Goal: Task Accomplishment & Management: Use online tool/utility

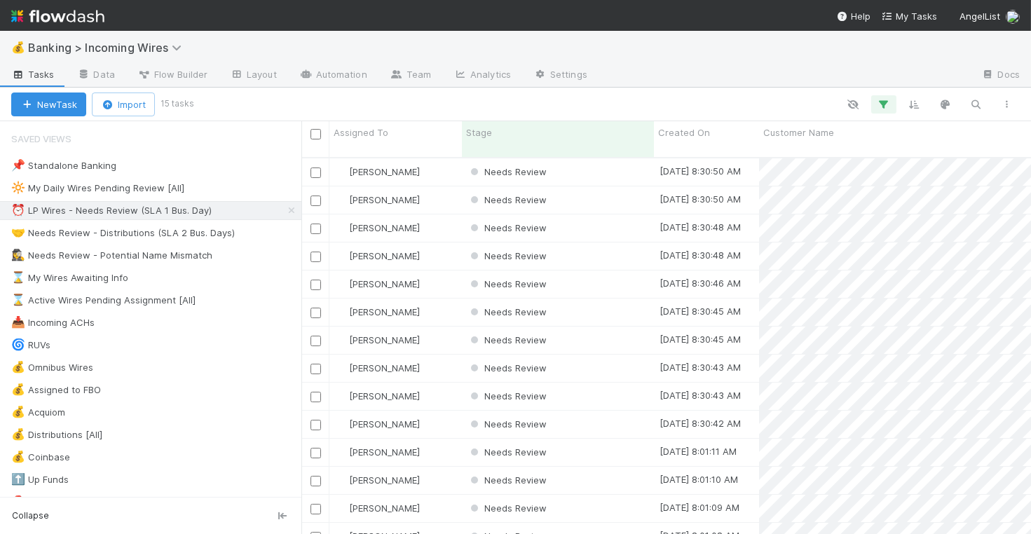
scroll to position [1, 1]
click at [585, 158] on div "Needs Review" at bounding box center [558, 171] width 192 height 27
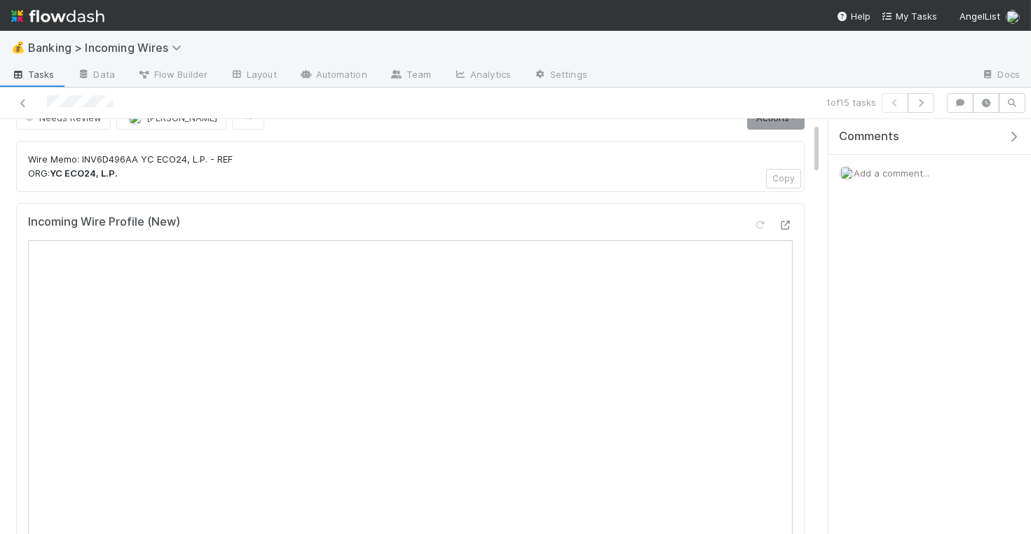
scroll to position [32, 0]
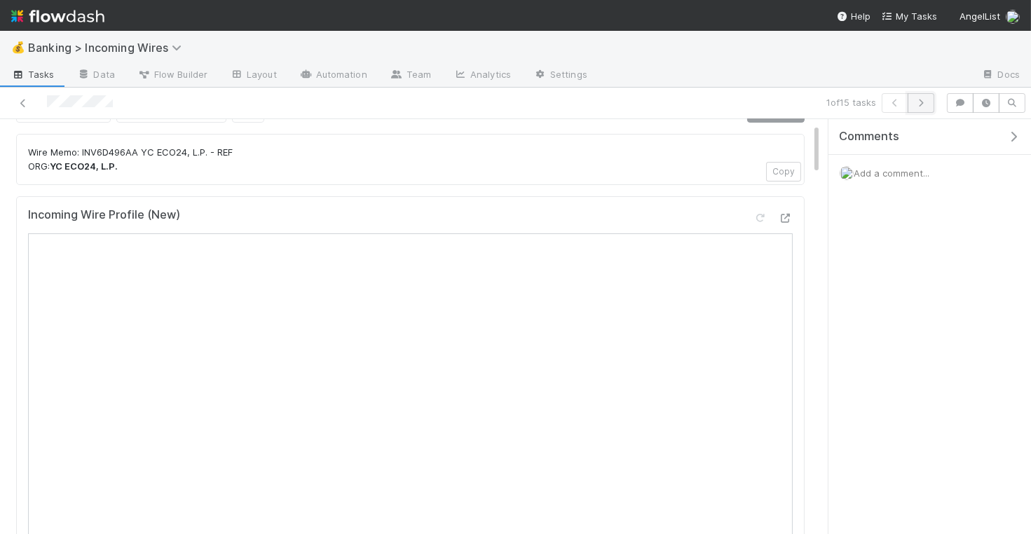
click at [928, 105] on icon "button" at bounding box center [921, 103] width 14 height 8
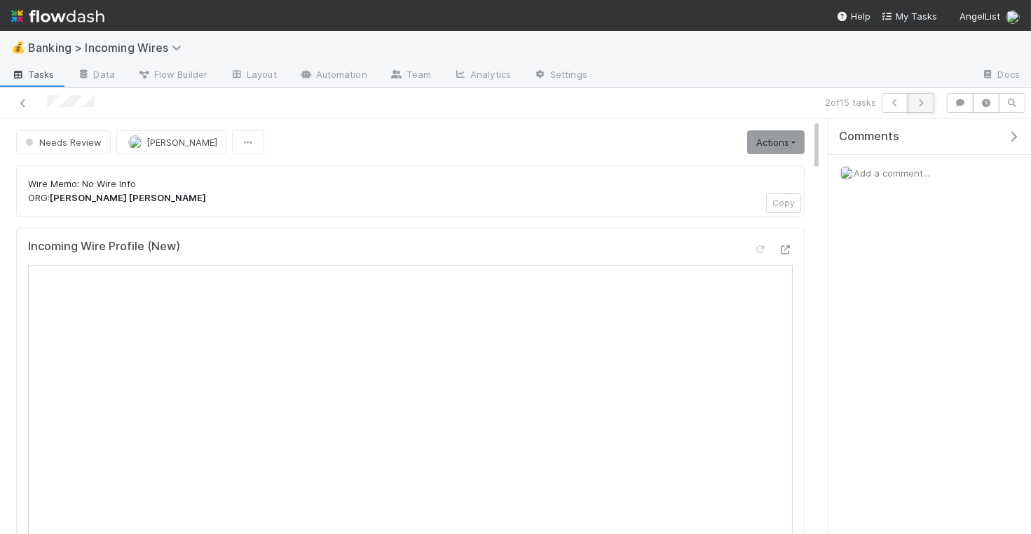
click at [924, 109] on button "button" at bounding box center [921, 103] width 27 height 20
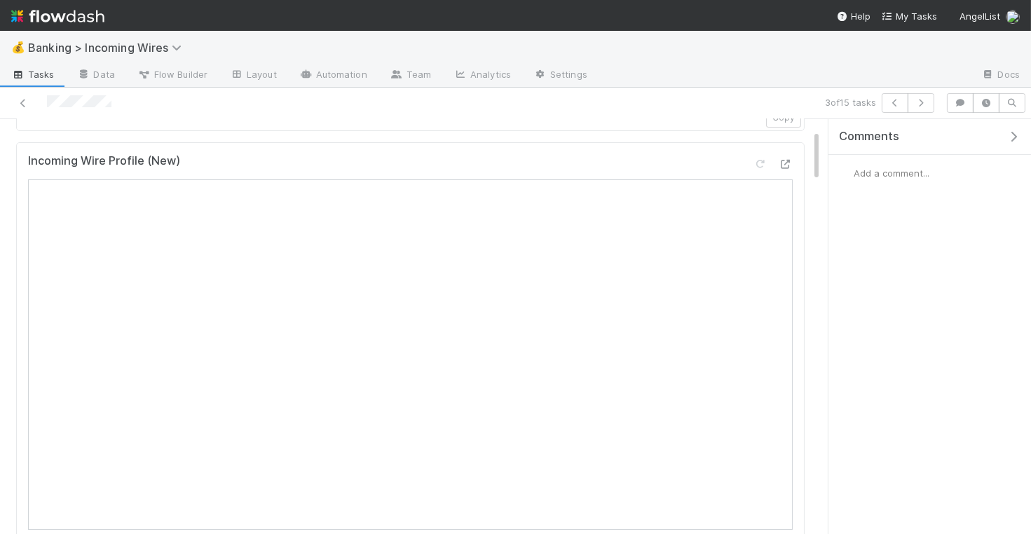
scroll to position [189, 0]
click at [922, 108] on button "button" at bounding box center [921, 103] width 27 height 20
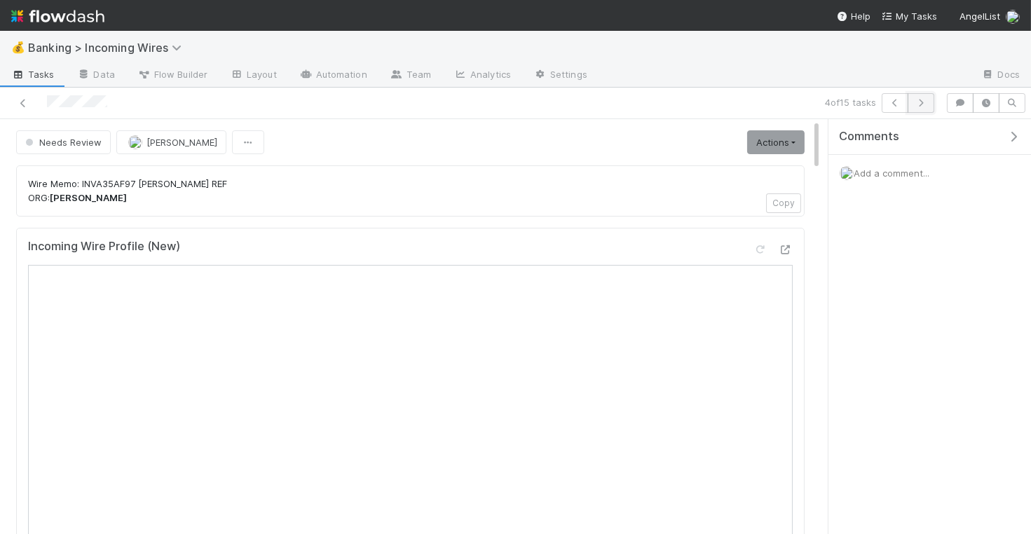
click at [925, 105] on icon "button" at bounding box center [921, 103] width 14 height 8
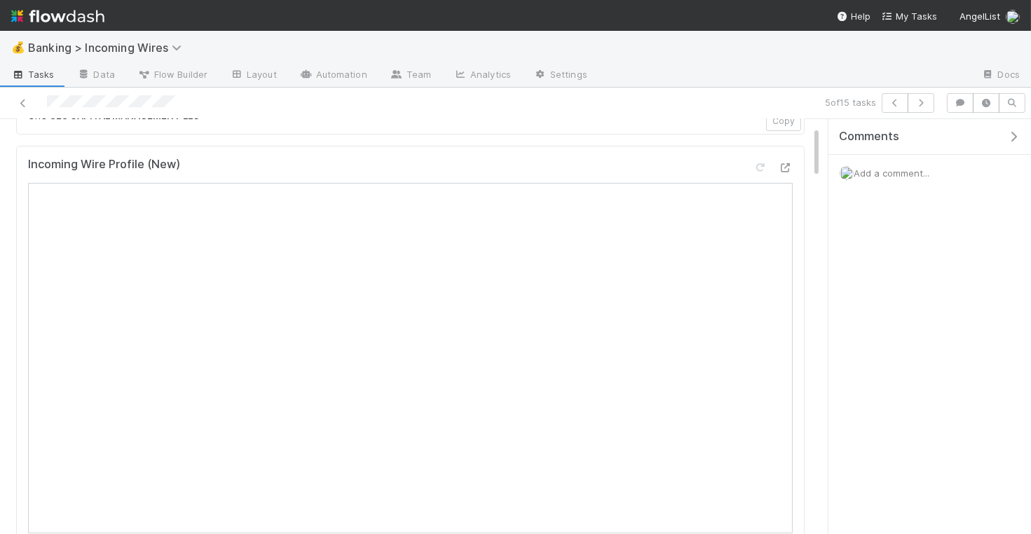
scroll to position [47, 0]
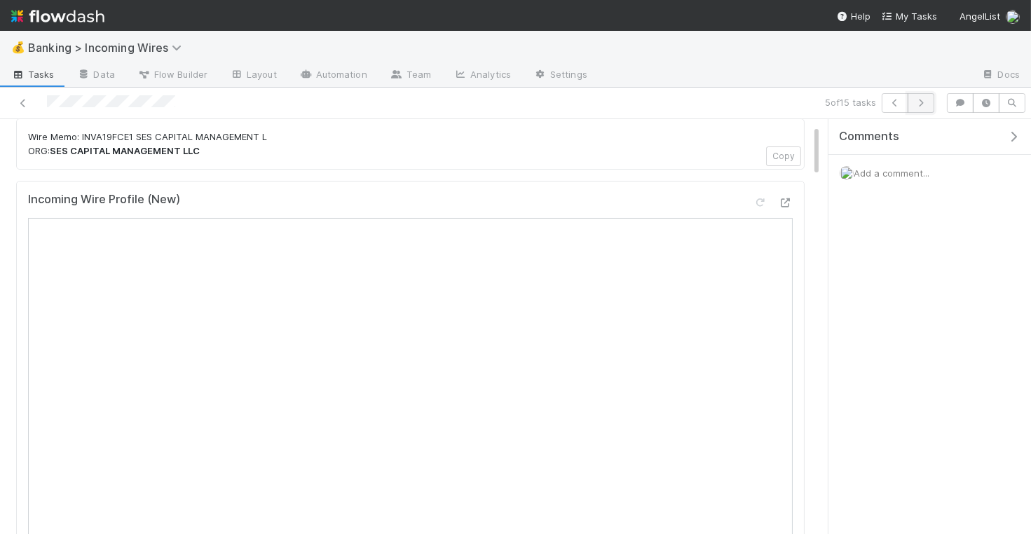
click at [929, 108] on button "button" at bounding box center [921, 103] width 27 height 20
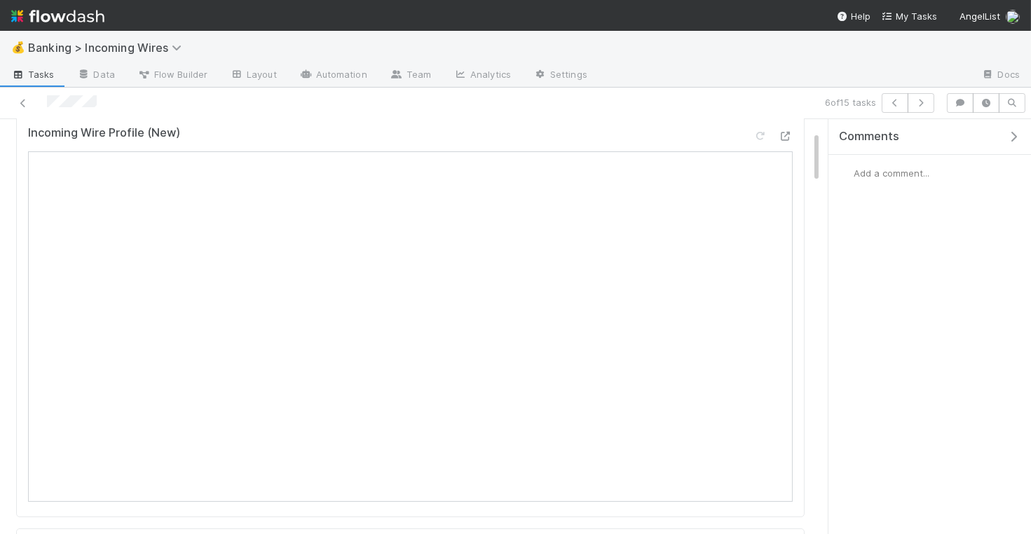
scroll to position [136, 0]
click at [931, 103] on button "button" at bounding box center [921, 103] width 27 height 20
click at [927, 100] on icon "button" at bounding box center [921, 103] width 14 height 8
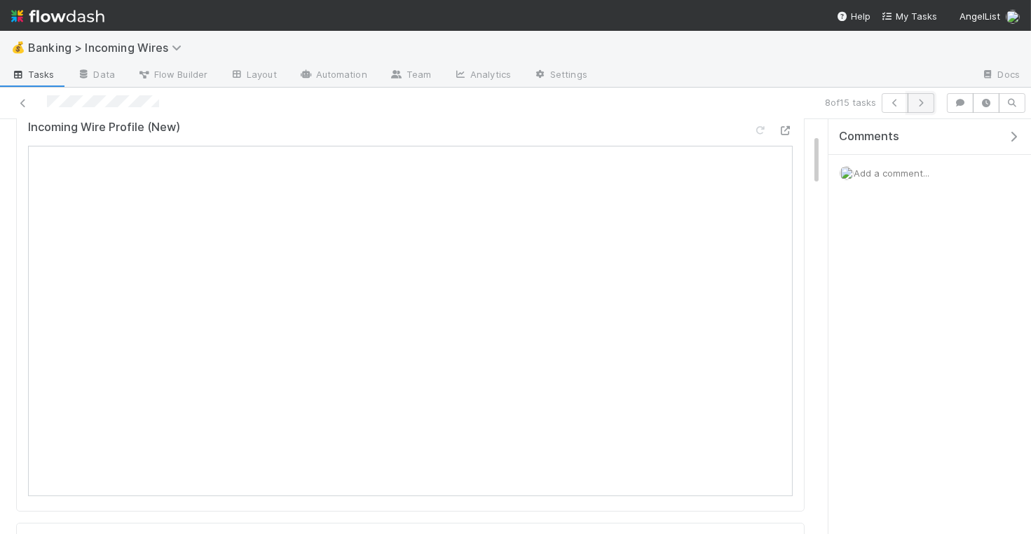
click at [921, 99] on icon "button" at bounding box center [921, 103] width 14 height 8
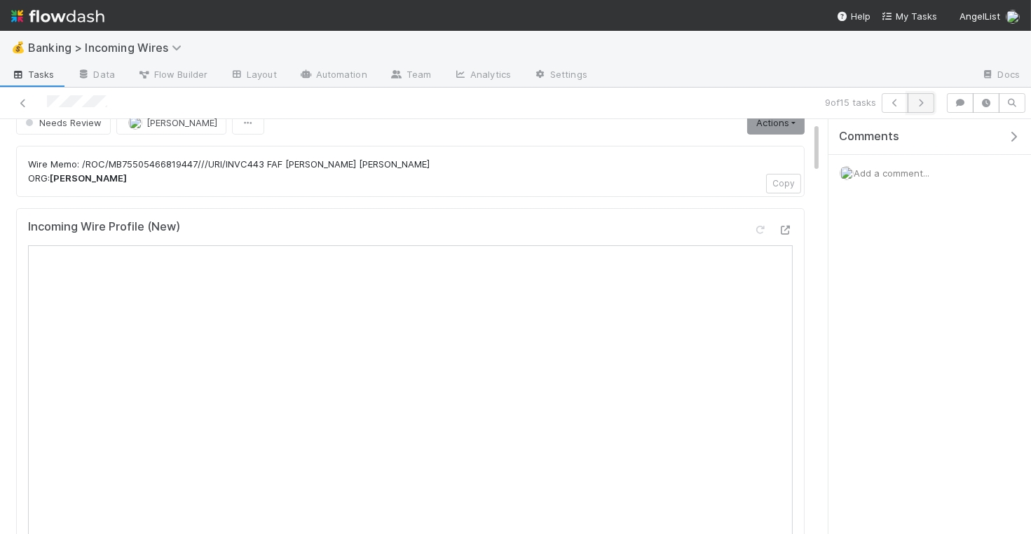
click at [927, 100] on icon "button" at bounding box center [921, 103] width 14 height 8
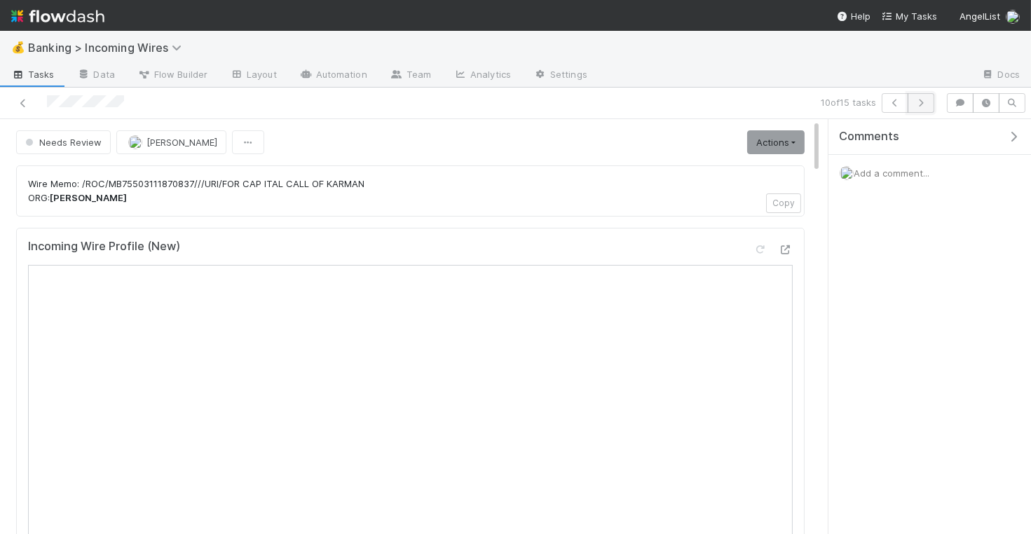
click at [925, 100] on icon "button" at bounding box center [921, 103] width 14 height 8
click at [925, 104] on icon "button" at bounding box center [921, 103] width 14 height 8
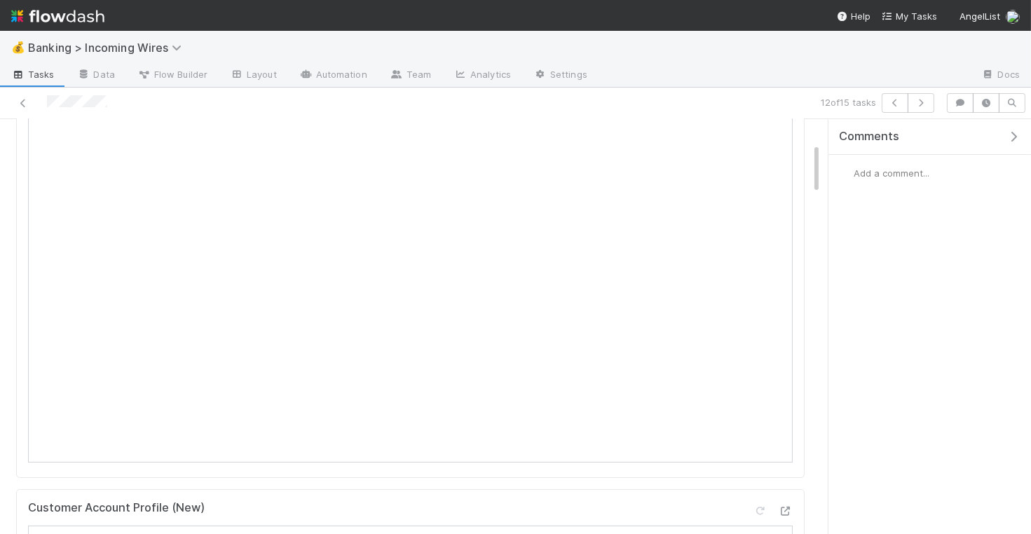
scroll to position [80, 0]
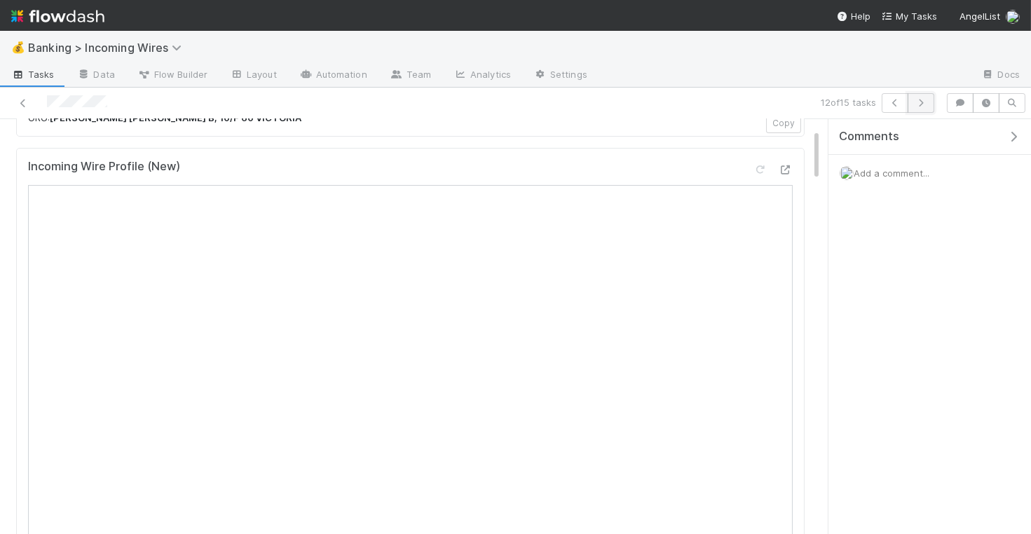
click at [920, 106] on icon "button" at bounding box center [921, 103] width 14 height 8
click at [920, 101] on icon "button" at bounding box center [921, 103] width 14 height 8
click at [925, 104] on icon "button" at bounding box center [921, 103] width 14 height 8
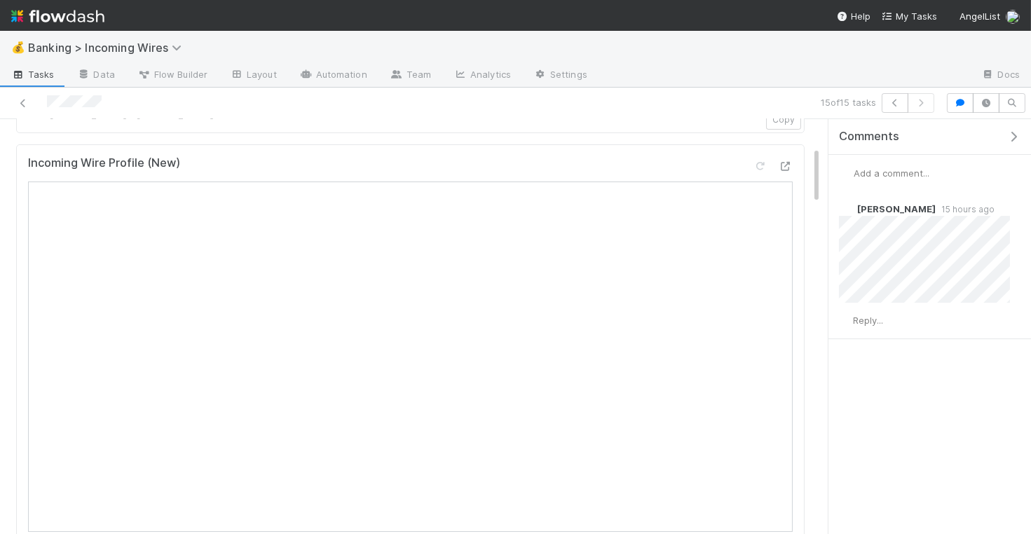
scroll to position [200, 0]
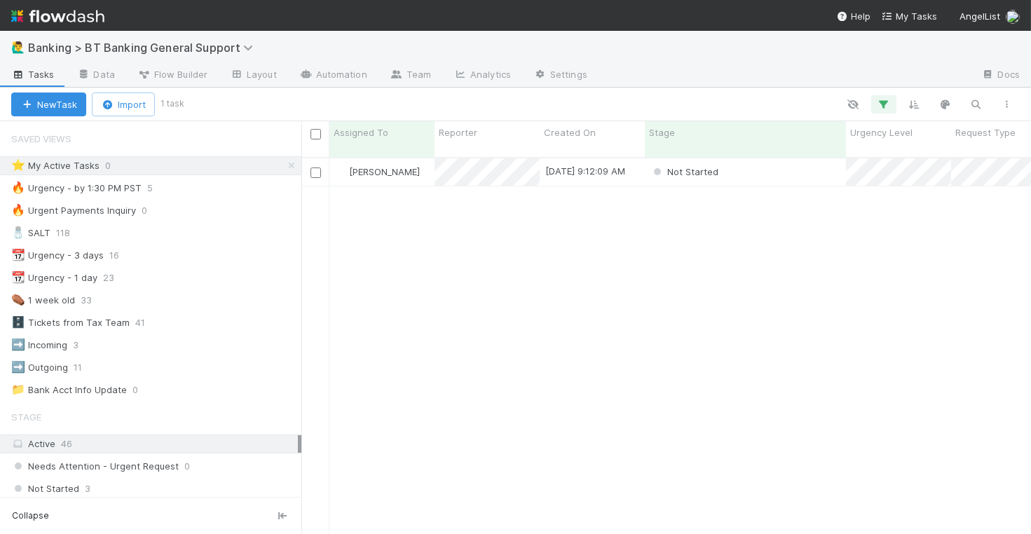
scroll to position [388, 730]
click at [748, 158] on div "Not Started" at bounding box center [745, 171] width 201 height 27
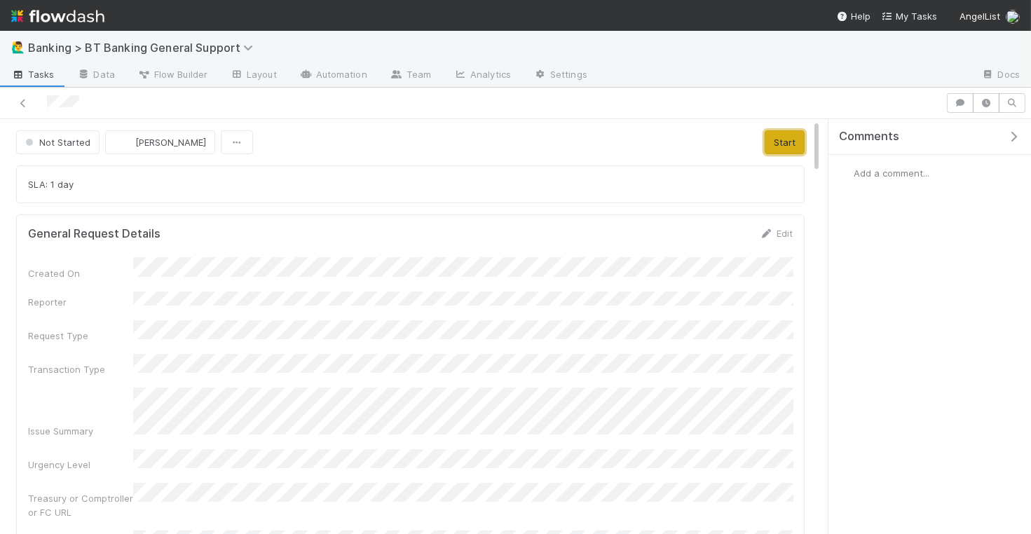
click at [788, 147] on button "Start" at bounding box center [785, 142] width 40 height 24
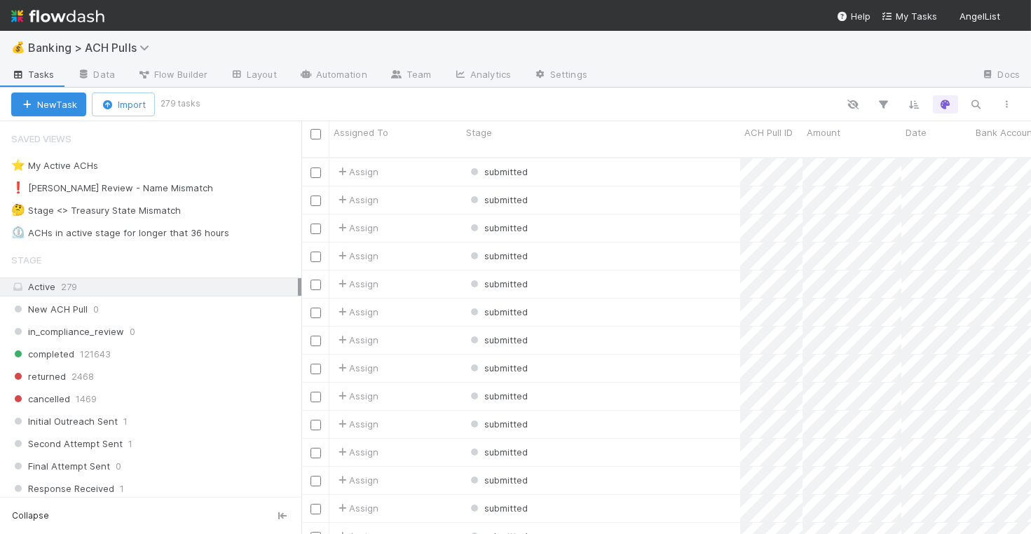
scroll to position [388, 730]
click at [180, 234] on div "⏲️ ACHs in active stage for longer that 36 hours" at bounding box center [120, 233] width 218 height 18
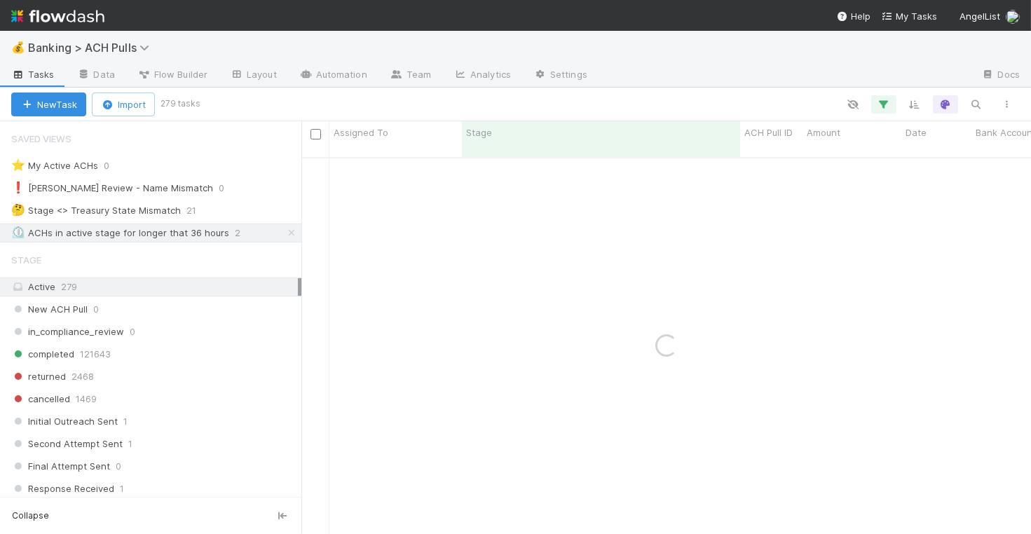
click at [292, 285] on div "Active 279" at bounding box center [154, 287] width 287 height 18
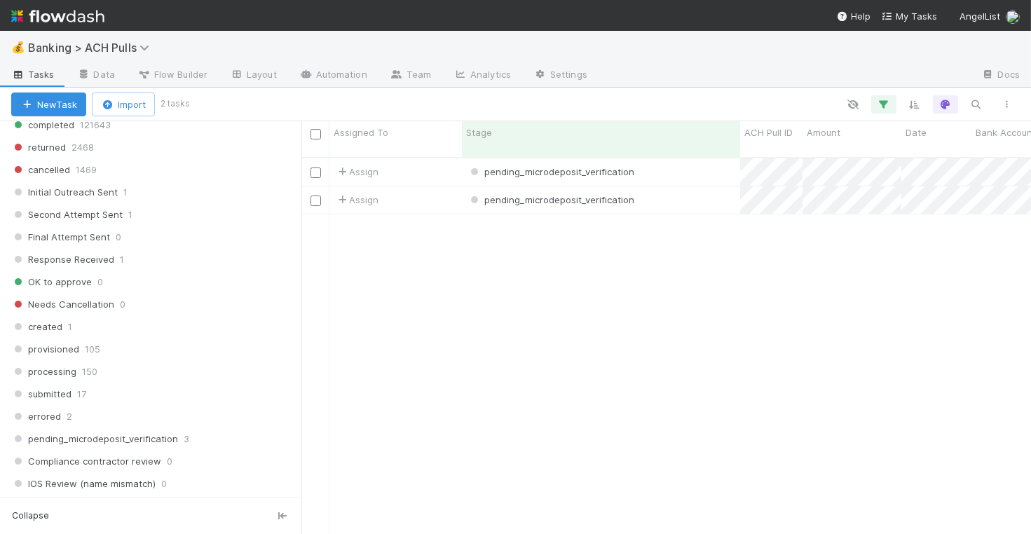
scroll to position [442, 0]
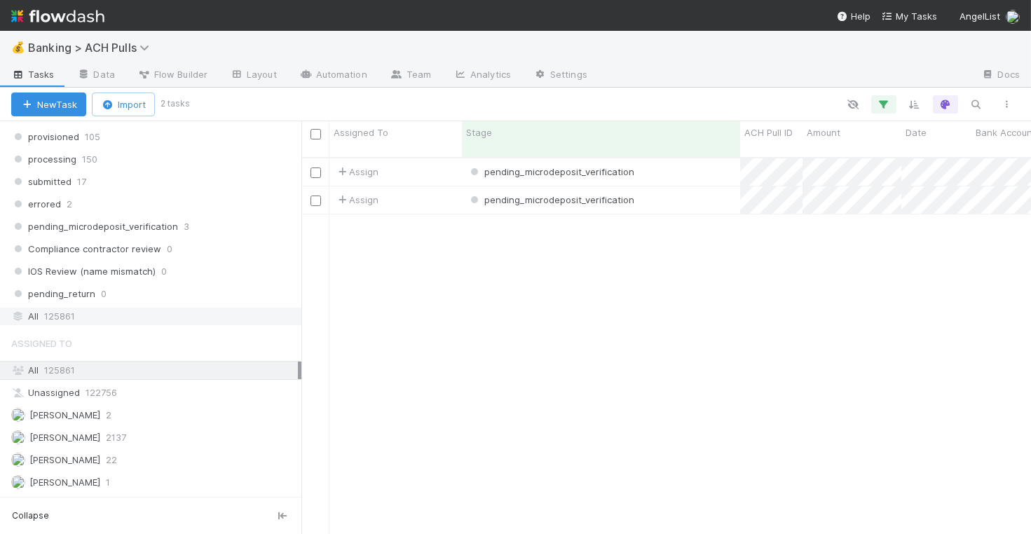
click at [214, 308] on div "All 125861" at bounding box center [154, 317] width 287 height 18
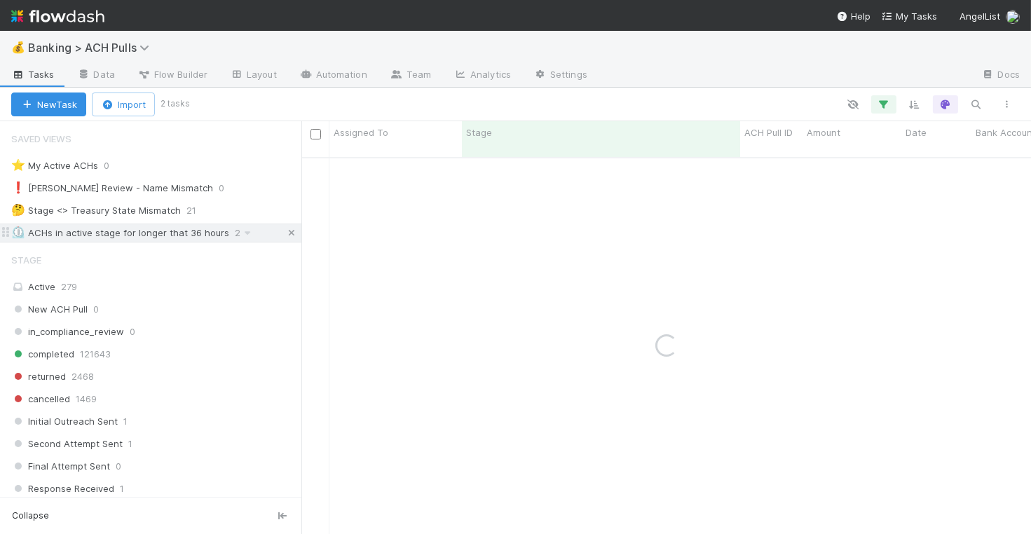
click at [289, 232] on icon at bounding box center [292, 233] width 14 height 9
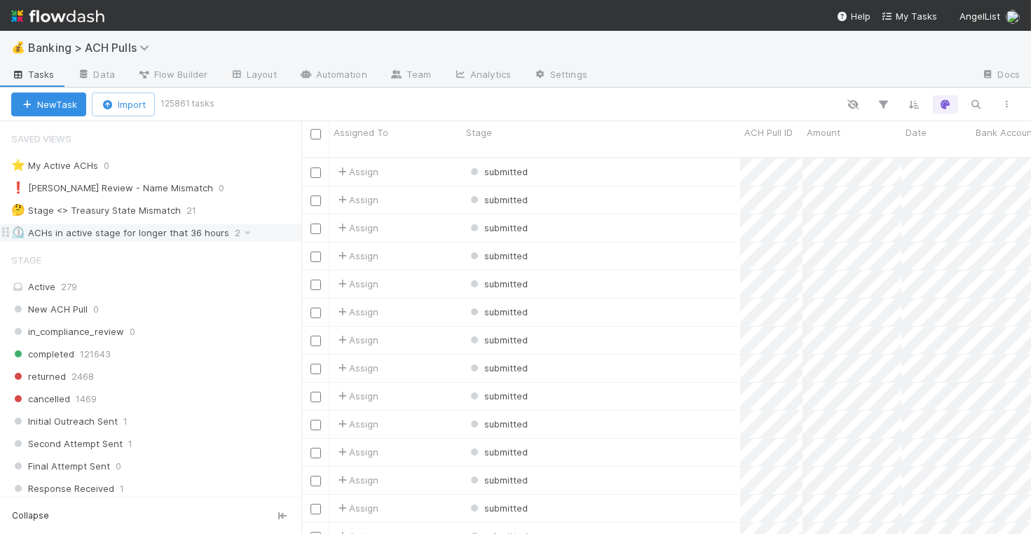
scroll to position [388, 730]
click at [971, 101] on icon "button" at bounding box center [976, 104] width 14 height 13
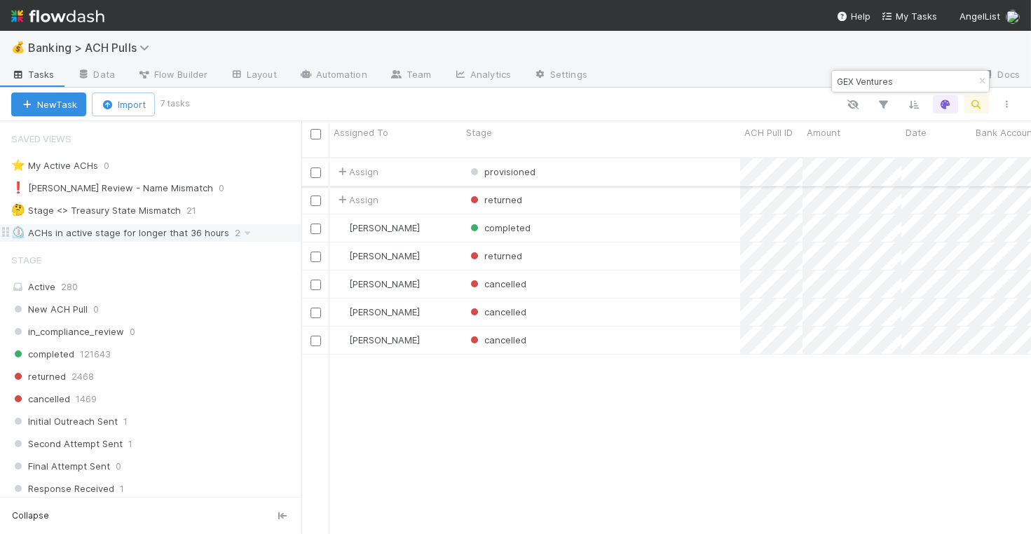
type input "GEX Ventures"
click at [665, 163] on div "provisioned" at bounding box center [601, 171] width 278 height 27
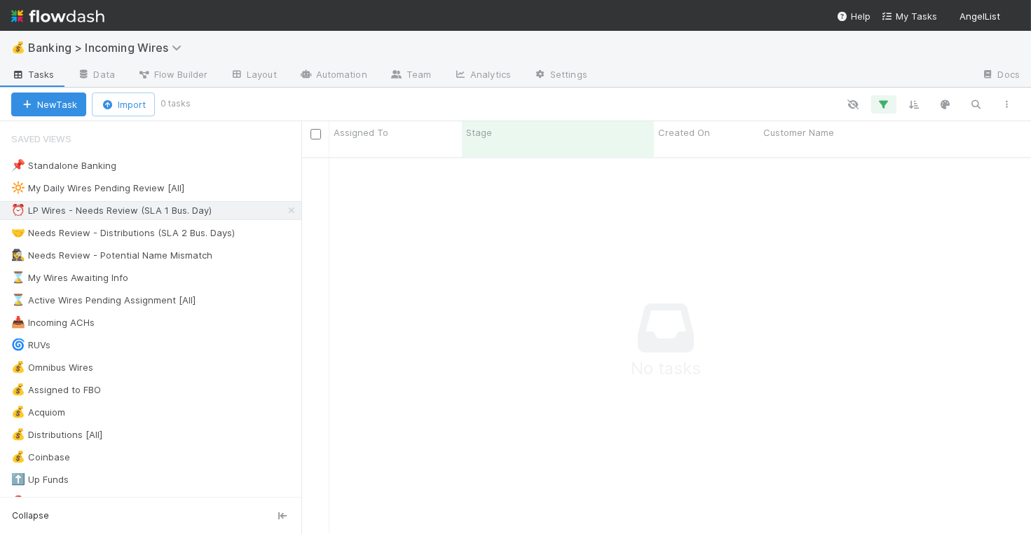
scroll to position [388, 730]
click at [177, 233] on div "🤝 Needs Review - Distributions (SLA 2 Bus. Days)" at bounding box center [123, 233] width 224 height 18
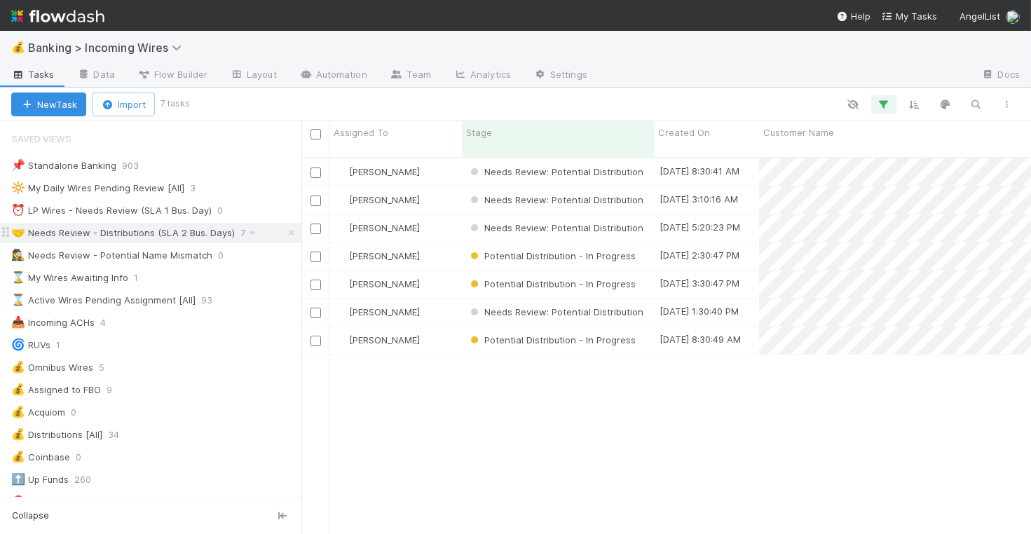
scroll to position [388, 730]
click at [172, 205] on div "⏰ LP Wires - Needs Review (SLA 1 Bus. Day)" at bounding box center [111, 211] width 200 height 18
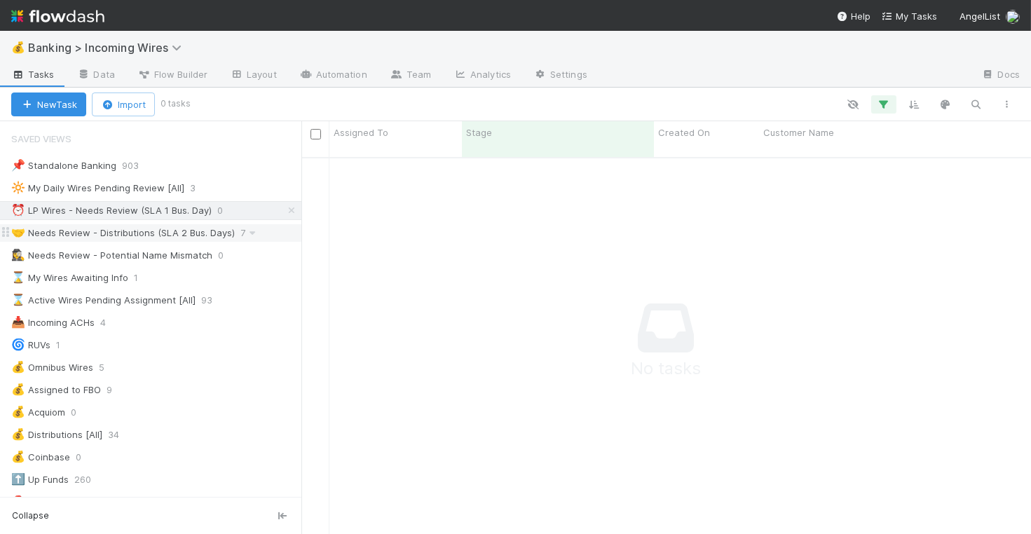
scroll to position [388, 730]
click at [156, 232] on div "🤝 Needs Review - Distributions (SLA 2 Bus. Days)" at bounding box center [123, 233] width 224 height 18
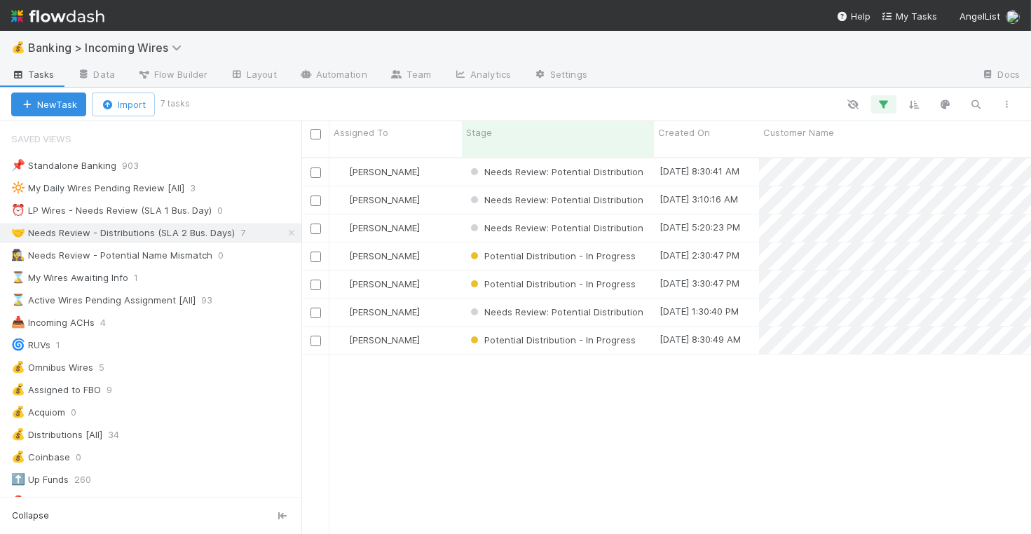
scroll to position [388, 730]
click at [432, 158] on div "[PERSON_NAME]" at bounding box center [395, 171] width 132 height 27
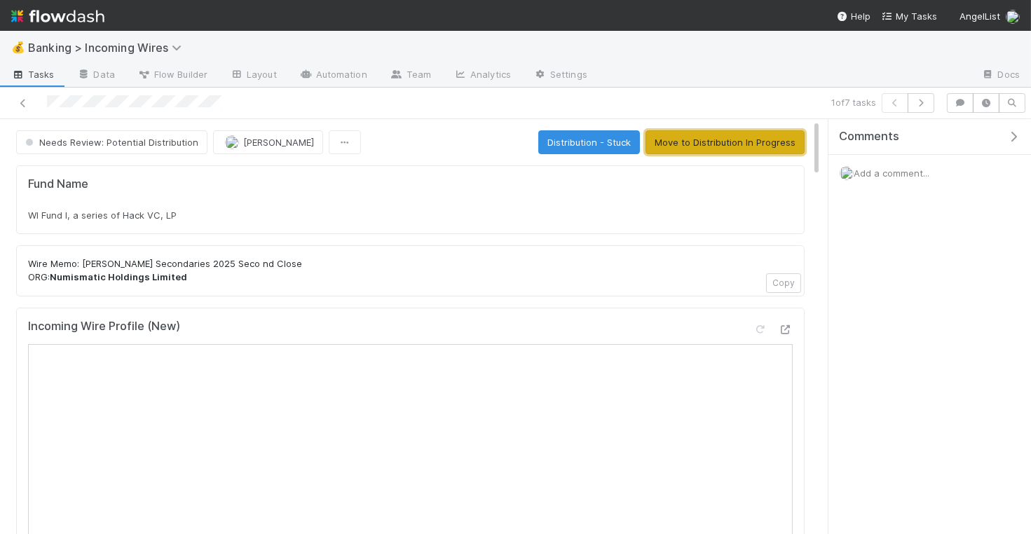
click at [754, 133] on button "Move to Distribution In Progress" at bounding box center [725, 142] width 159 height 24
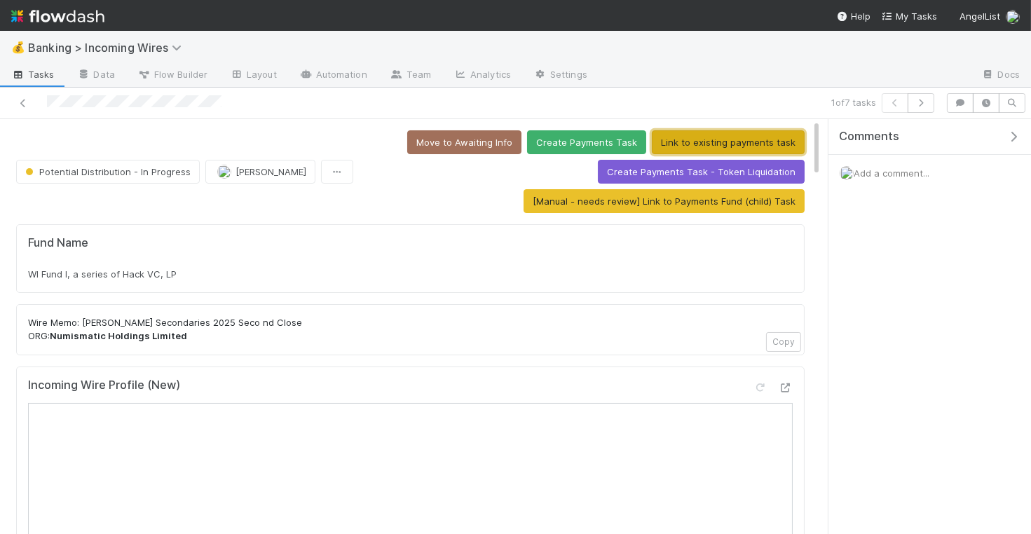
click at [700, 137] on button "Link to existing payments task" at bounding box center [728, 142] width 153 height 24
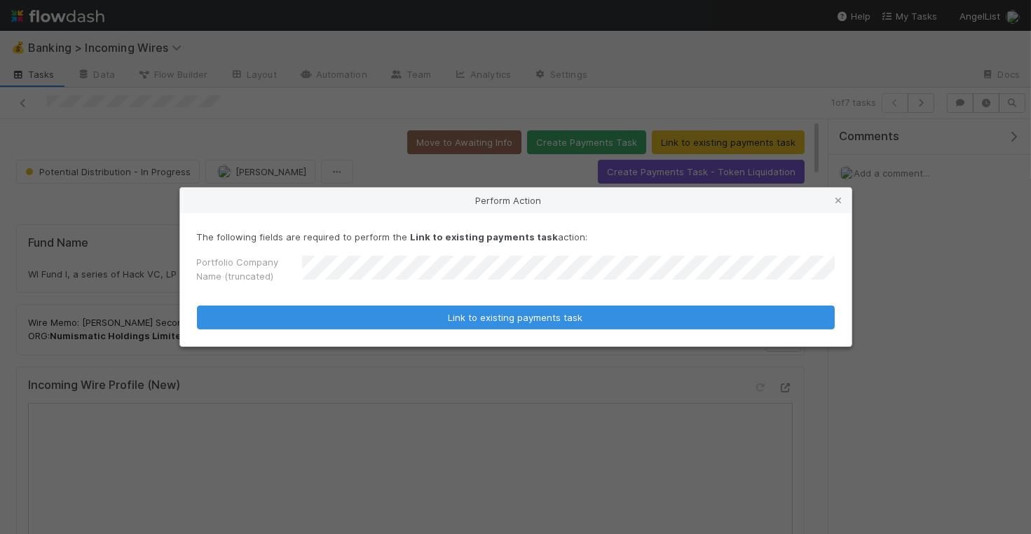
click at [197, 306] on button "Link to existing payments task" at bounding box center [516, 318] width 638 height 24
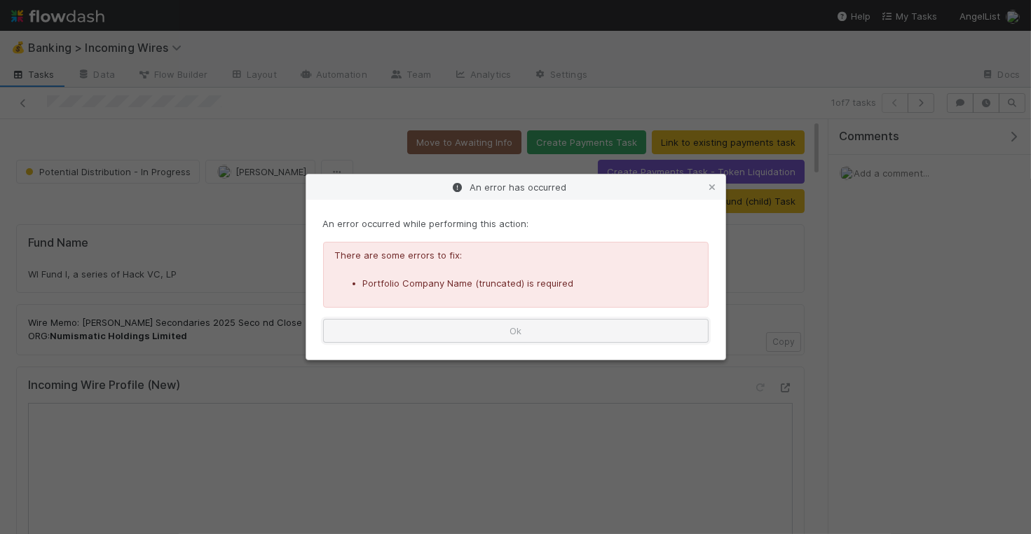
click at [489, 333] on button "Ok" at bounding box center [516, 331] width 386 height 24
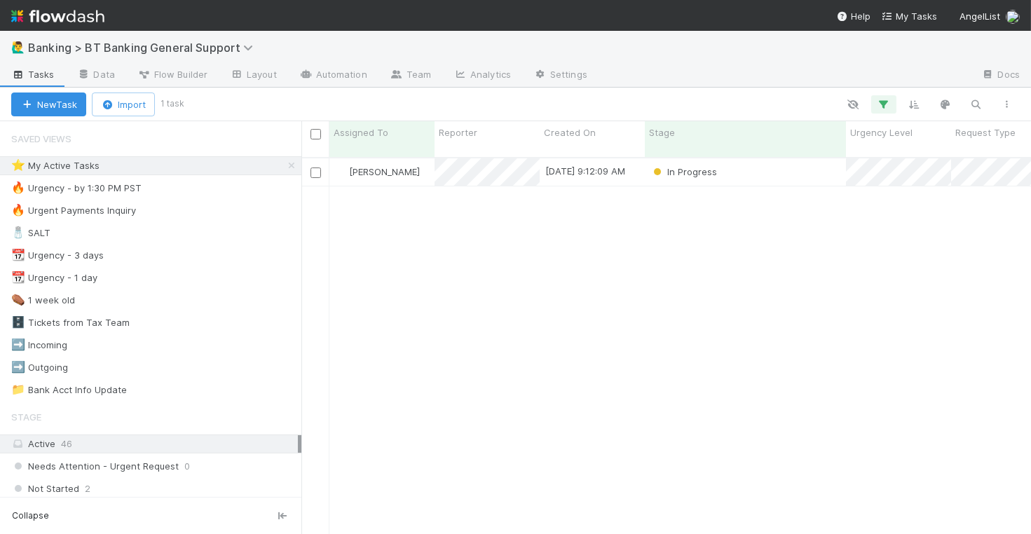
scroll to position [388, 730]
click at [764, 167] on div "In Progress" at bounding box center [745, 171] width 201 height 27
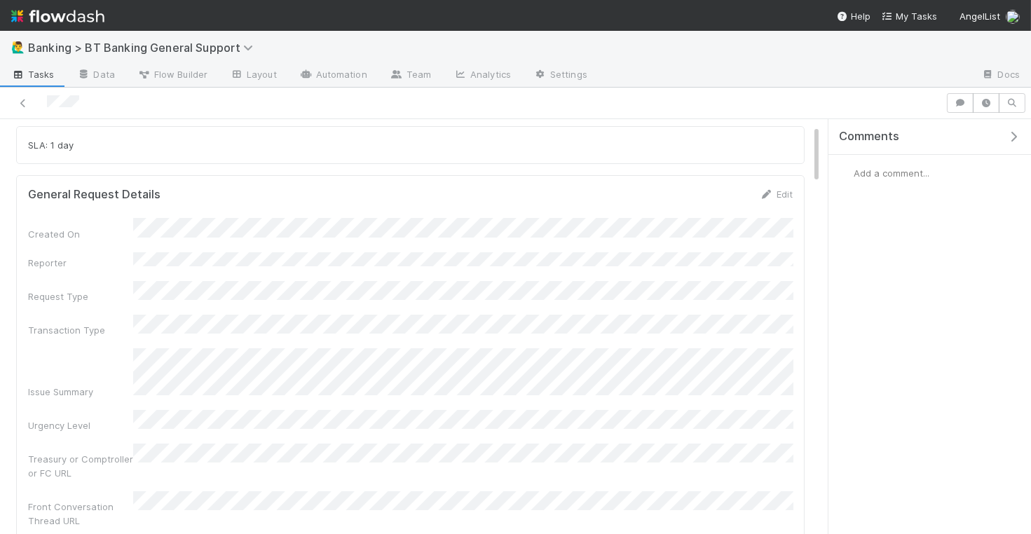
scroll to position [41, 0]
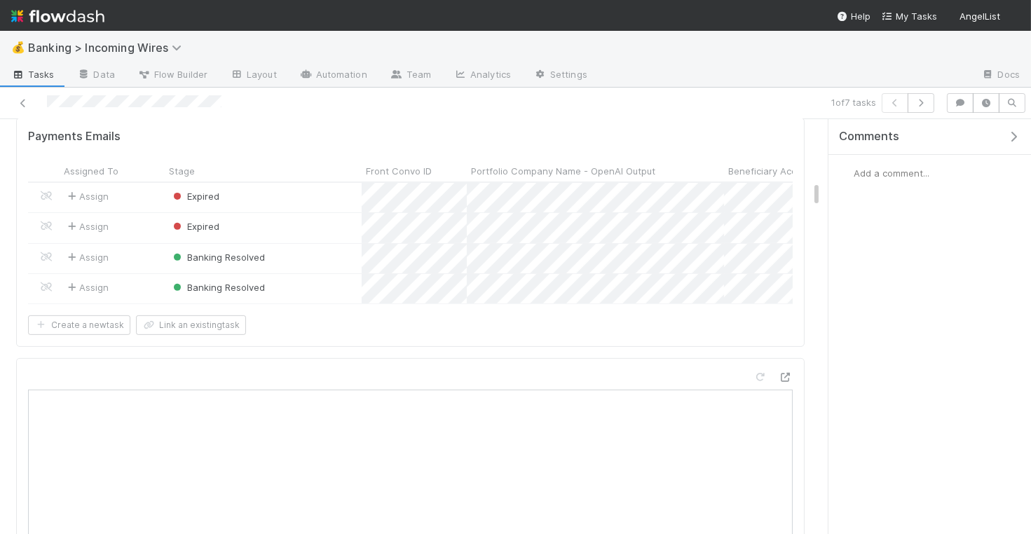
scroll to position [1091, 0]
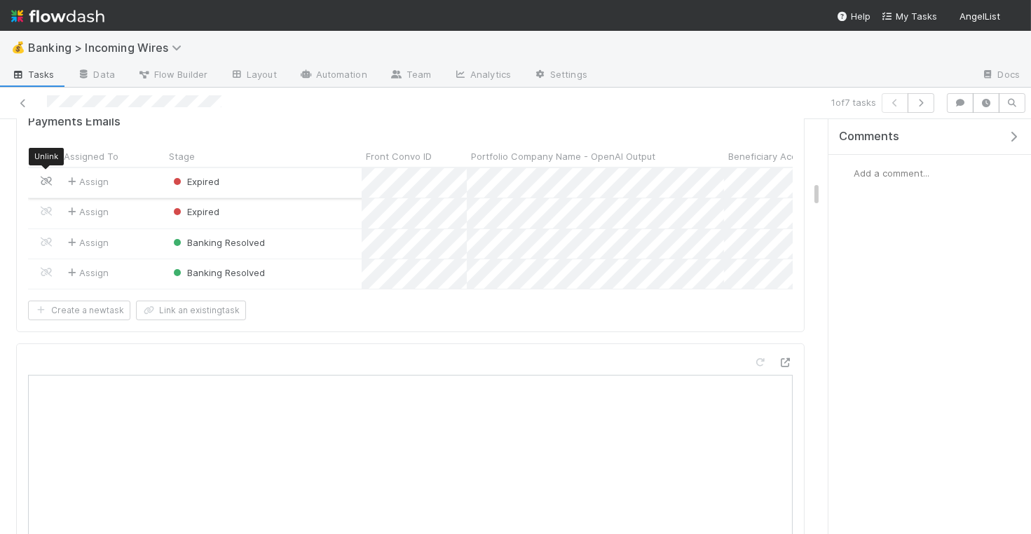
click at [44, 177] on icon at bounding box center [46, 181] width 14 height 9
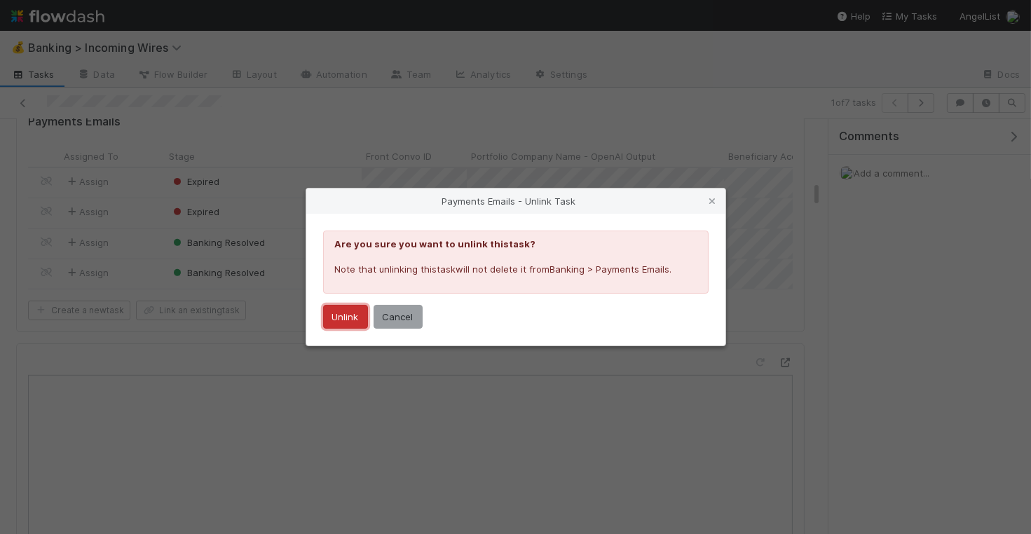
click at [357, 315] on button "Unlink" at bounding box center [345, 317] width 45 height 24
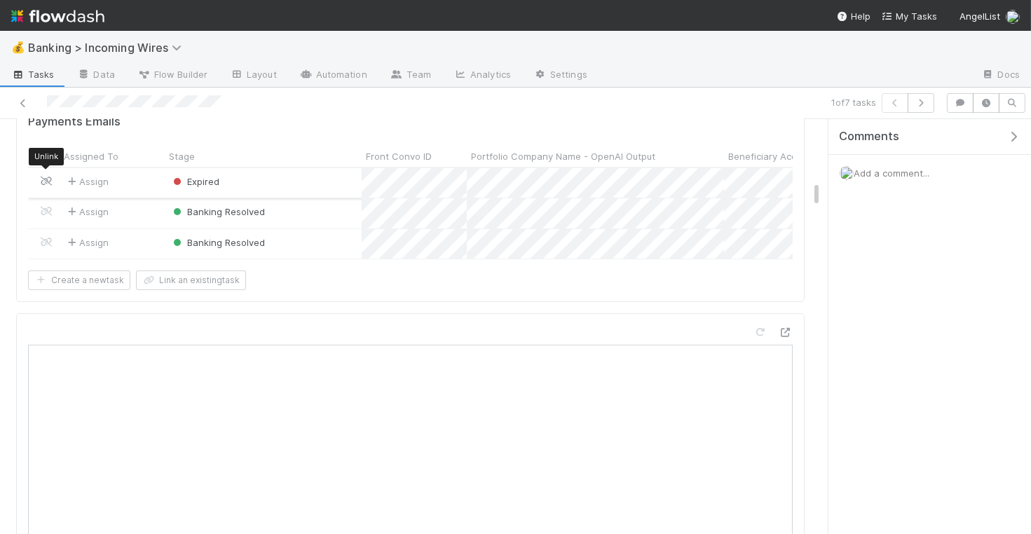
click at [42, 177] on icon at bounding box center [46, 181] width 14 height 9
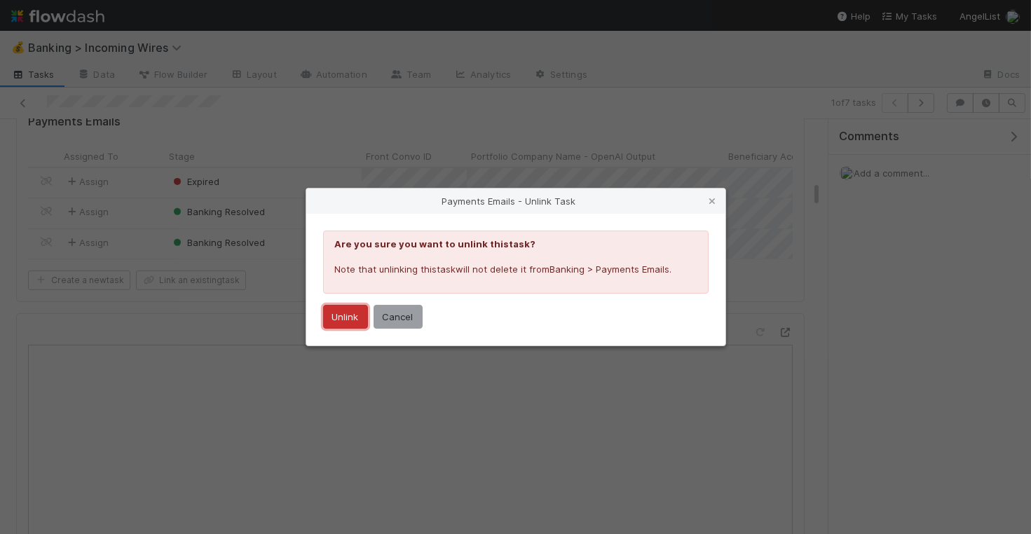
click at [325, 313] on button "Unlink" at bounding box center [345, 317] width 45 height 24
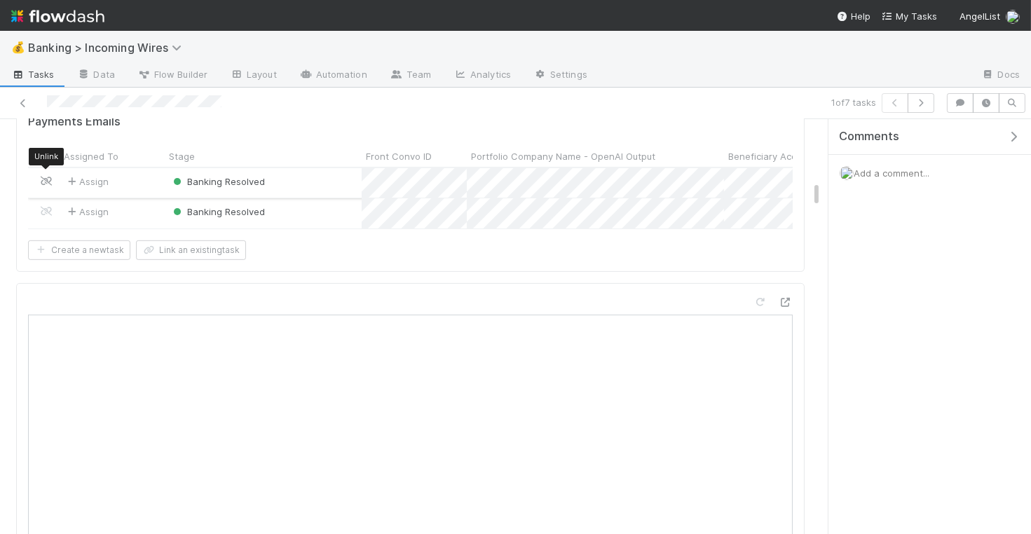
click at [41, 177] on icon at bounding box center [46, 181] width 14 height 9
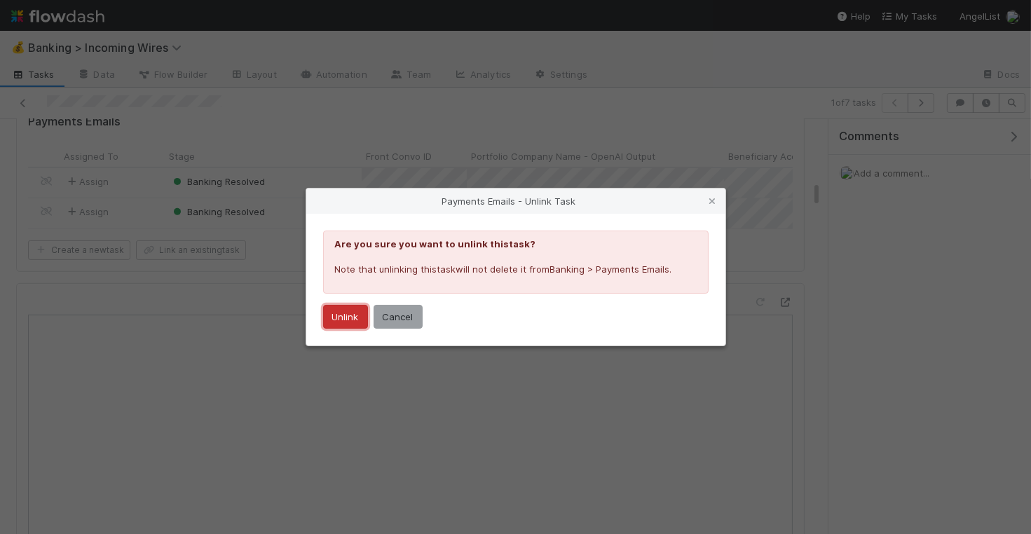
click at [349, 318] on button "Unlink" at bounding box center [345, 317] width 45 height 24
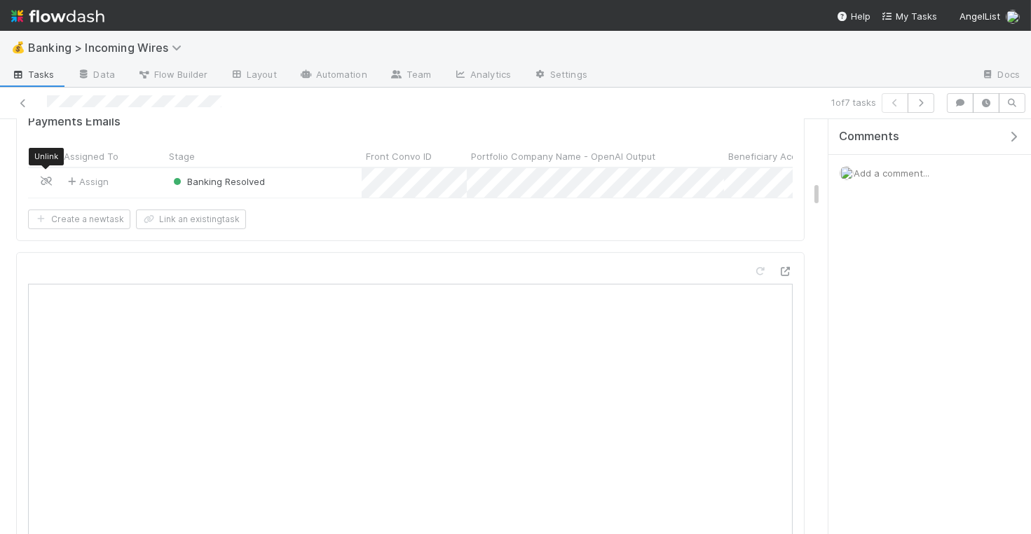
click at [50, 177] on icon at bounding box center [46, 181] width 14 height 9
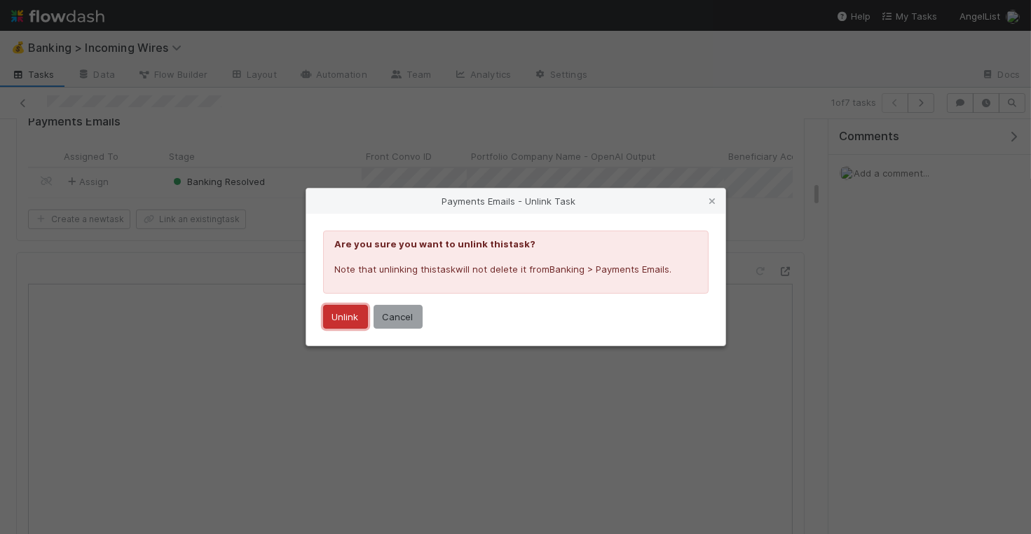
click at [346, 320] on button "Unlink" at bounding box center [345, 317] width 45 height 24
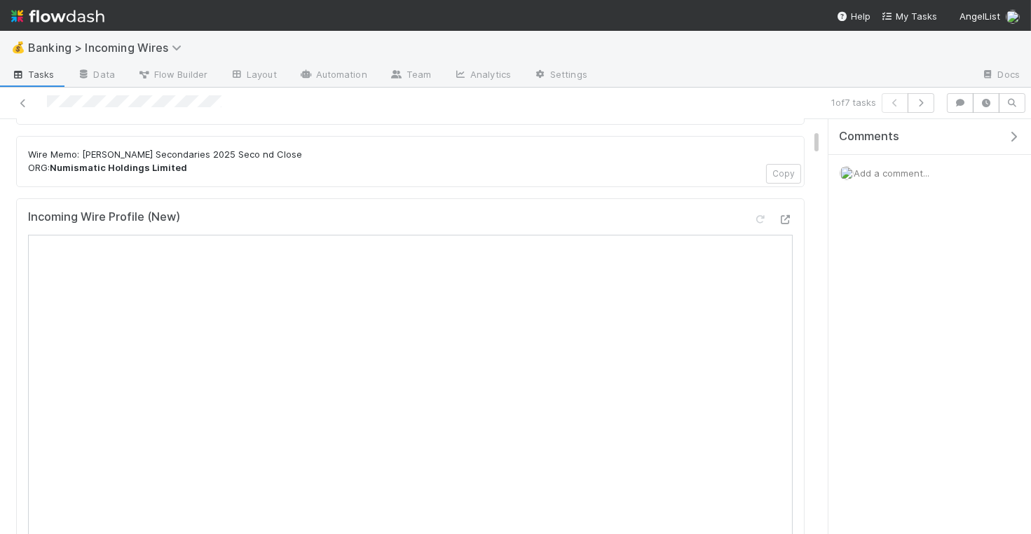
scroll to position [0, 0]
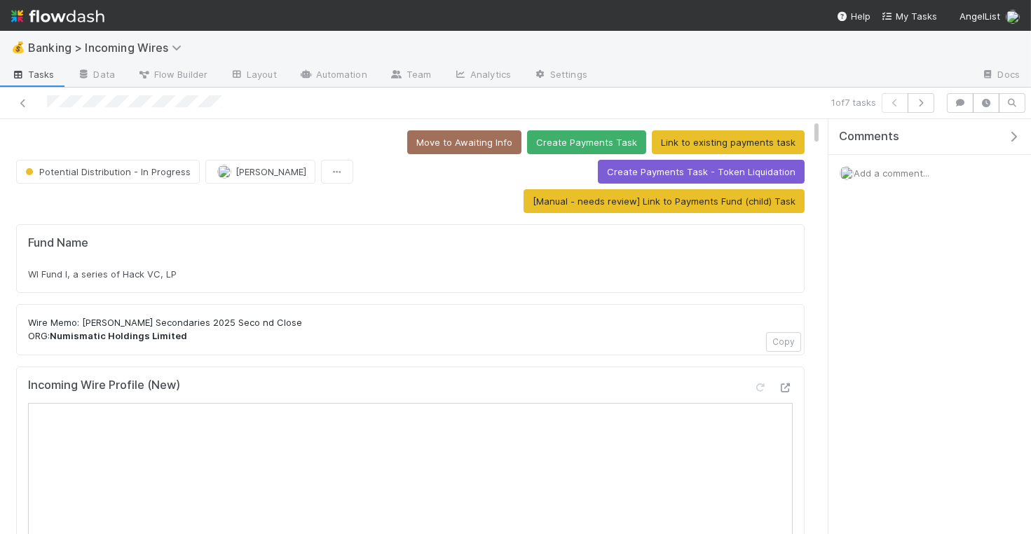
click at [282, 278] on div "Fund Name WI Fund I, a series of Hack VC, LP" at bounding box center [410, 258] width 789 height 69
copy div "WI Fund I, a series of Hack VC, LP"
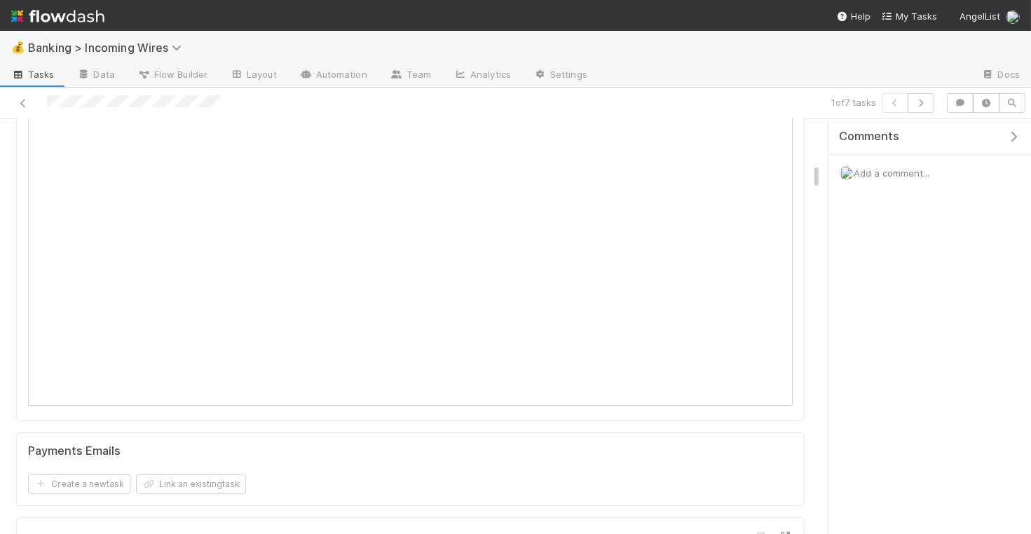
scroll to position [782, 0]
click at [217, 461] on button "Link an existing task" at bounding box center [191, 465] width 110 height 20
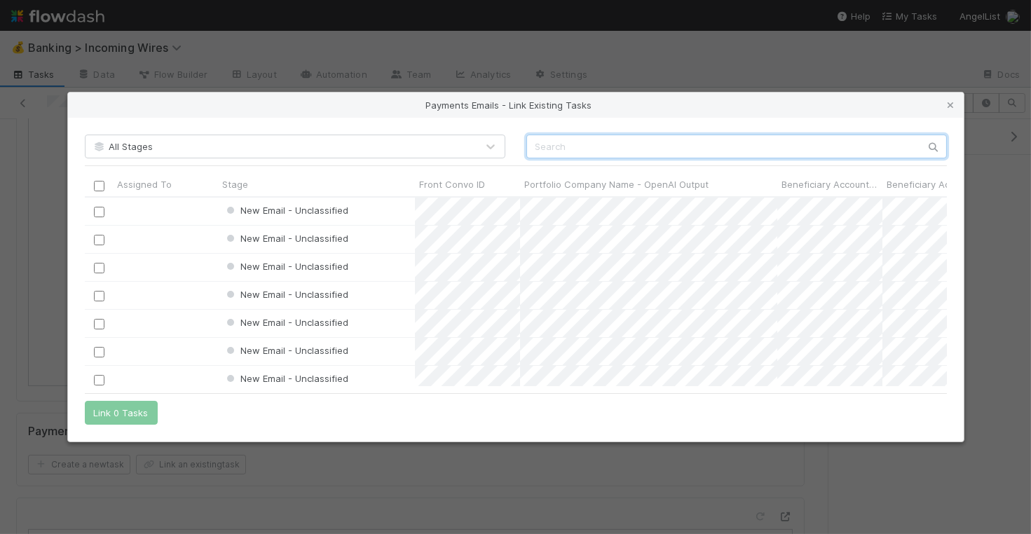
click at [754, 142] on input "text" at bounding box center [736, 147] width 421 height 24
paste input "cnv_qd7u5hj"
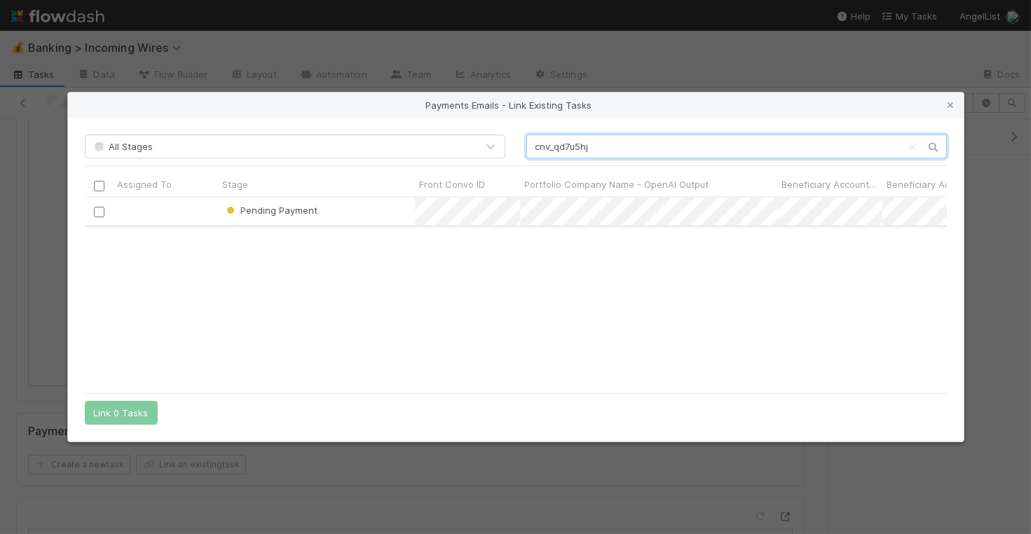
type input "cnv_qd7u5hj"
click at [97, 213] on input "checkbox" at bounding box center [98, 212] width 11 height 11
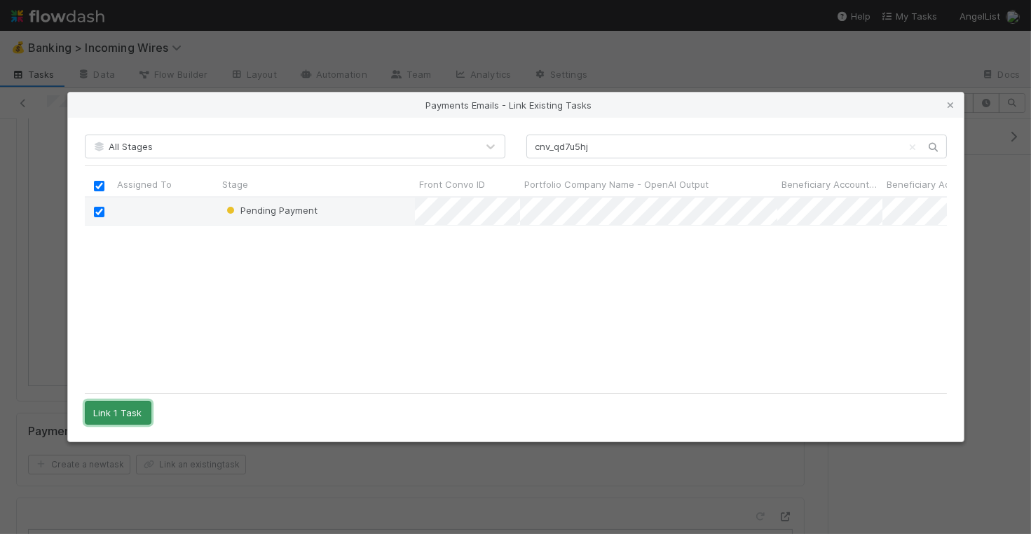
click at [126, 407] on button "Link 1 Task" at bounding box center [118, 413] width 67 height 24
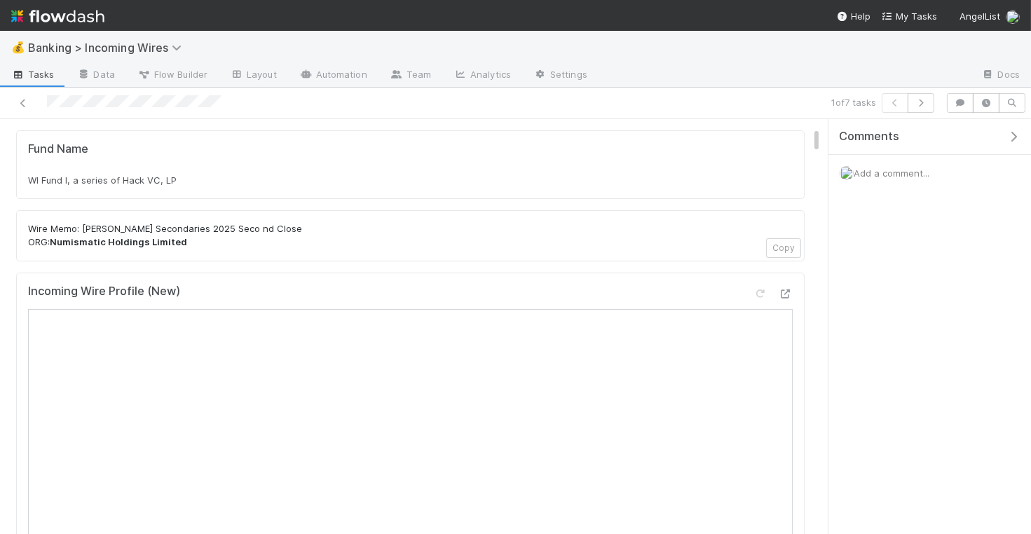
scroll to position [159, 0]
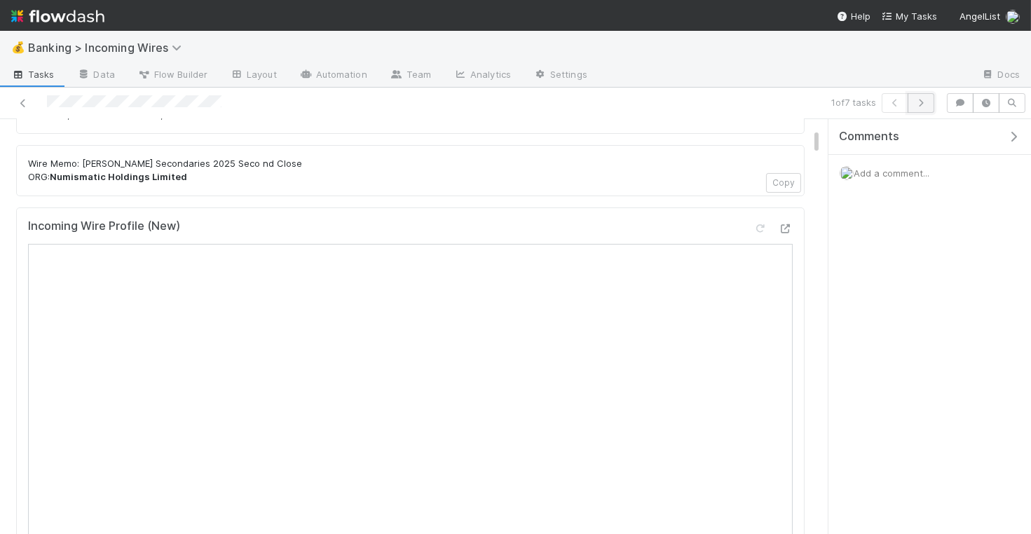
click at [921, 101] on icon "button" at bounding box center [921, 103] width 14 height 8
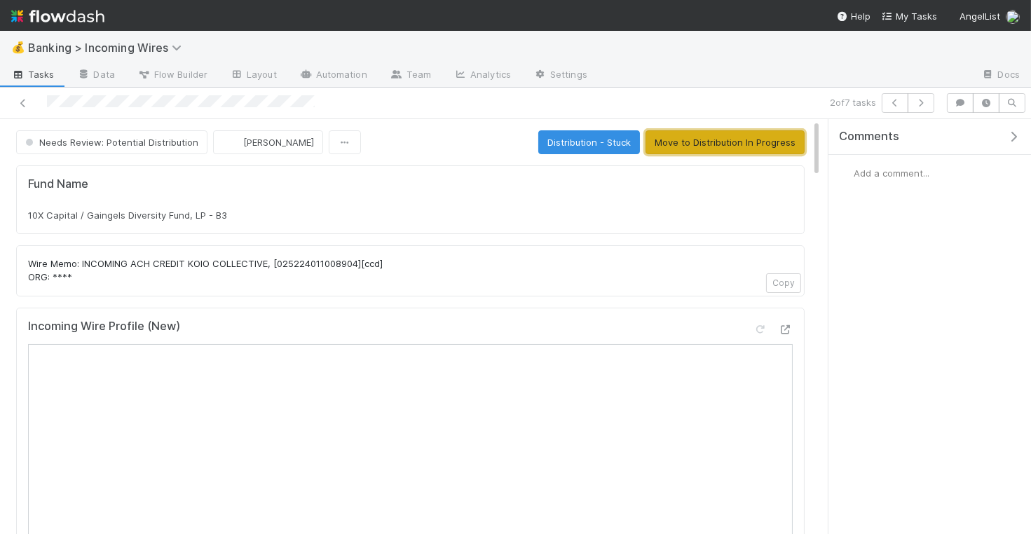
click at [696, 147] on button "Move to Distribution In Progress" at bounding box center [725, 142] width 159 height 24
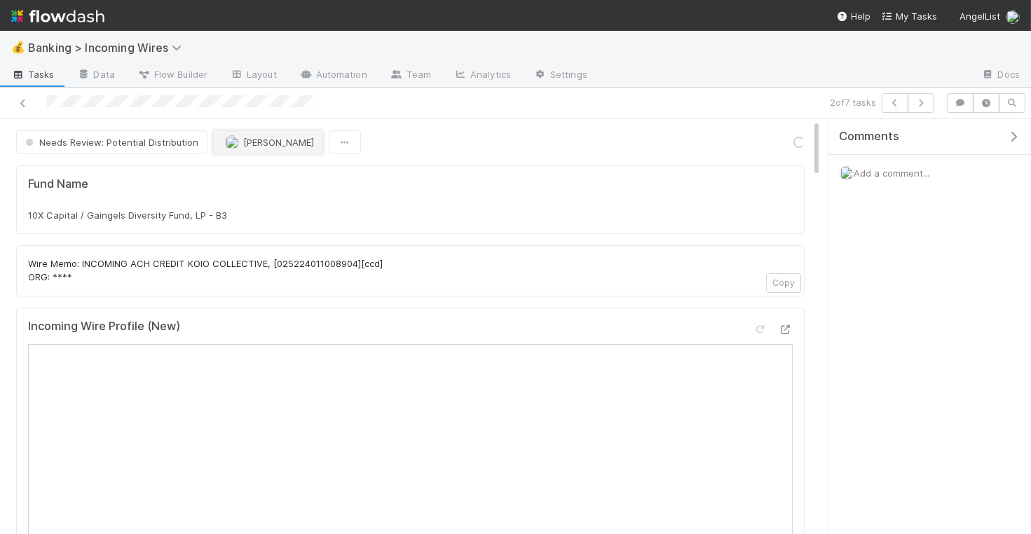
click at [268, 140] on span "Michael Guidi" at bounding box center [278, 142] width 71 height 11
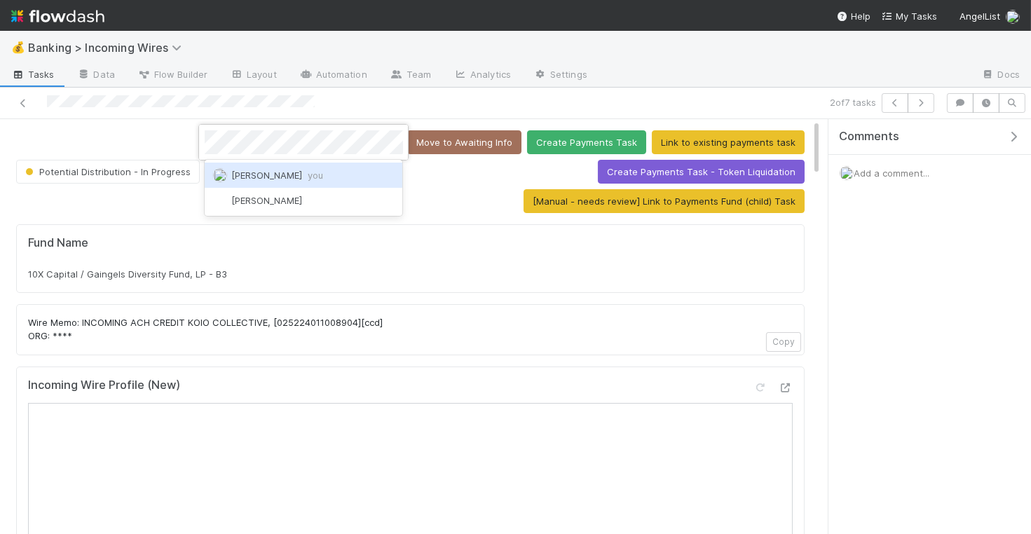
click at [263, 172] on span "Nate Eisenstein you" at bounding box center [277, 175] width 92 height 11
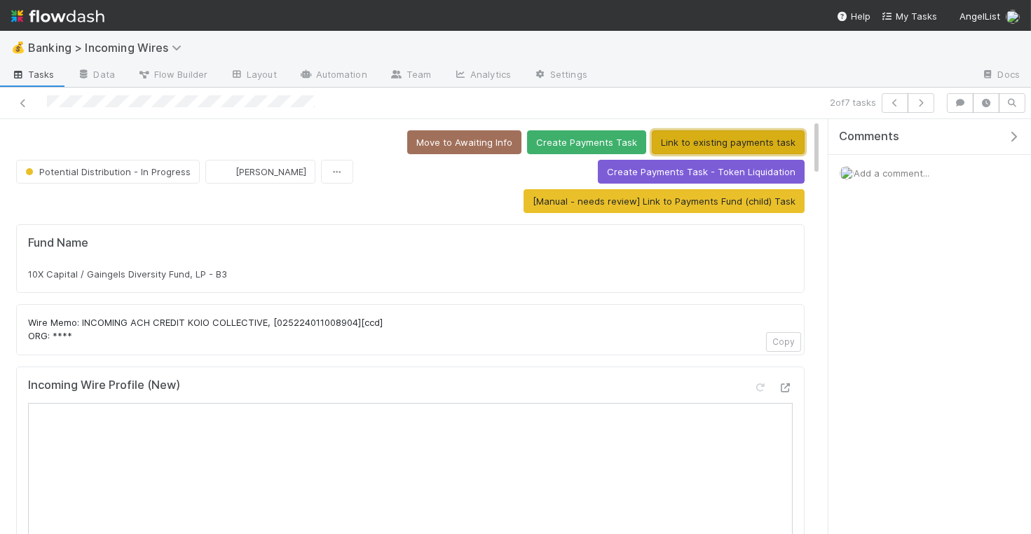
click at [715, 139] on button "Link to existing payments task" at bounding box center [728, 142] width 153 height 24
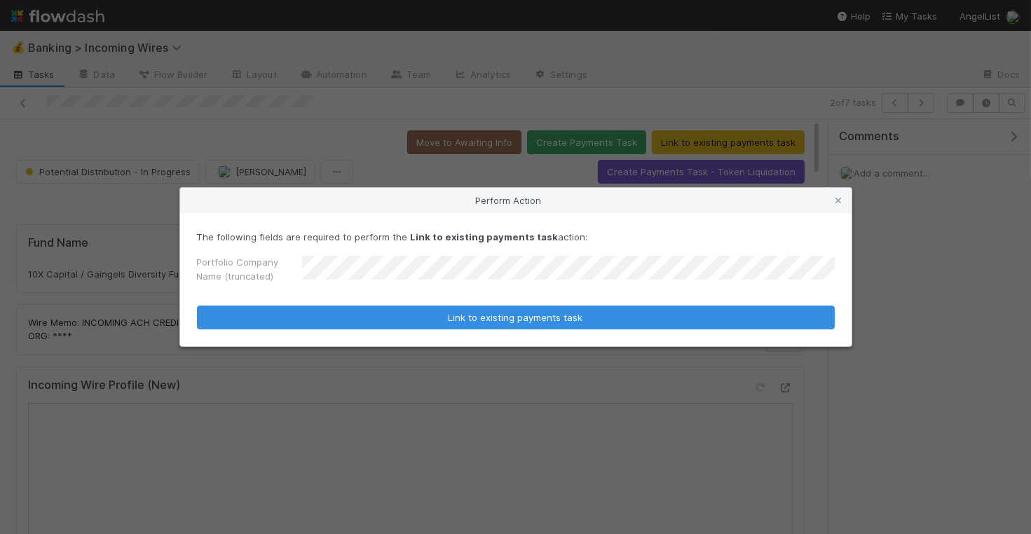
click at [197, 306] on button "Link to existing payments task" at bounding box center [516, 318] width 638 height 24
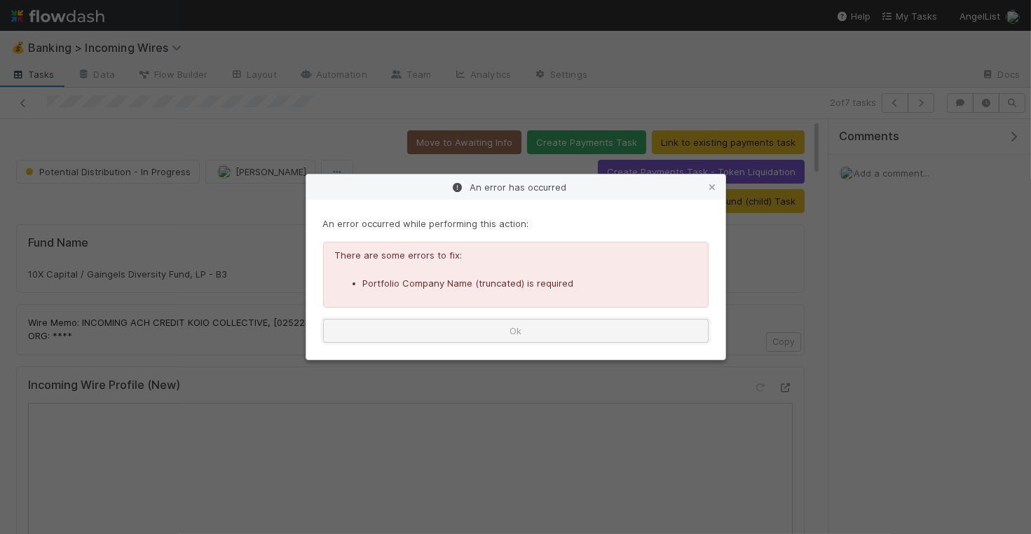
click at [569, 331] on button "Ok" at bounding box center [516, 331] width 386 height 24
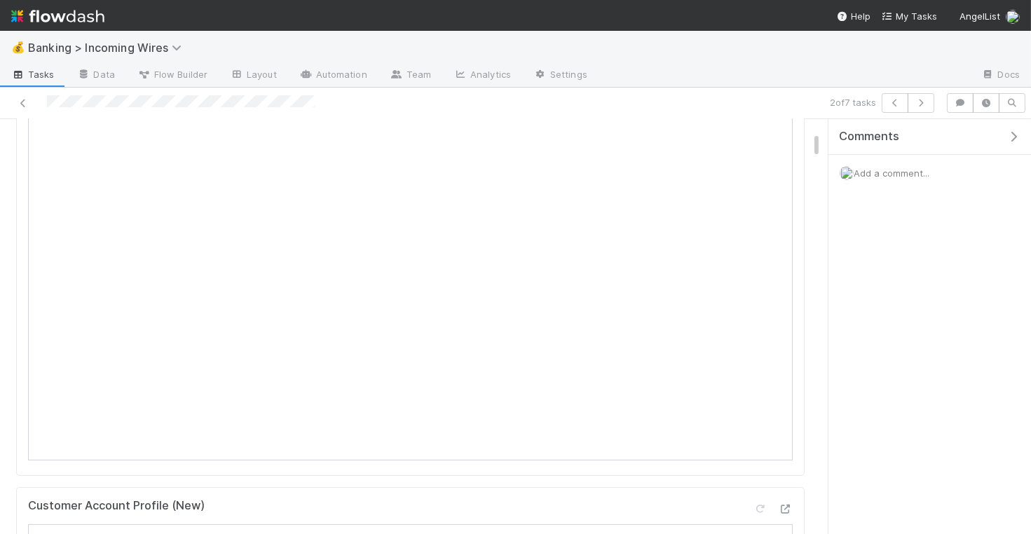
scroll to position [302, 0]
click at [923, 151] on div "Comments" at bounding box center [929, 137] width 203 height 36
click at [909, 172] on span "Add a comment..." at bounding box center [892, 173] width 76 height 11
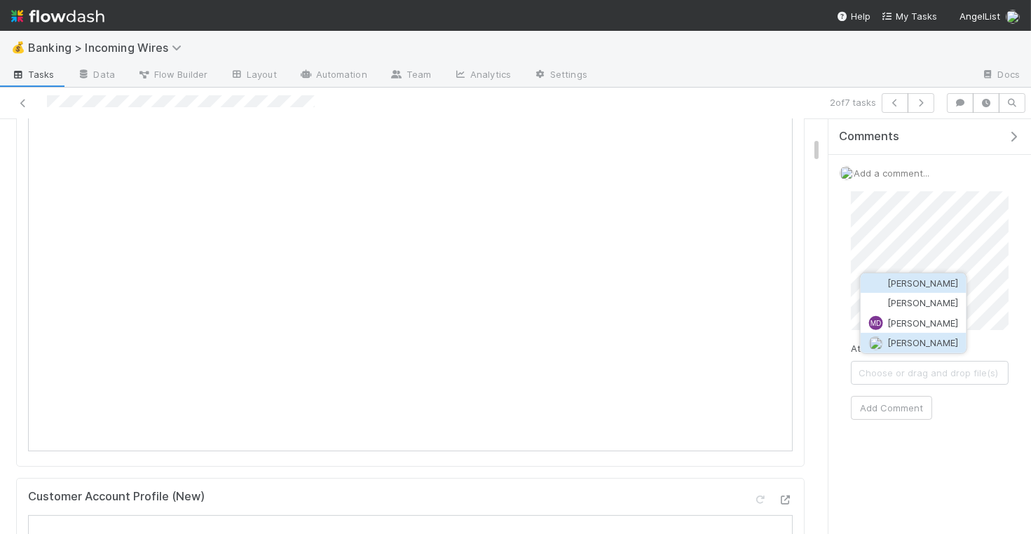
click at [925, 335] on button "Michael Guidi" at bounding box center [914, 343] width 106 height 20
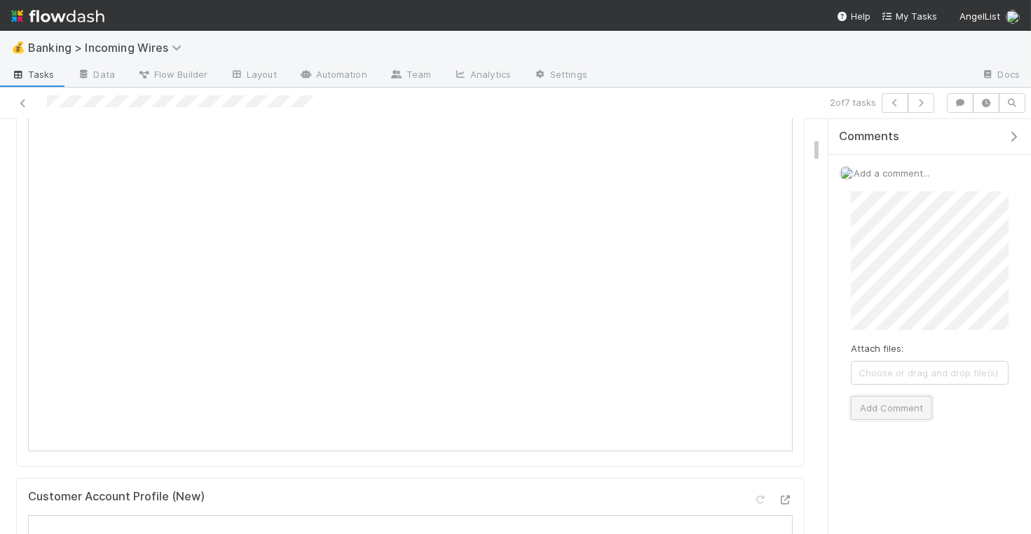
click at [896, 409] on button "Add Comment" at bounding box center [891, 408] width 81 height 24
click at [888, 102] on button "button" at bounding box center [895, 103] width 27 height 20
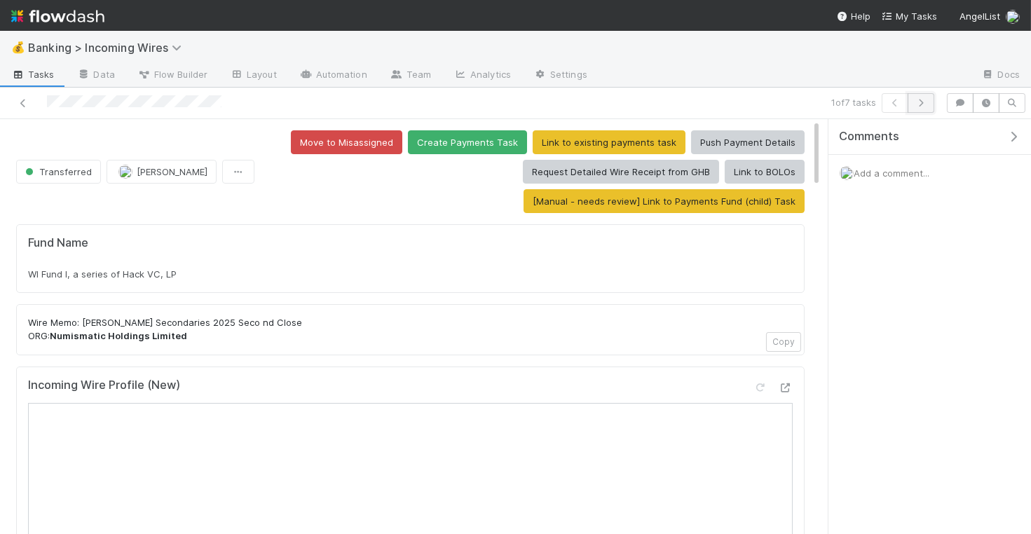
click at [922, 102] on icon "button" at bounding box center [921, 103] width 14 height 8
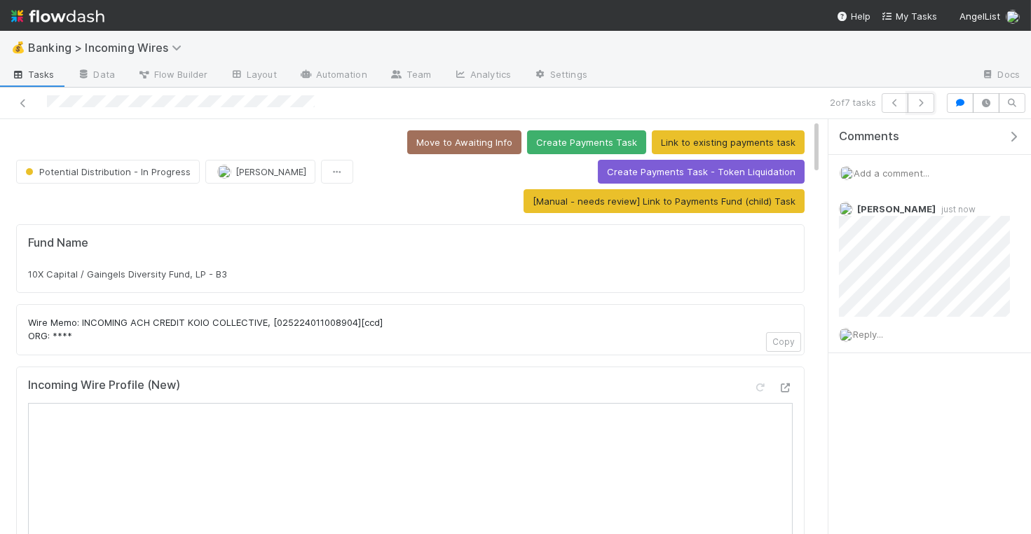
click at [922, 102] on icon "button" at bounding box center [921, 103] width 14 height 8
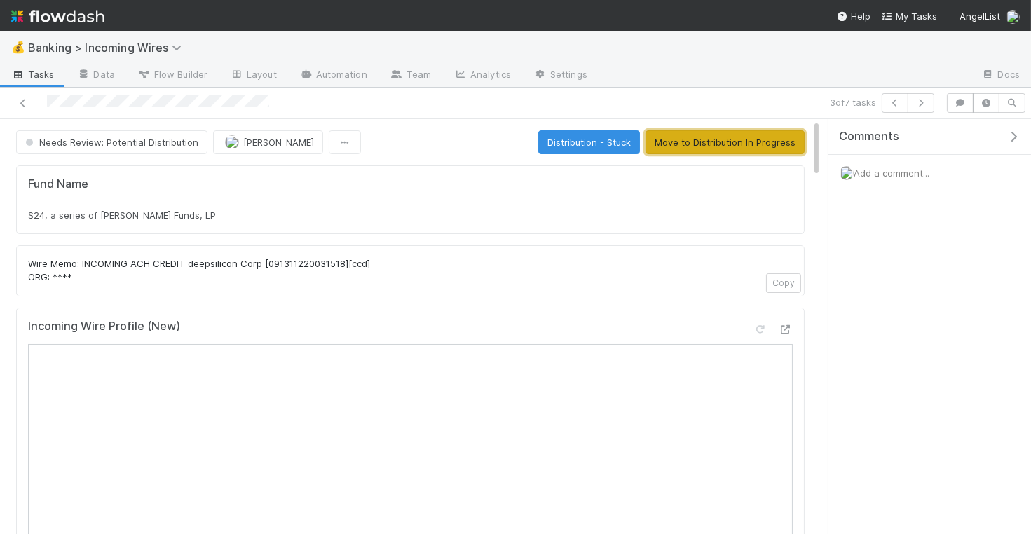
click at [695, 143] on button "Move to Distribution In Progress" at bounding box center [725, 142] width 159 height 24
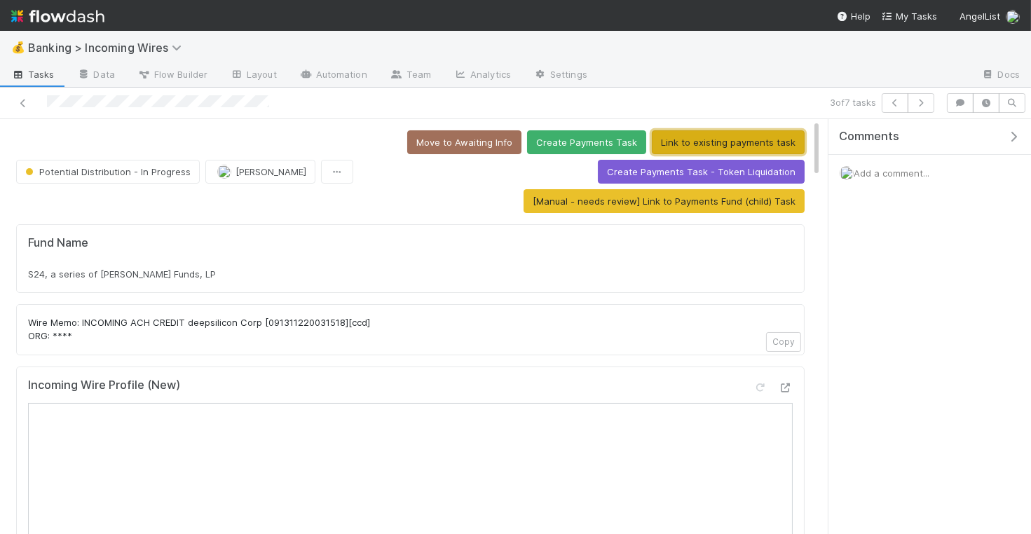
click at [688, 135] on button "Link to existing payments task" at bounding box center [728, 142] width 153 height 24
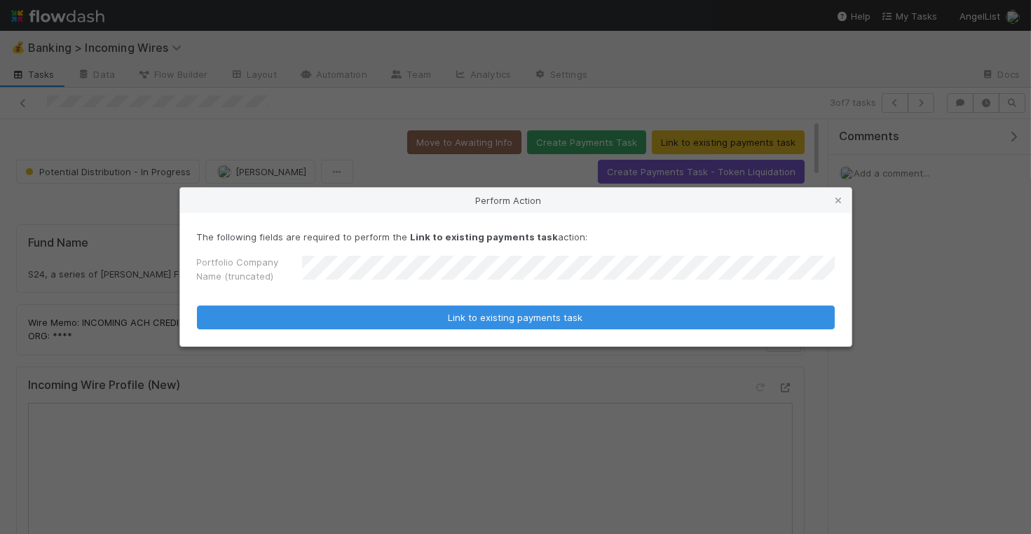
click at [197, 306] on button "Link to existing payments task" at bounding box center [516, 318] width 638 height 24
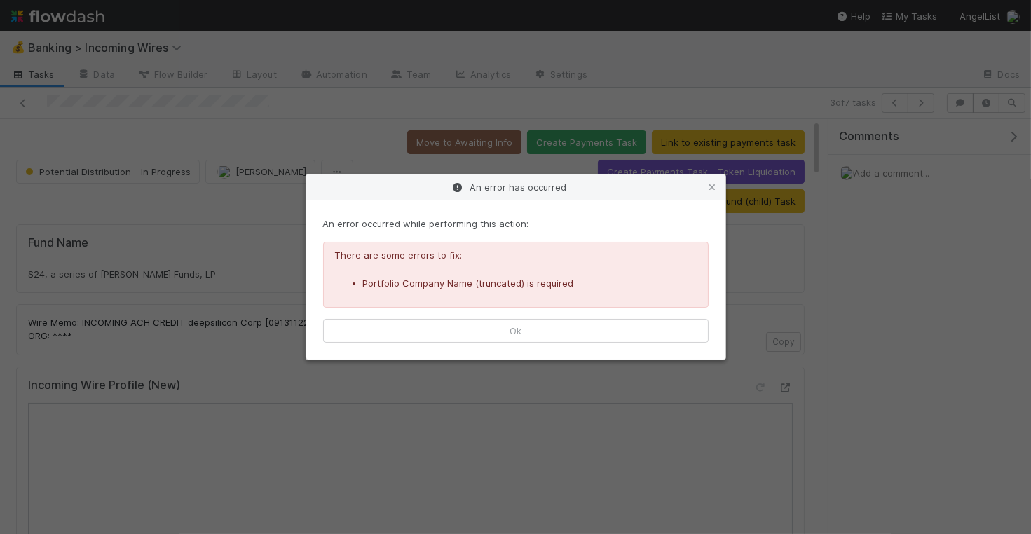
click at [444, 348] on div "An error occurred while performing this action: There are some errors to fix: P…" at bounding box center [515, 280] width 419 height 160
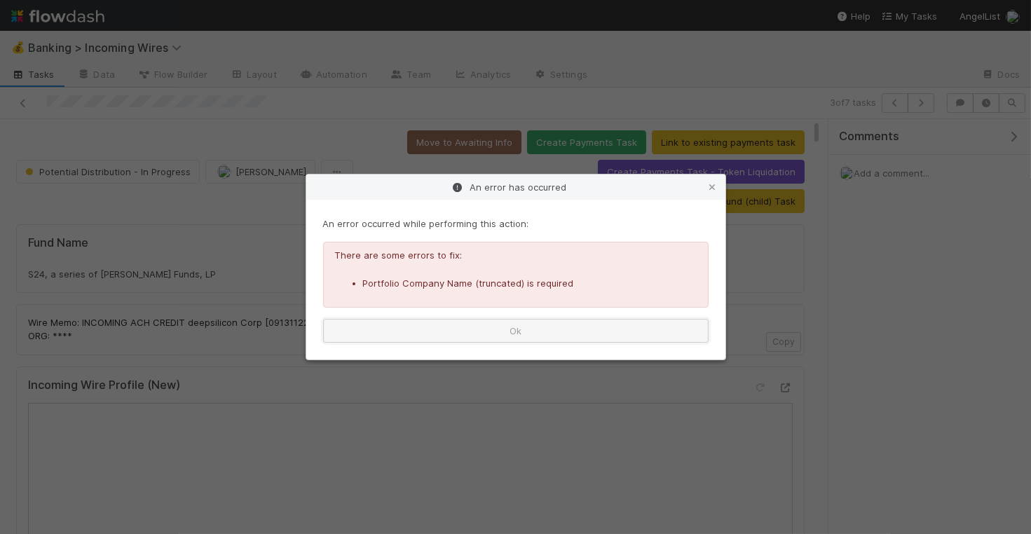
click at [480, 329] on button "Ok" at bounding box center [516, 331] width 386 height 24
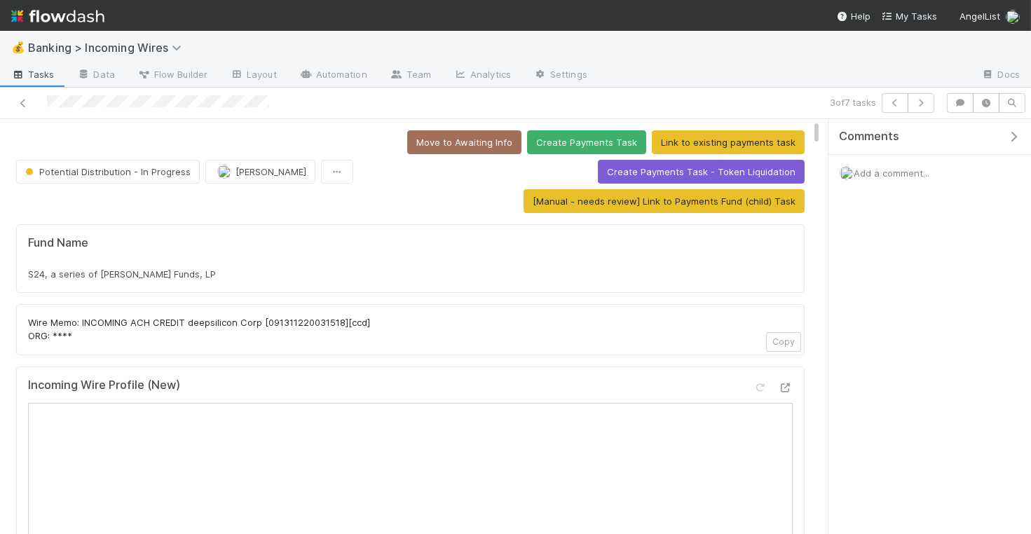
click at [289, 280] on div "Fund Name S24, a series of JJ Fliegelman Funds, LP" at bounding box center [410, 258] width 789 height 69
copy div "S24, a series of JJ Fliegelman Funds, LP"
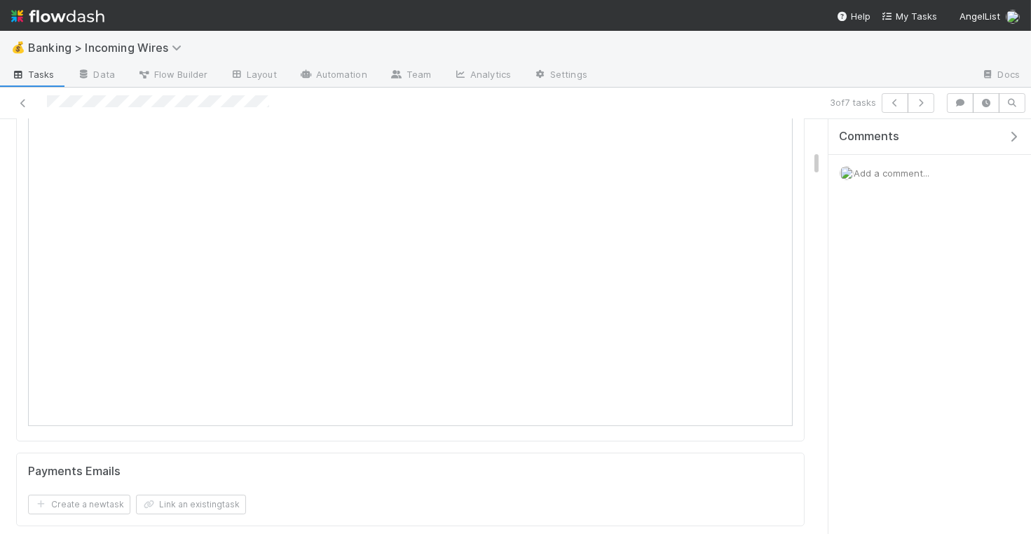
scroll to position [772, 0]
click at [180, 470] on button "Link an existing task" at bounding box center [191, 474] width 110 height 20
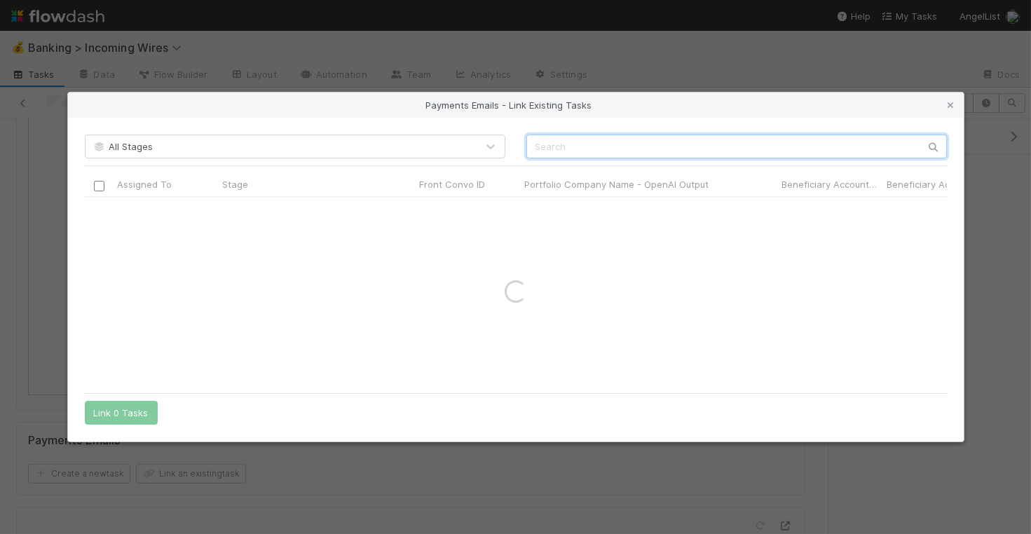
click at [621, 148] on input "text" at bounding box center [736, 147] width 421 height 24
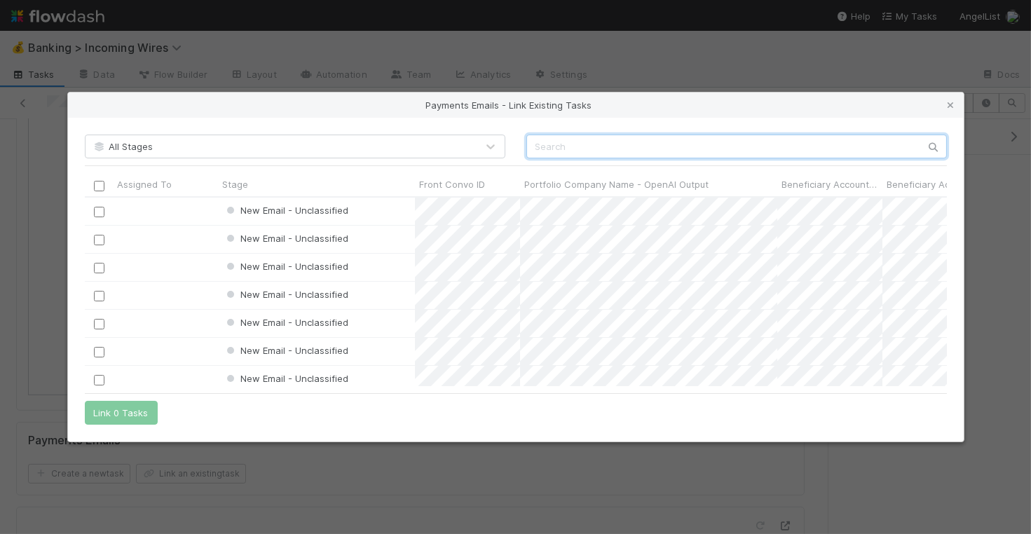
scroll to position [189, 862]
paste input "cnv_qmyfkp3"
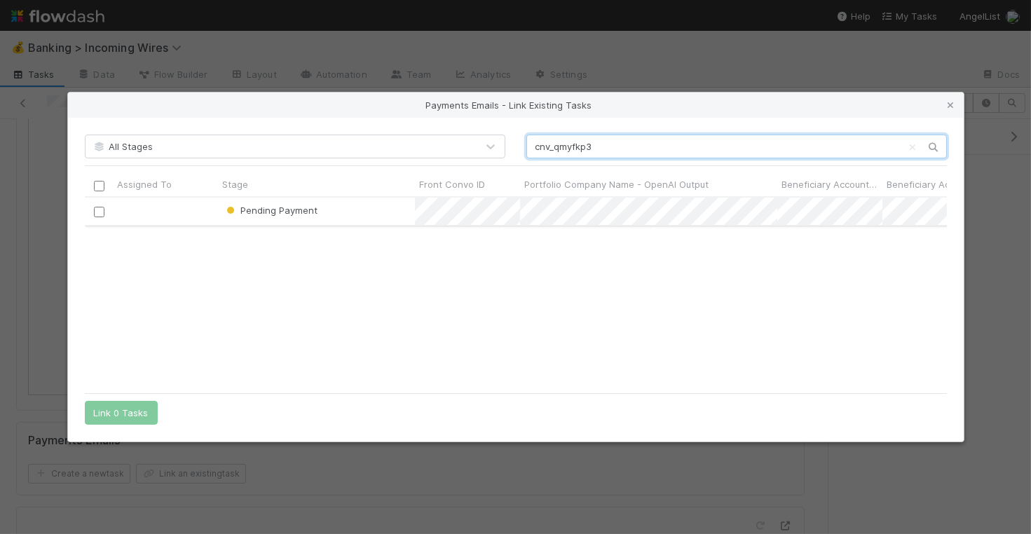
type input "cnv_qmyfkp3"
click at [102, 211] on input "checkbox" at bounding box center [98, 212] width 11 height 11
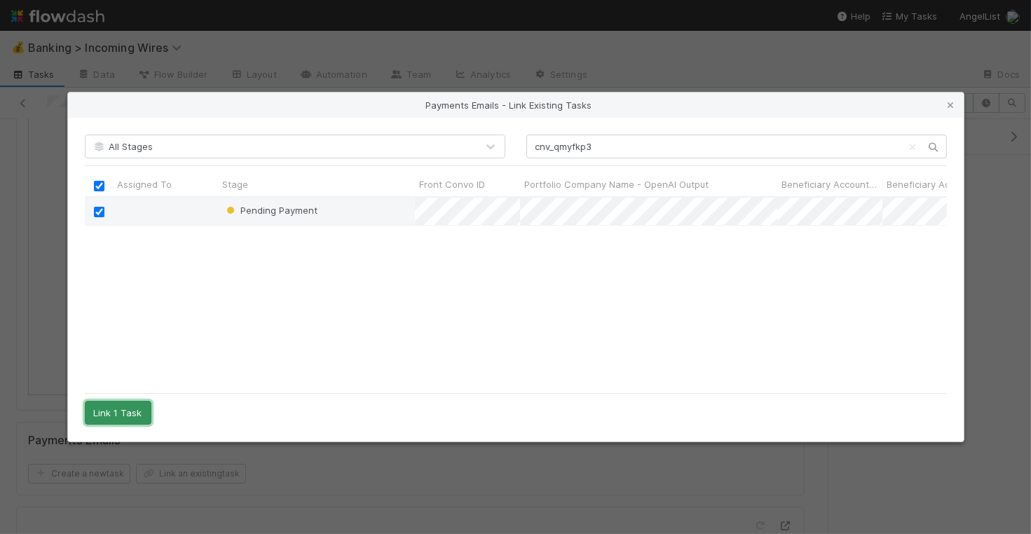
click at [119, 414] on button "Link 1 Task" at bounding box center [118, 413] width 67 height 24
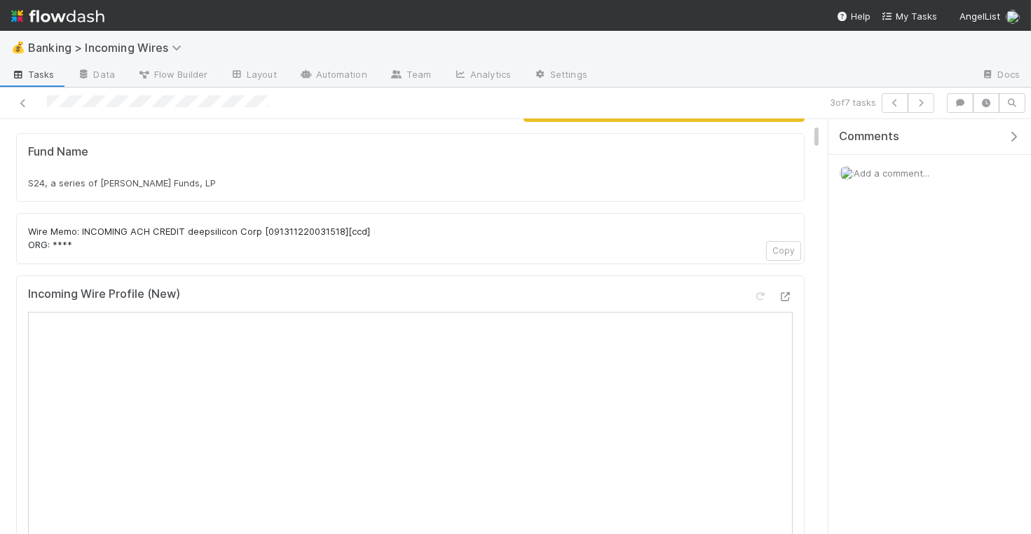
scroll to position [165, 0]
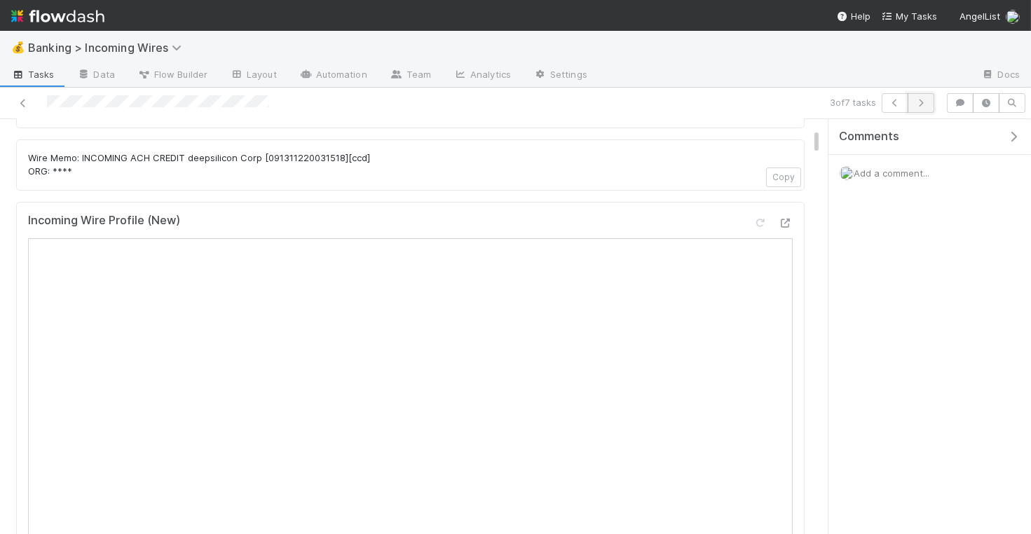
click at [927, 105] on icon "button" at bounding box center [921, 103] width 14 height 8
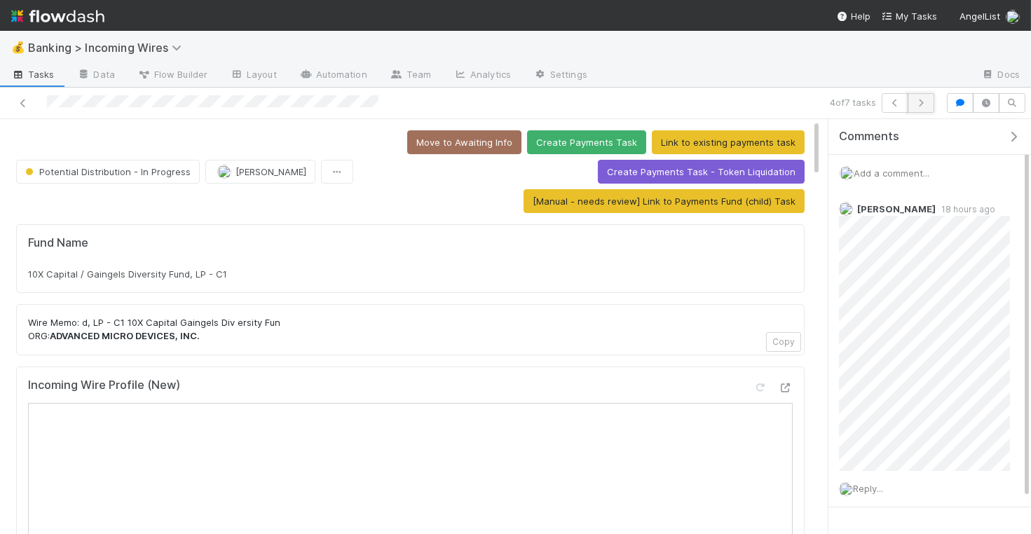
click at [927, 104] on icon "button" at bounding box center [921, 103] width 14 height 8
click at [928, 100] on icon "button" at bounding box center [921, 103] width 14 height 8
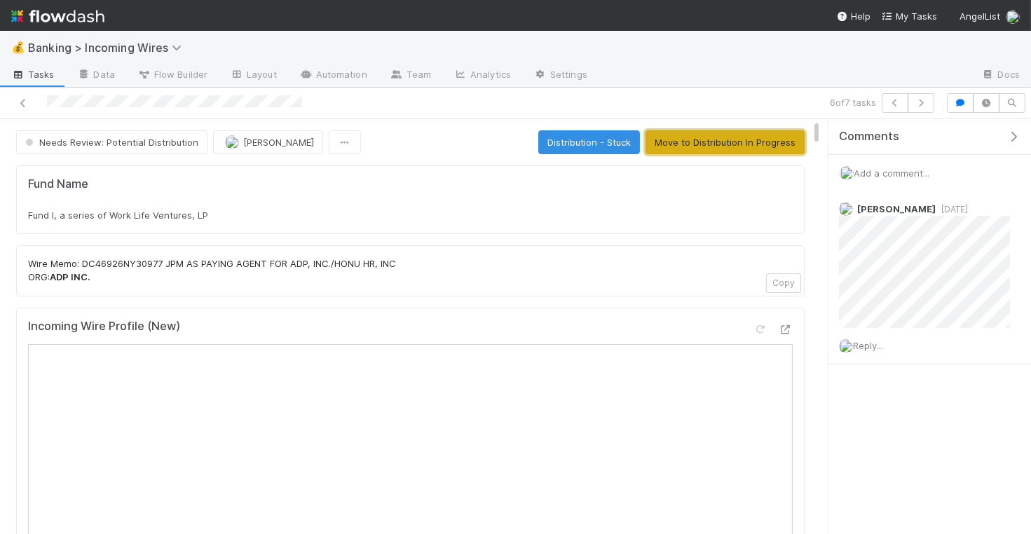
click at [731, 143] on button "Move to Distribution In Progress" at bounding box center [725, 142] width 159 height 24
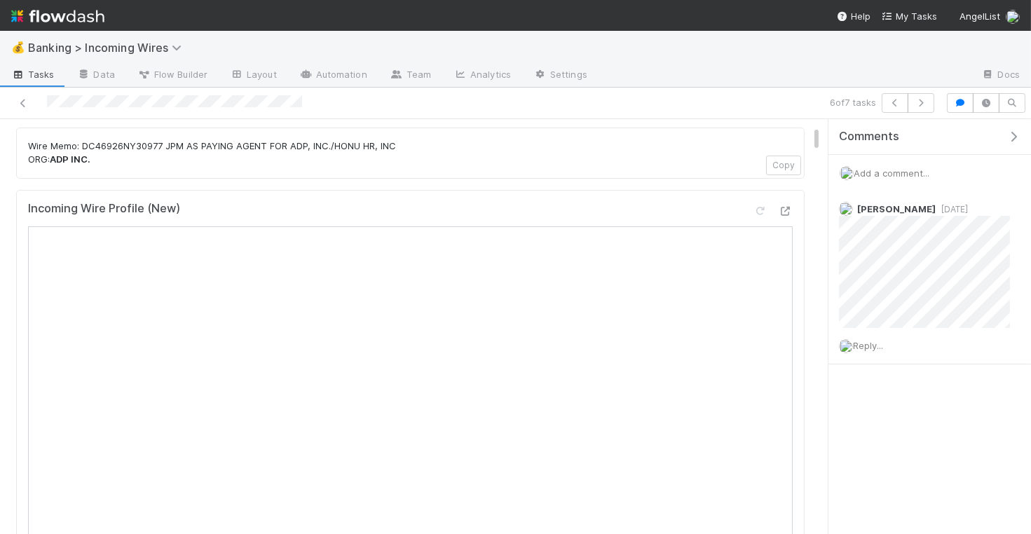
scroll to position [407, 0]
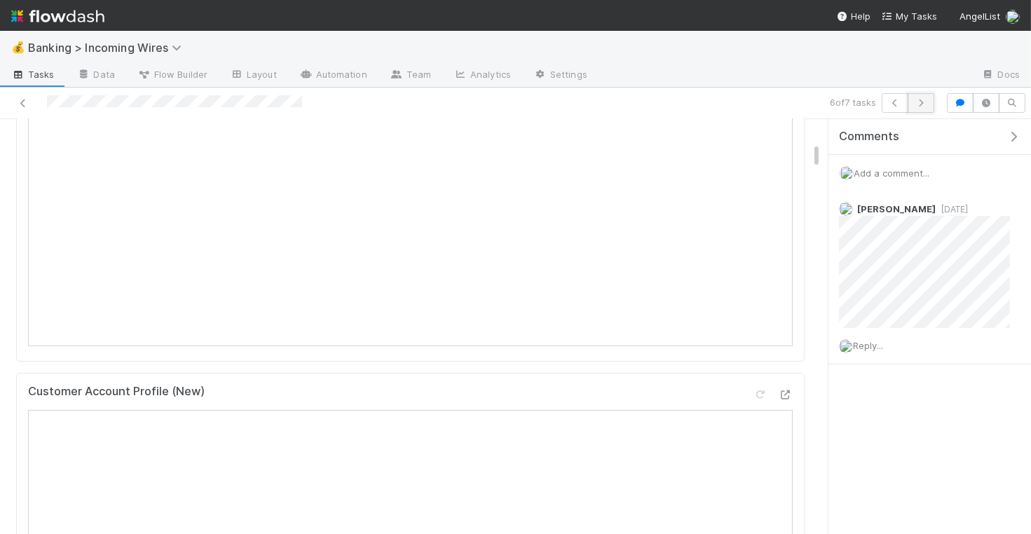
click at [927, 100] on icon "button" at bounding box center [921, 103] width 14 height 8
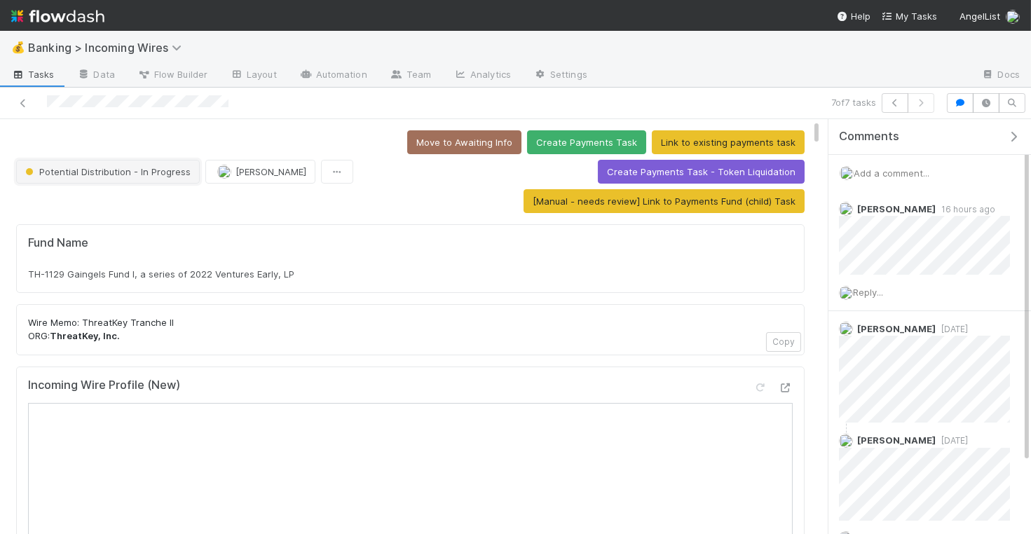
click at [163, 170] on span "Potential Distribution - In Progress" at bounding box center [106, 171] width 168 height 11
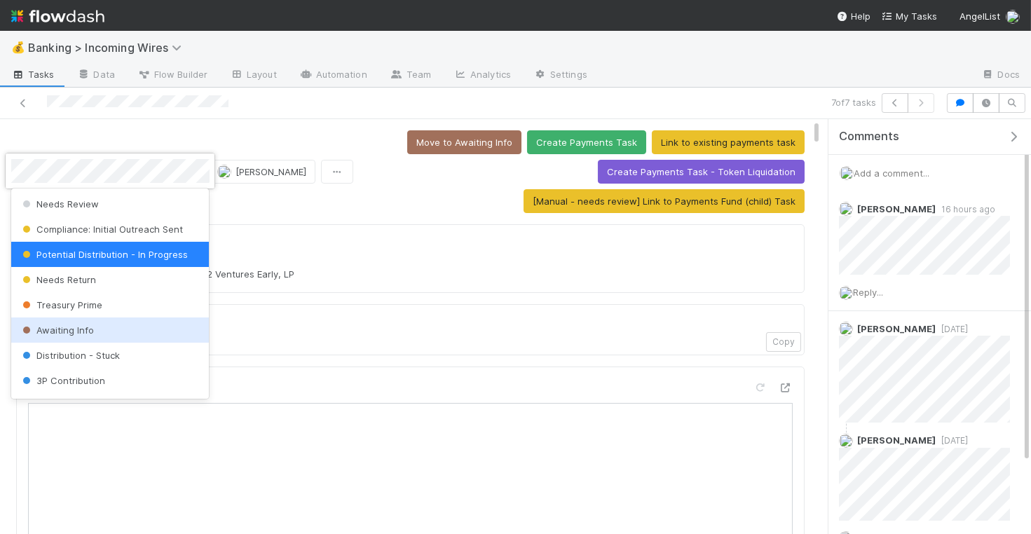
click at [156, 327] on div "Awaiting Info" at bounding box center [110, 330] width 198 height 25
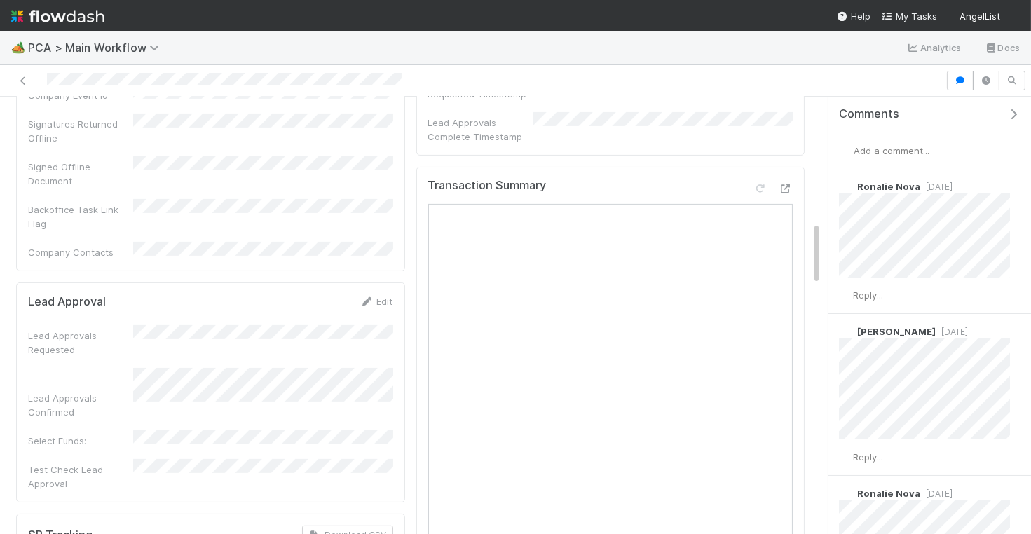
scroll to position [857, 0]
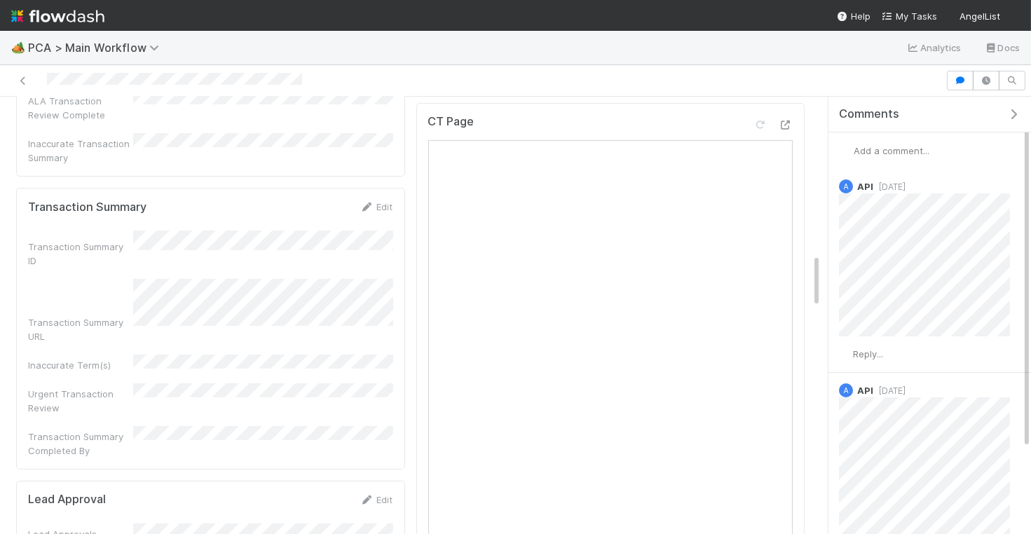
scroll to position [541, 0]
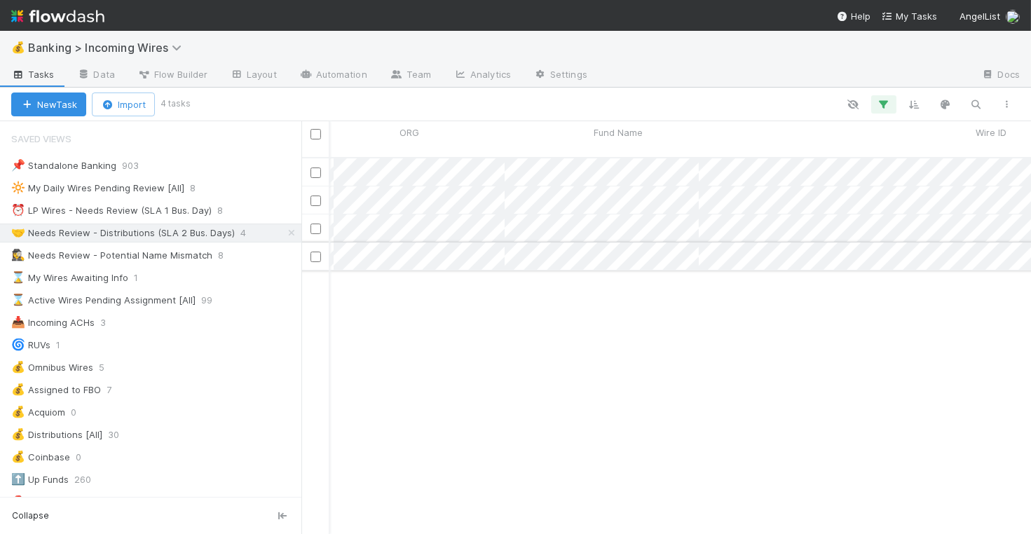
scroll to position [0, 897]
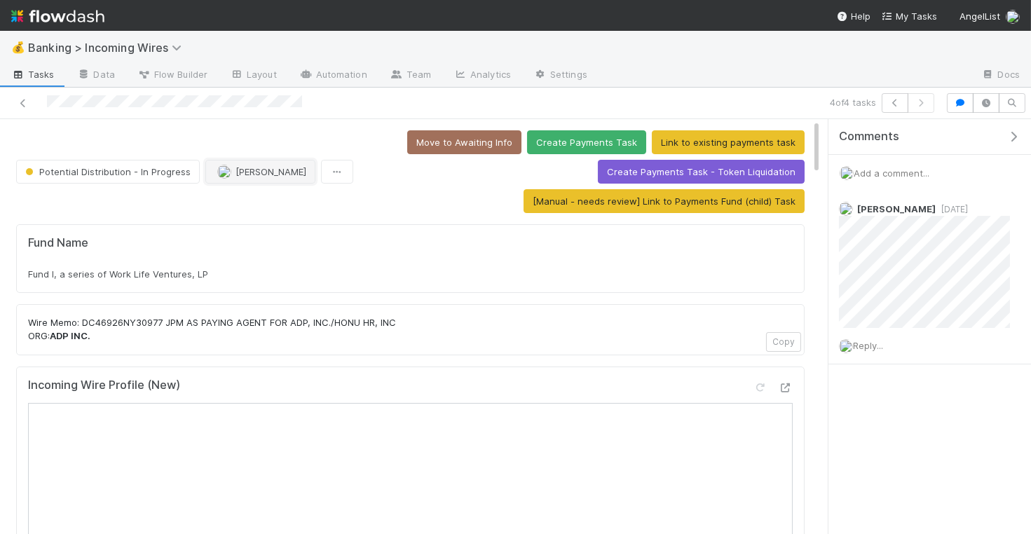
click at [276, 169] on span "Nate Eisenstein" at bounding box center [271, 171] width 71 height 11
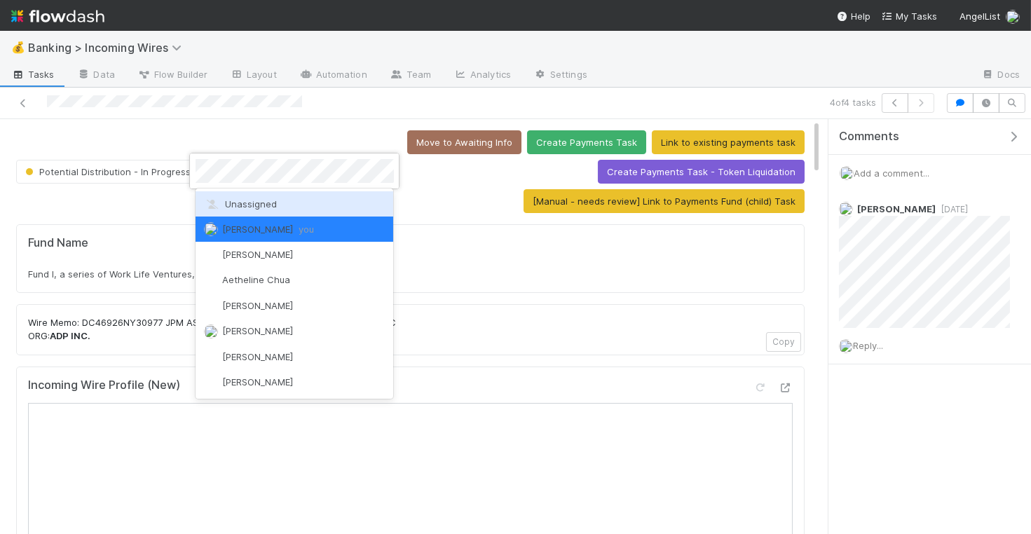
click at [236, 137] on div at bounding box center [515, 267] width 1031 height 534
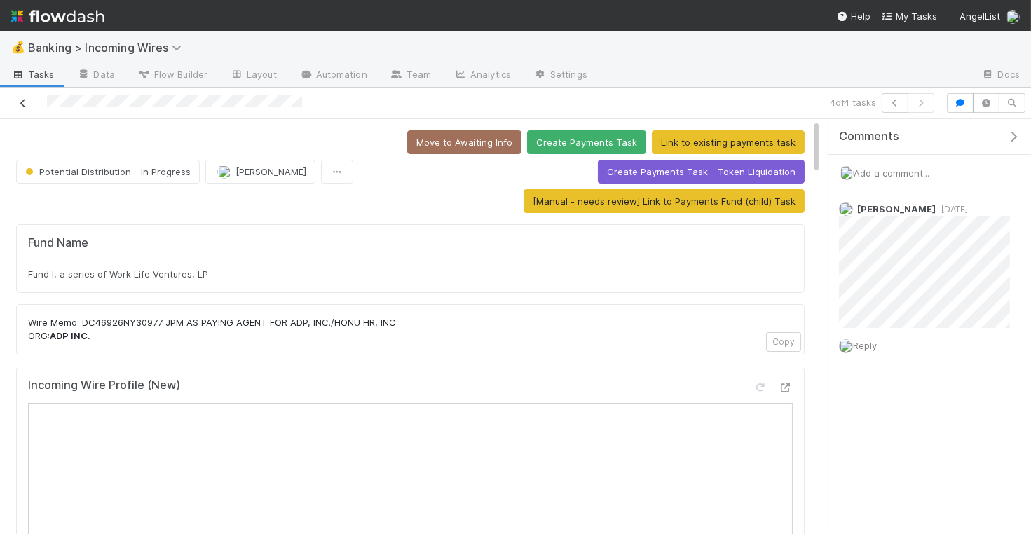
click at [25, 99] on icon at bounding box center [23, 103] width 14 height 9
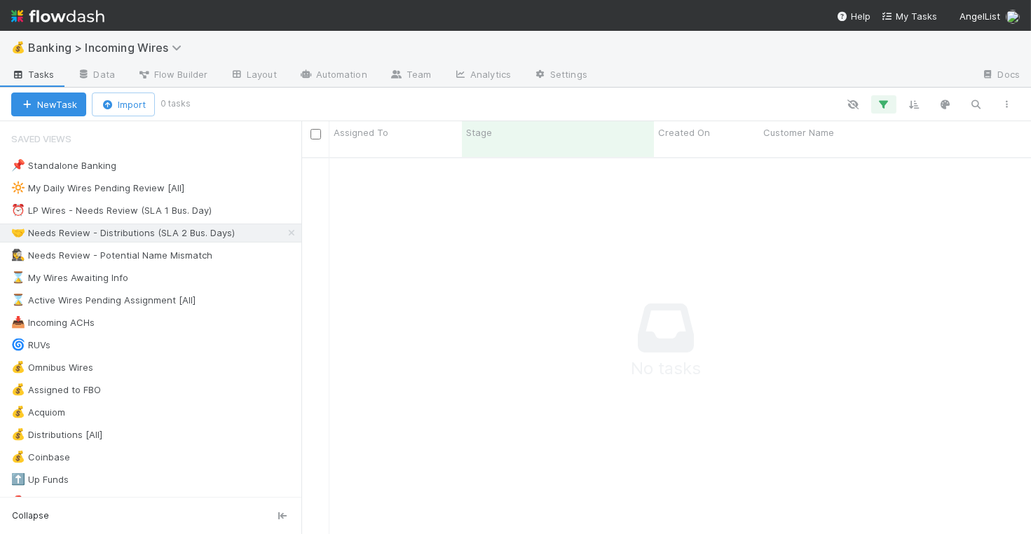
scroll to position [388, 730]
click at [188, 234] on div "🤝 Needs Review - Distributions (SLA 2 Bus. Days)" at bounding box center [123, 233] width 224 height 18
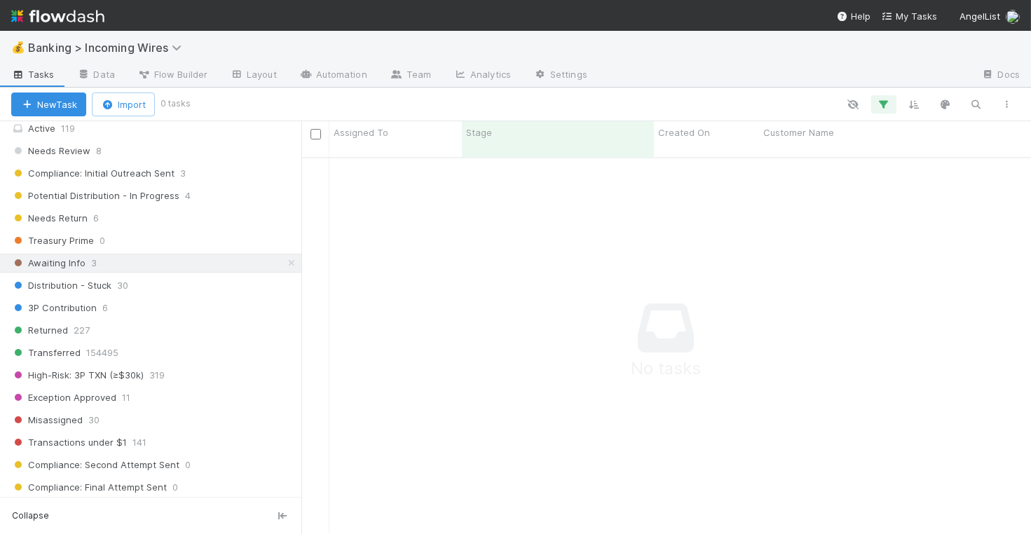
scroll to position [430, 0]
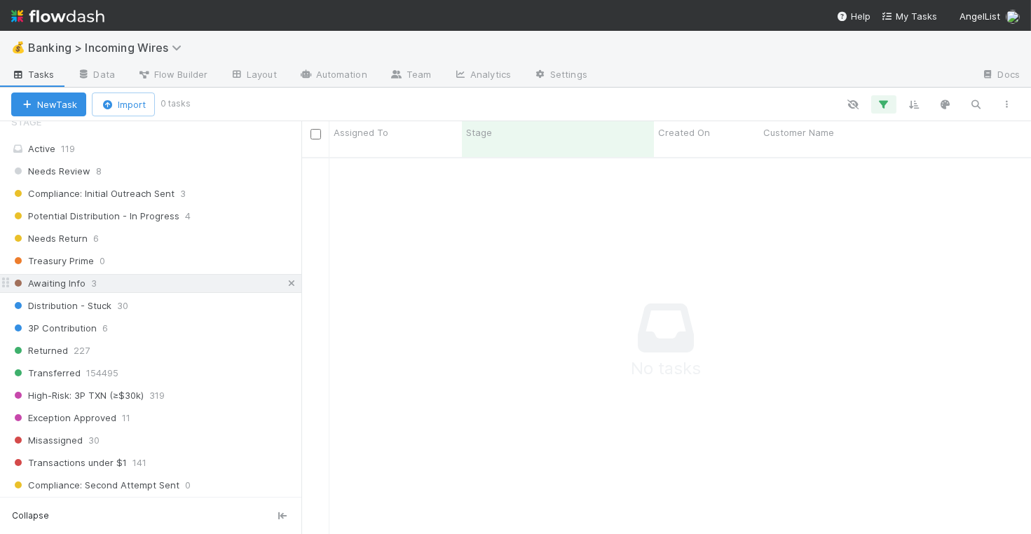
click at [285, 279] on icon at bounding box center [292, 283] width 14 height 9
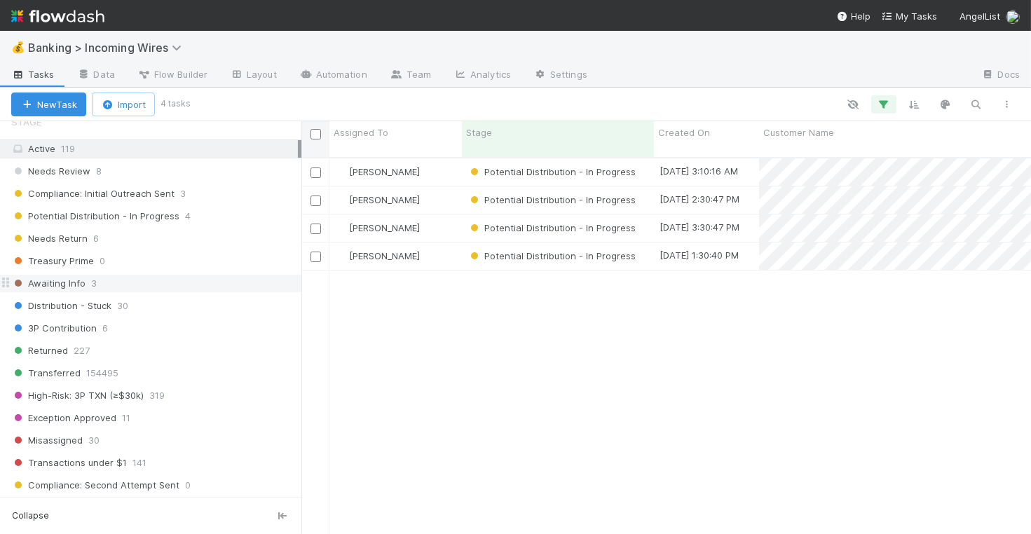
click at [315, 142] on div at bounding box center [315, 139] width 28 height 36
click at [315, 135] on input "checkbox" at bounding box center [316, 134] width 11 height 11
checkbox input "true"
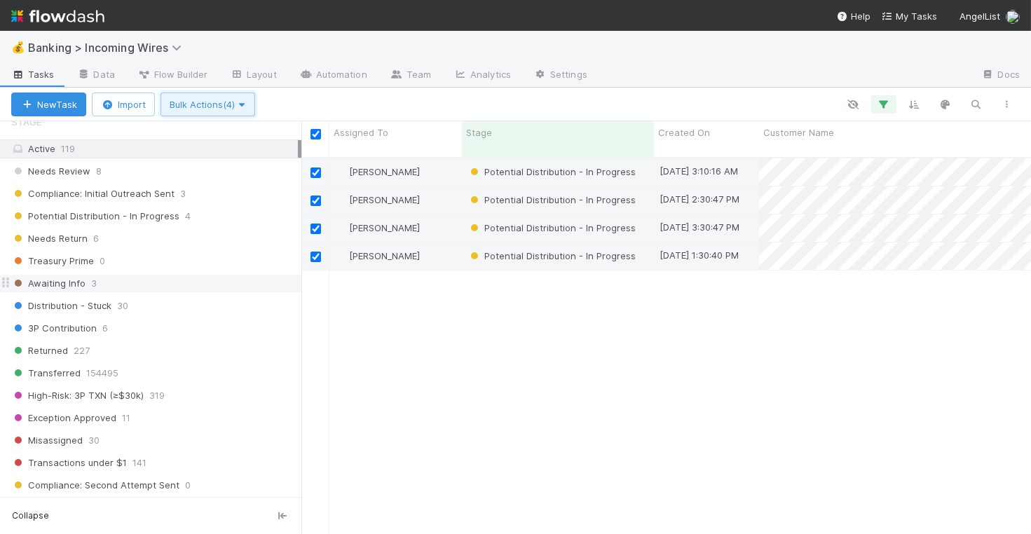
click at [217, 100] on span "Bulk Actions (4)" at bounding box center [208, 104] width 76 height 11
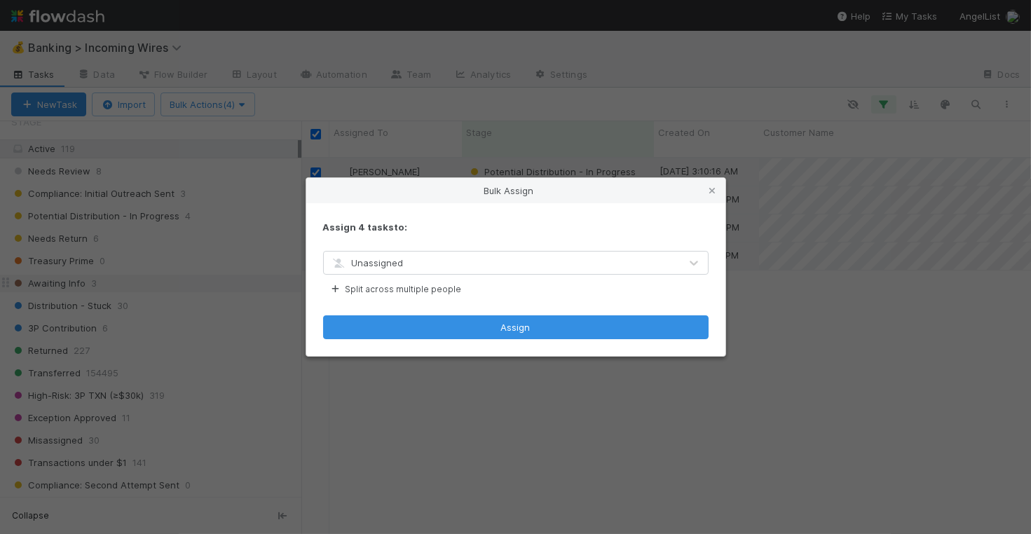
click at [430, 264] on div "Unassigned" at bounding box center [502, 263] width 356 height 22
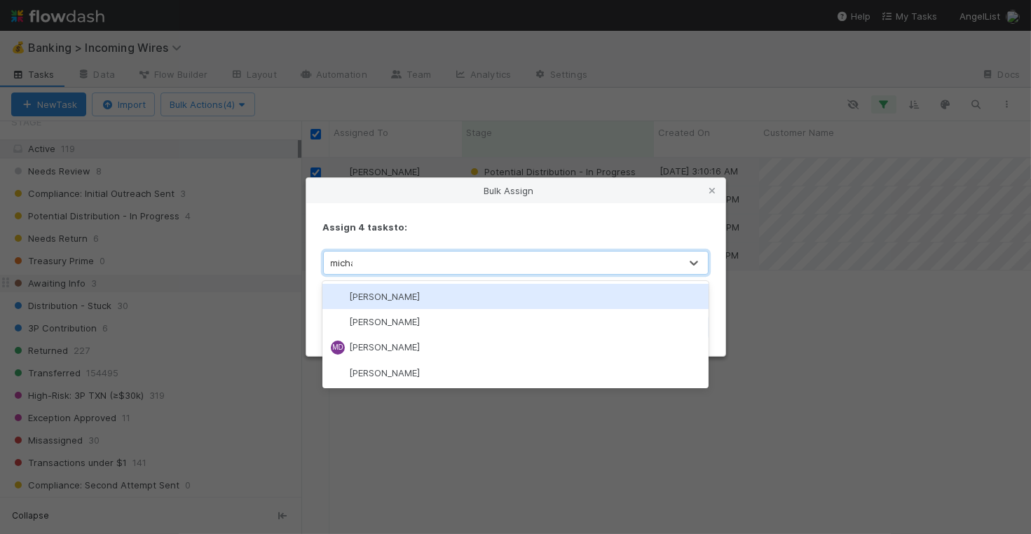
type input "michae"
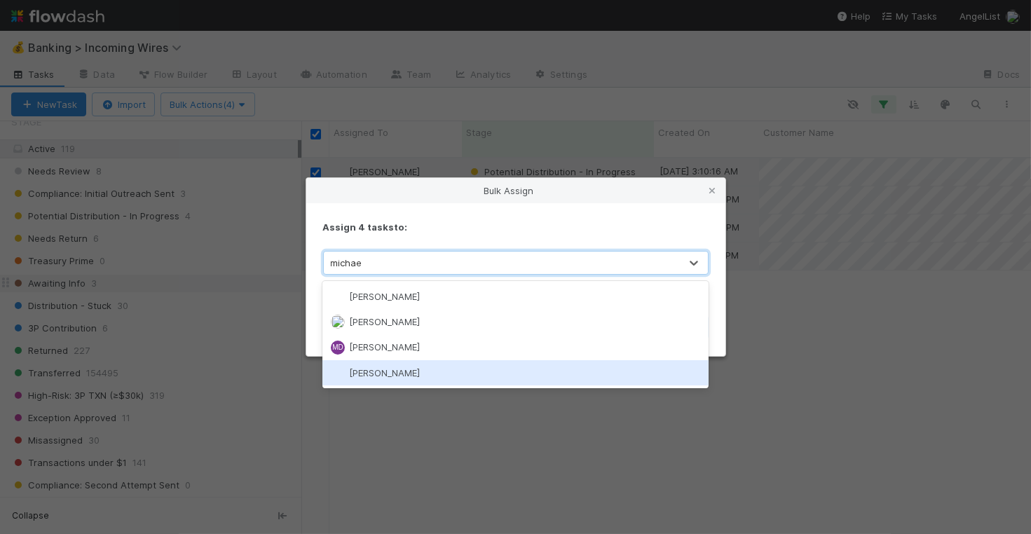
click at [421, 376] on div "Michael Guidi" at bounding box center [515, 372] width 386 height 25
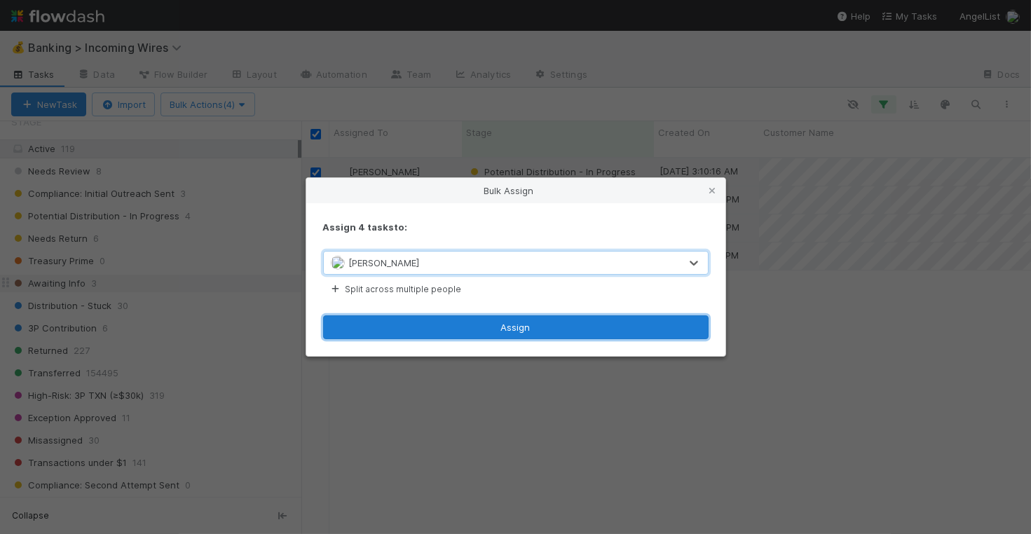
click at [585, 327] on button "Assign" at bounding box center [516, 327] width 386 height 24
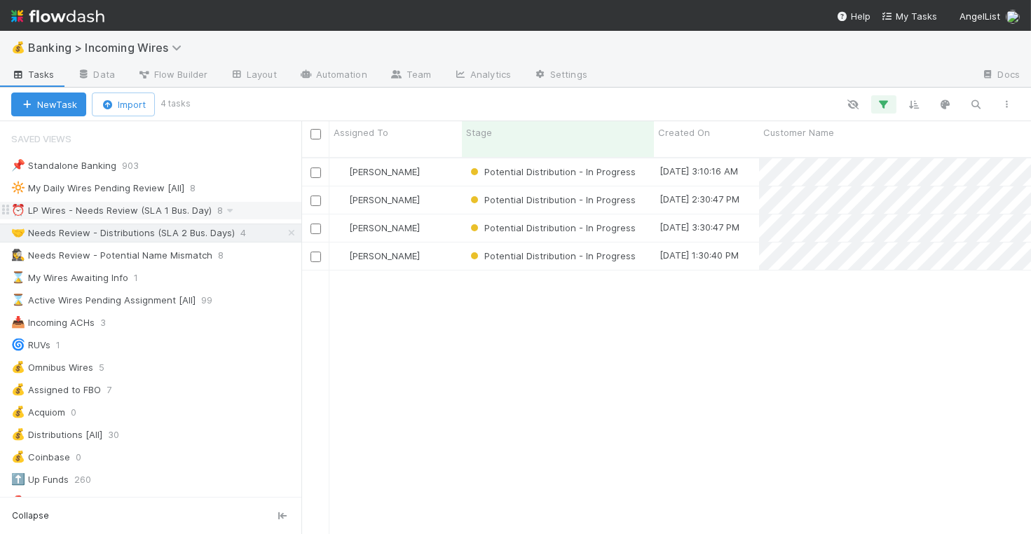
click at [118, 212] on div "⏰ LP Wires - Needs Review (SLA 1 Bus. Day)" at bounding box center [111, 211] width 200 height 18
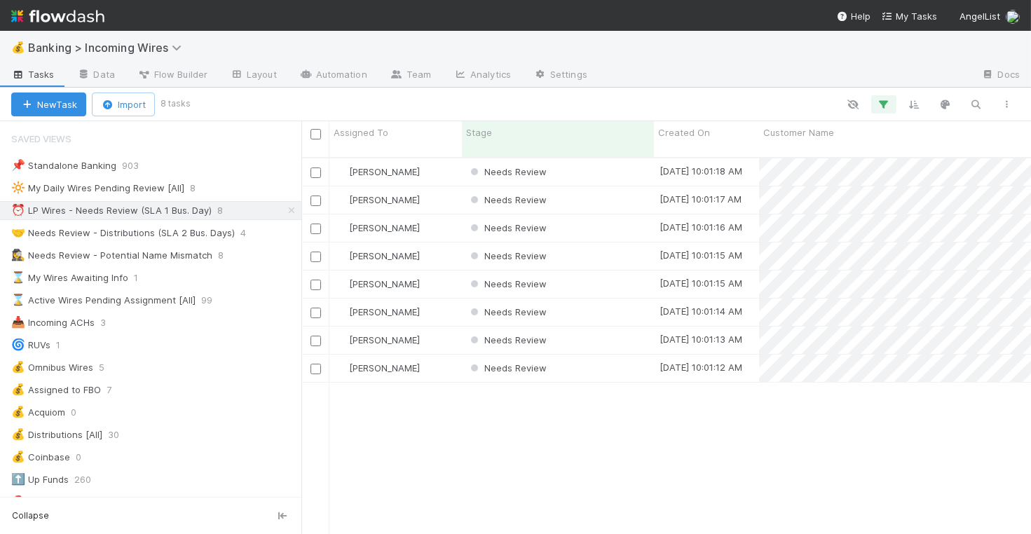
scroll to position [388, 730]
click at [589, 163] on div "Needs Review" at bounding box center [558, 171] width 192 height 27
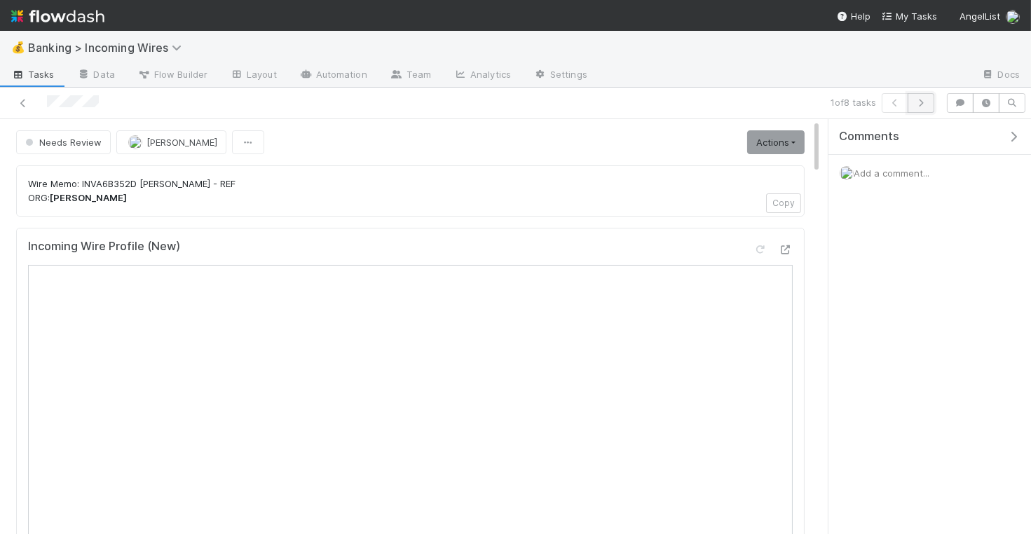
click at [925, 105] on icon "button" at bounding box center [921, 103] width 14 height 8
click at [934, 96] on button "button" at bounding box center [921, 103] width 27 height 20
click at [924, 102] on icon "button" at bounding box center [921, 103] width 14 height 8
click at [920, 96] on button "button" at bounding box center [921, 103] width 27 height 20
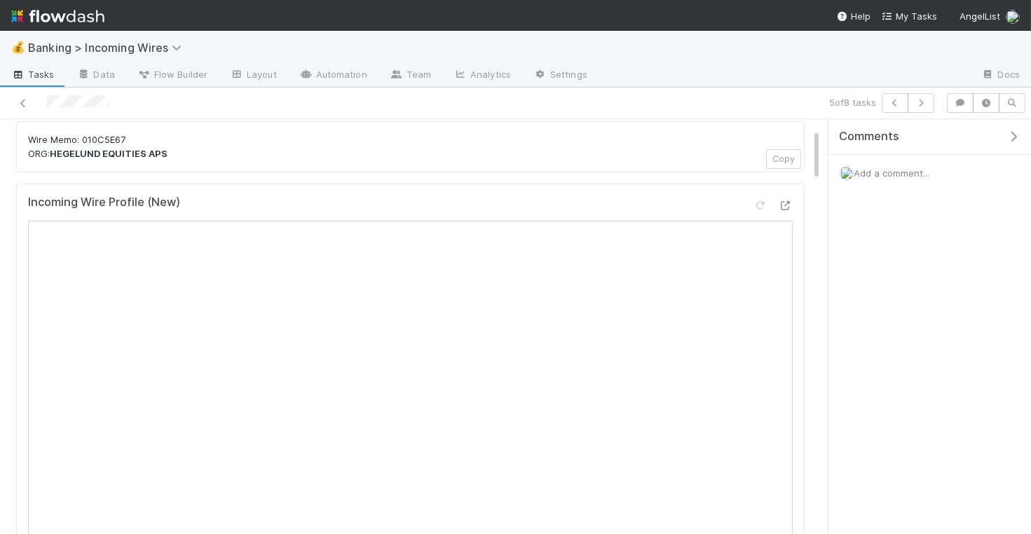
scroll to position [79, 0]
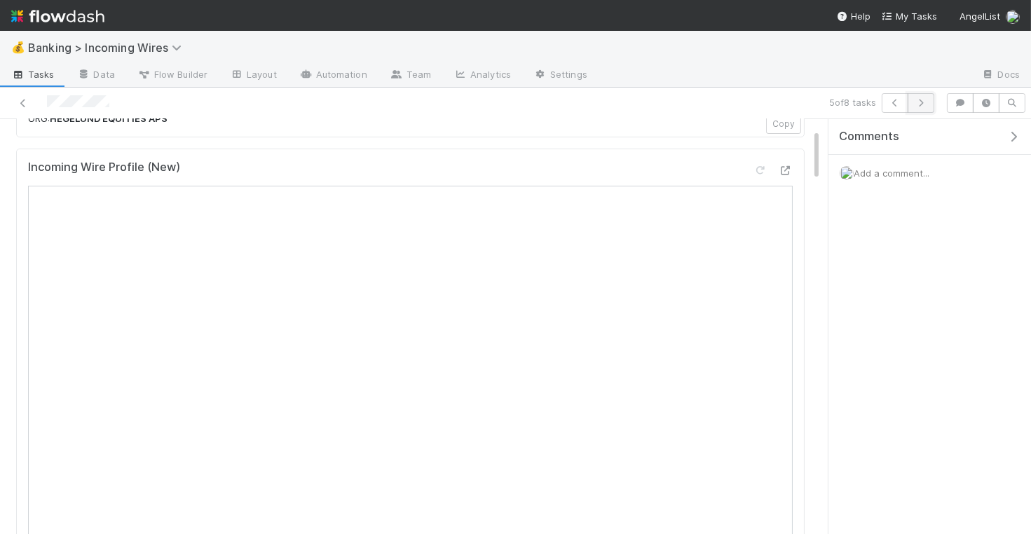
click at [922, 107] on button "button" at bounding box center [921, 103] width 27 height 20
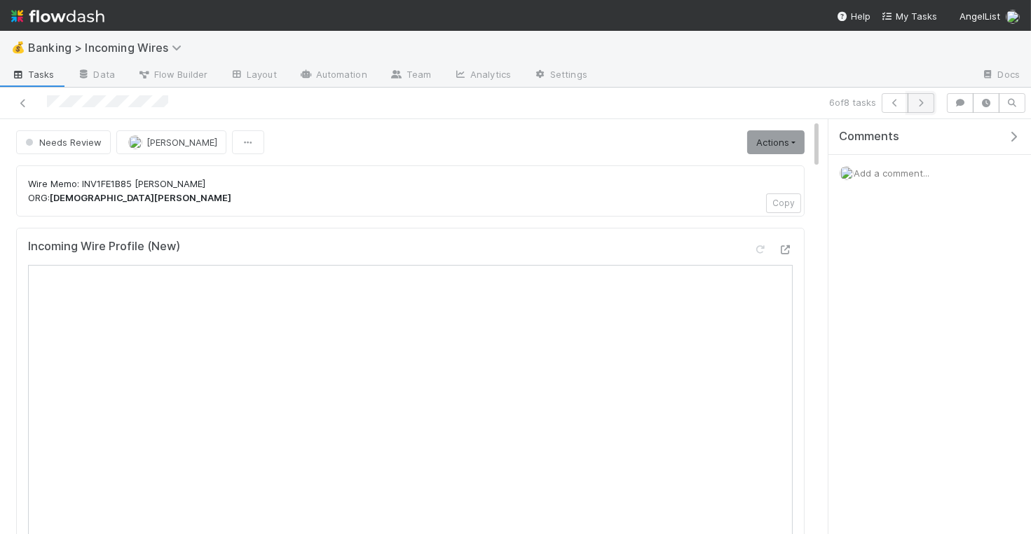
click at [920, 102] on icon "button" at bounding box center [921, 103] width 14 height 8
click at [922, 107] on icon "button" at bounding box center [921, 103] width 14 height 8
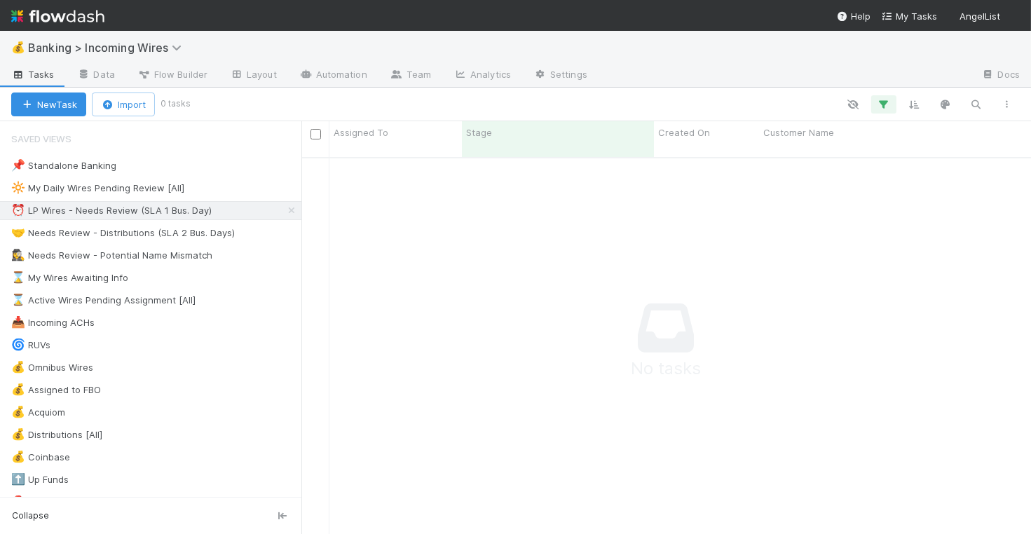
scroll to position [1, 1]
click at [181, 231] on div "🤝 Needs Review - Distributions (SLA 2 Bus. Days)" at bounding box center [123, 233] width 224 height 18
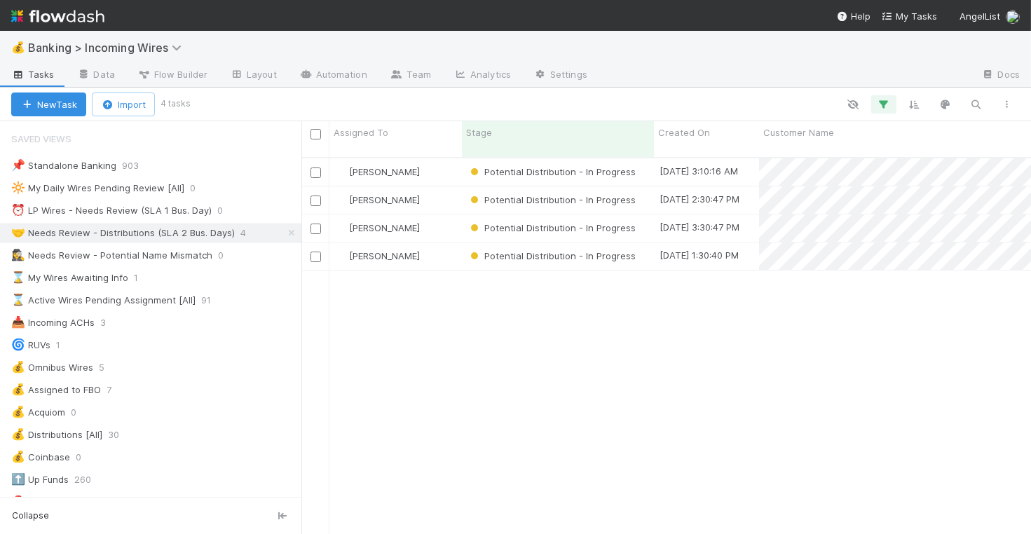
scroll to position [388, 730]
click at [158, 210] on div "⏰ LP Wires - Needs Review (SLA 1 Bus. Day)" at bounding box center [111, 211] width 200 height 18
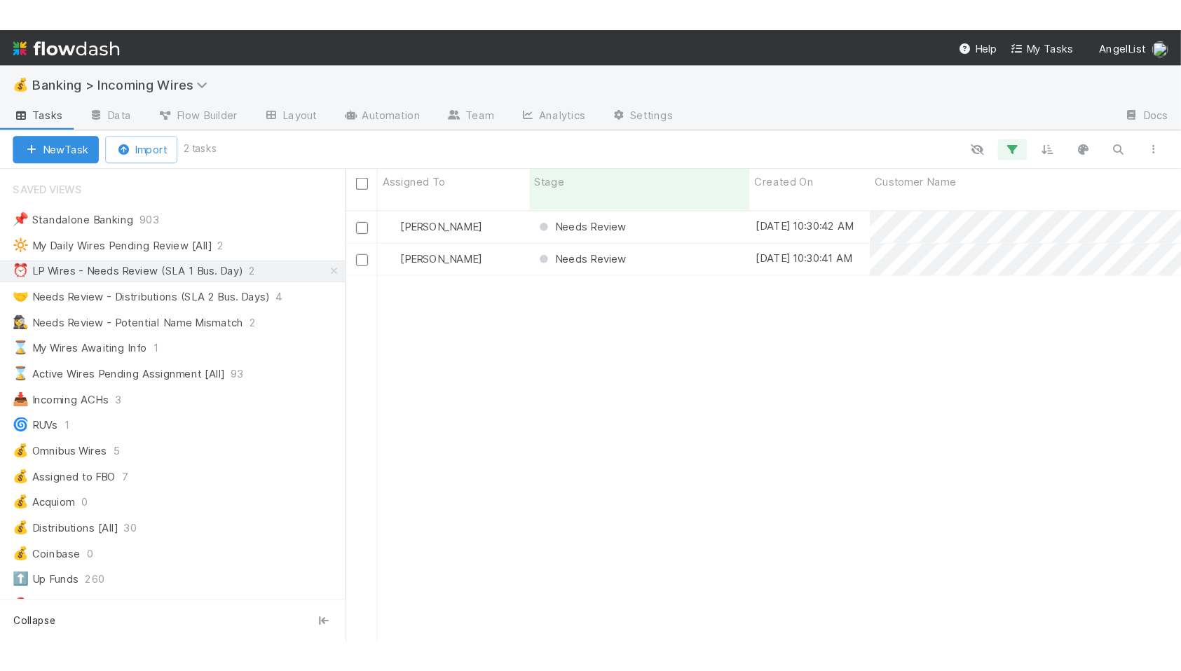
scroll to position [526, 880]
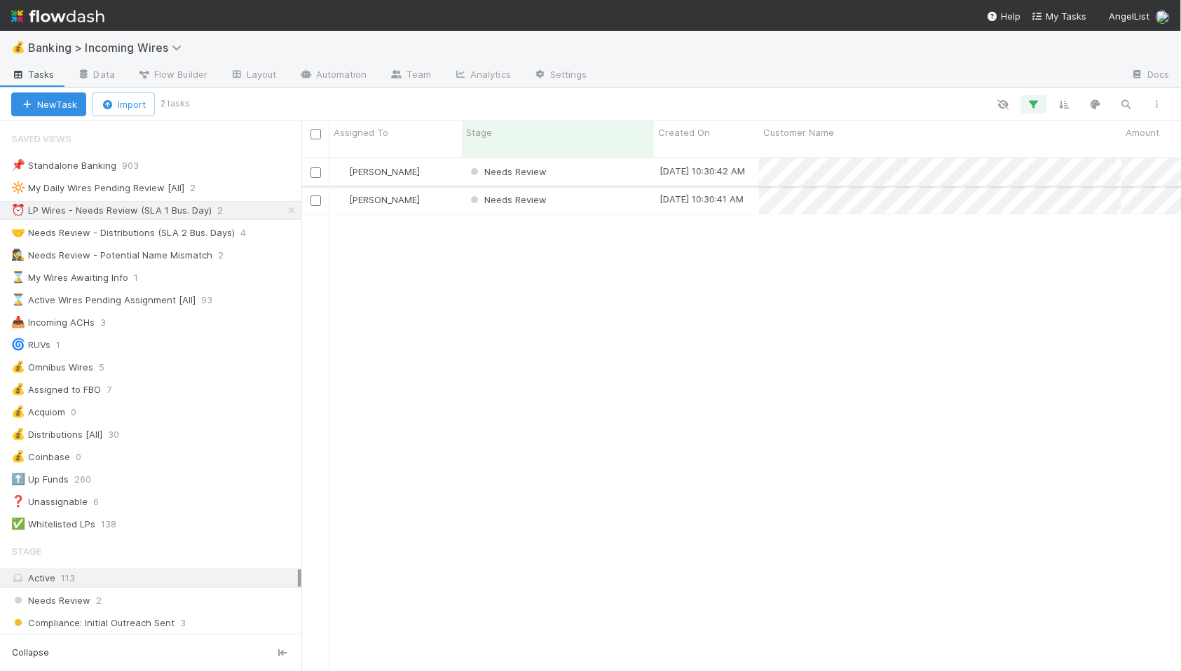
click at [592, 158] on div "Needs Review" at bounding box center [558, 171] width 192 height 27
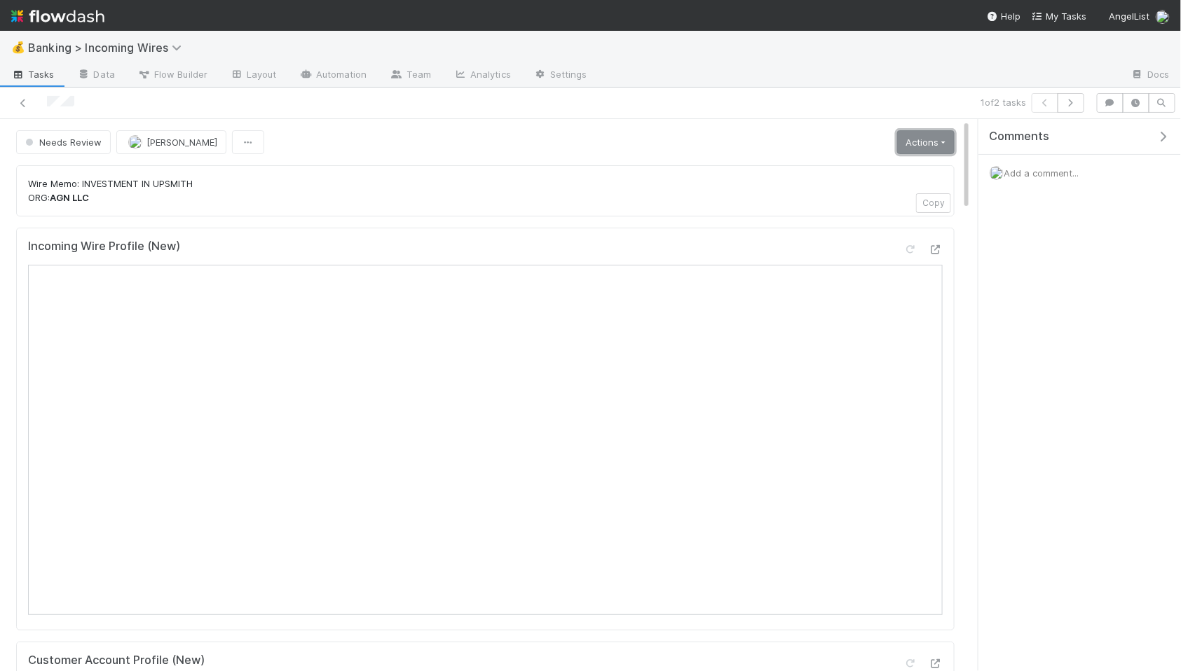
click at [940, 140] on link "Actions" at bounding box center [925, 142] width 57 height 24
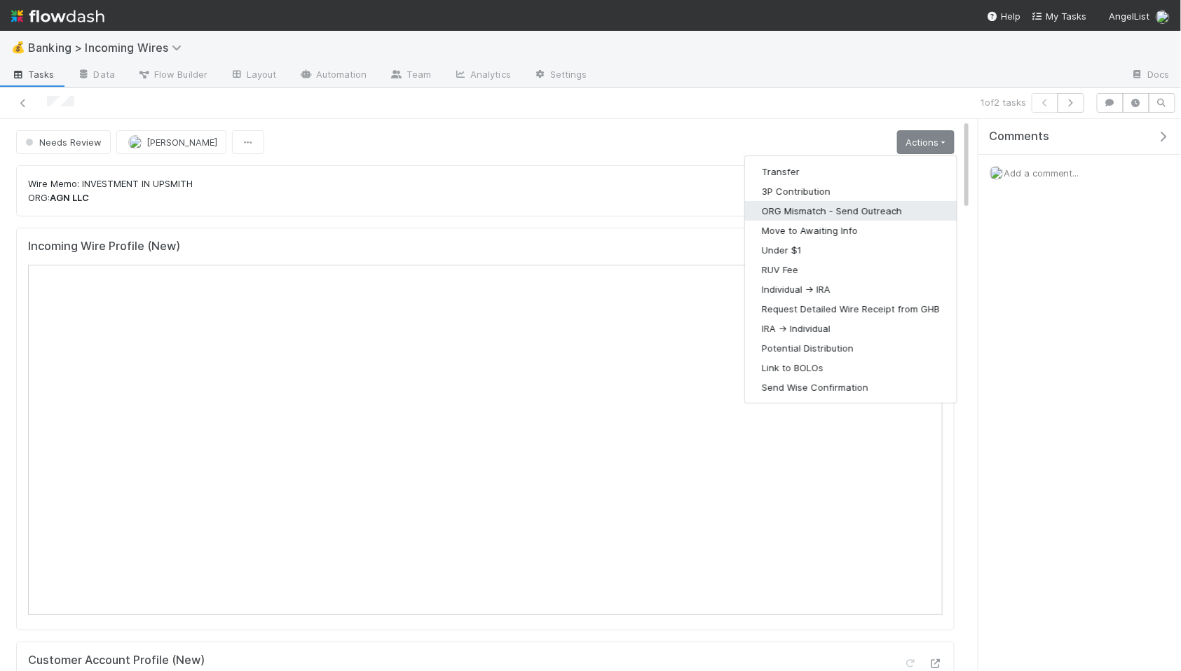
click at [886, 213] on button "ORG Mismatch - Send Outreach" at bounding box center [851, 211] width 212 height 20
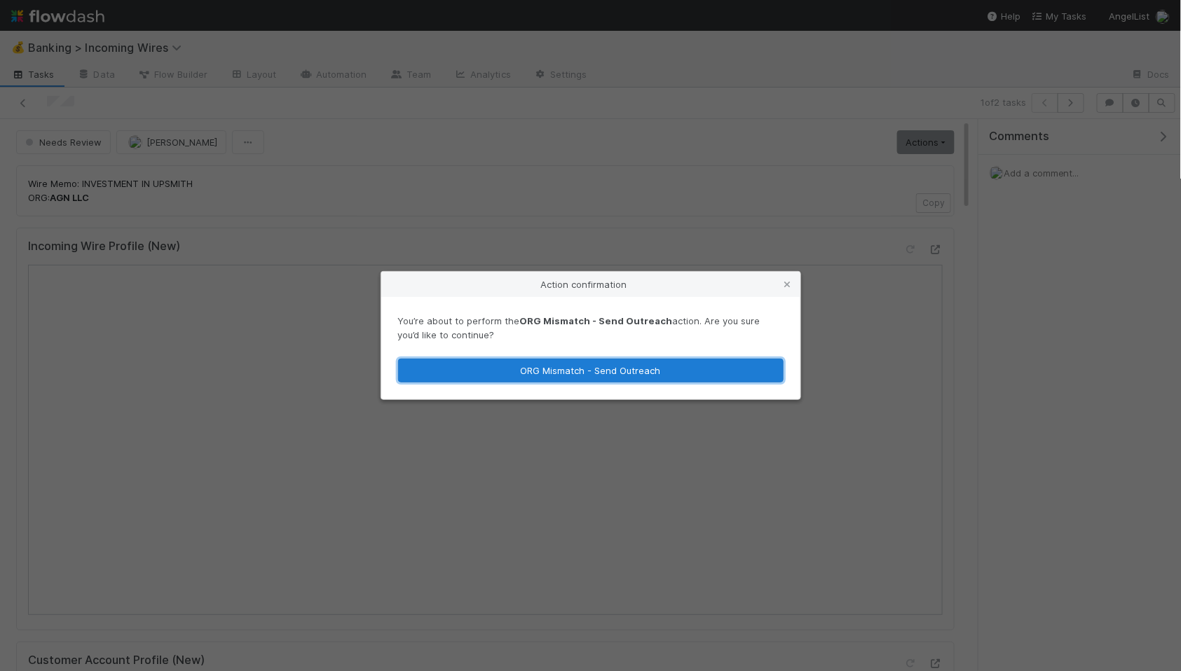
click at [659, 369] on button "ORG Mismatch - Send Outreach" at bounding box center [591, 371] width 386 height 24
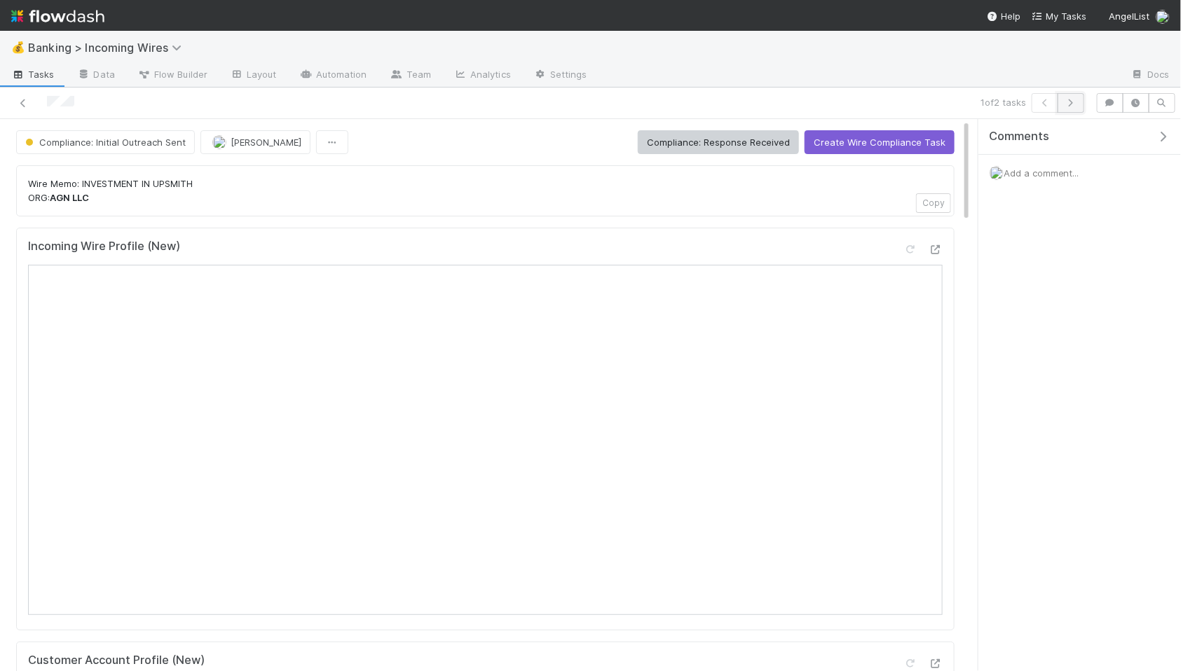
click at [1030, 105] on icon "button" at bounding box center [1071, 103] width 14 height 8
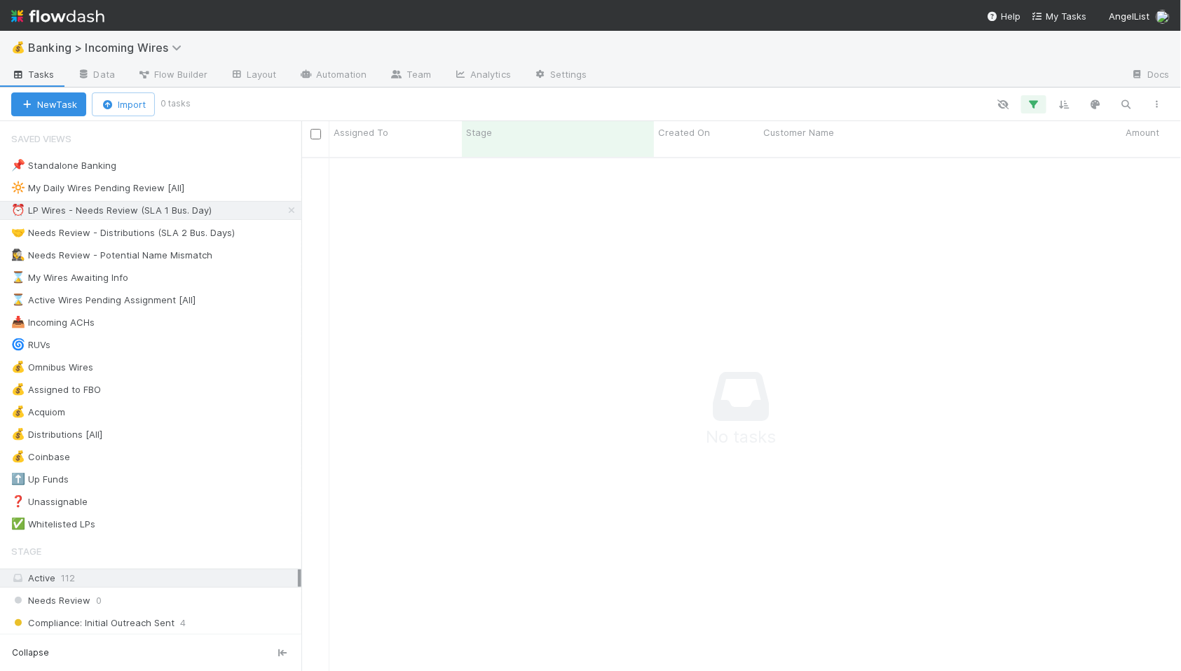
scroll to position [526, 880]
click at [189, 234] on div "🤝 Needs Review - Distributions (SLA 2 Bus. Days)" at bounding box center [123, 233] width 224 height 18
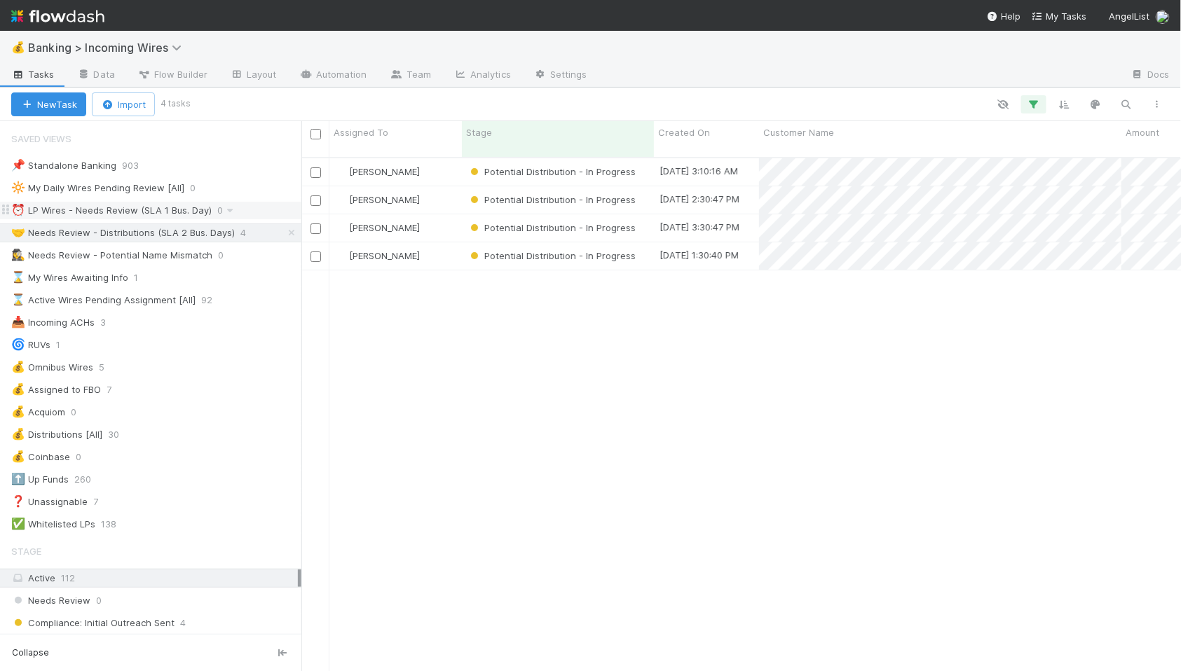
scroll to position [526, 880]
click at [189, 210] on div "⏰ LP Wires - Needs Review (SLA 1 Bus. Day)" at bounding box center [111, 211] width 200 height 18
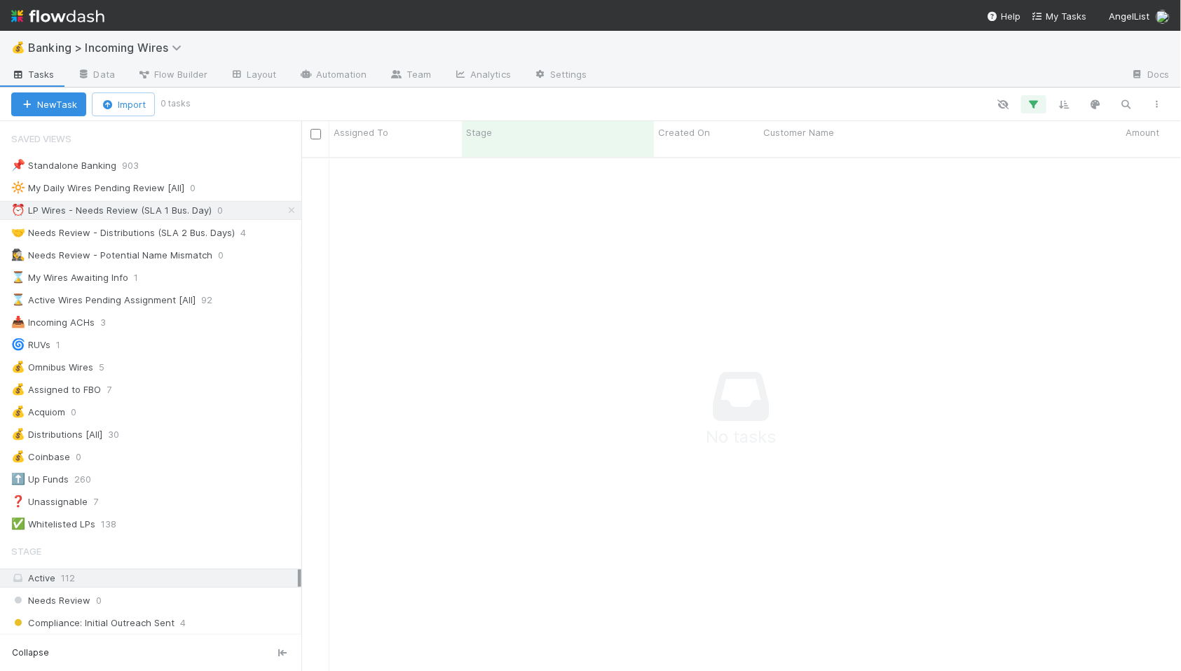
scroll to position [526, 880]
click at [157, 222] on div "📌 Standalone Banking 903 🔆 My Daily Wires Pending Review [All] 0 ⏰ LP Wires - N…" at bounding box center [150, 345] width 301 height 378
click at [161, 229] on div "🤝 Needs Review - Distributions (SLA 2 Bus. Days)" at bounding box center [123, 233] width 224 height 18
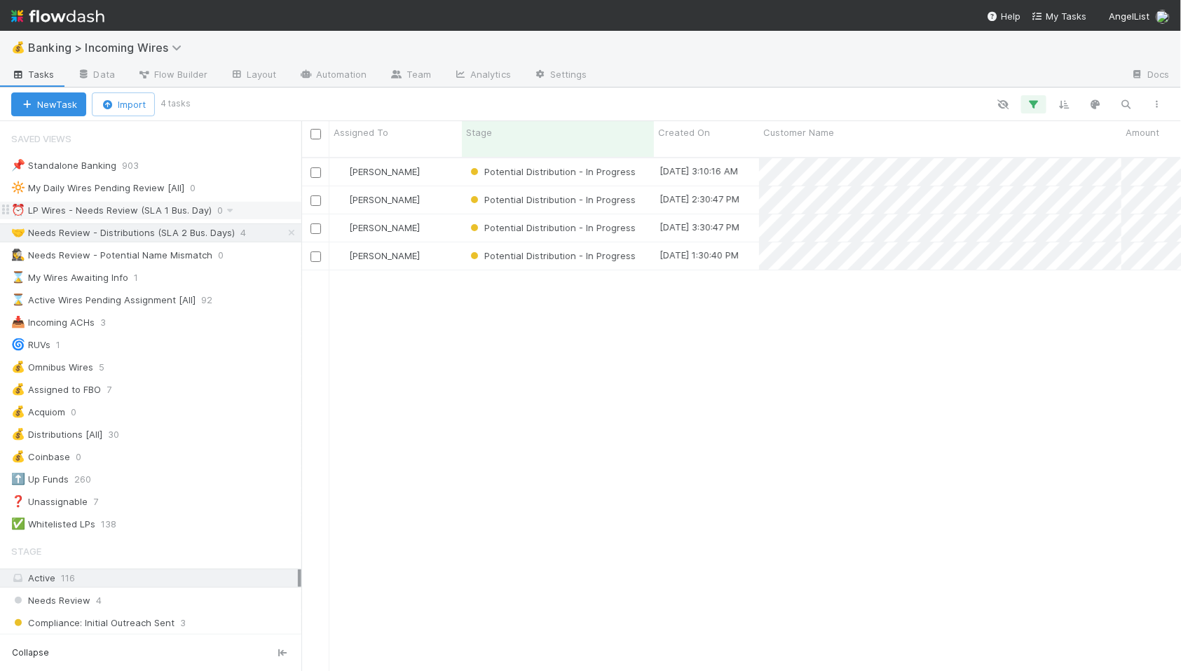
scroll to position [526, 880]
click at [155, 210] on div "⏰ LP Wires - Needs Review (SLA 1 Bus. Day)" at bounding box center [111, 211] width 200 height 18
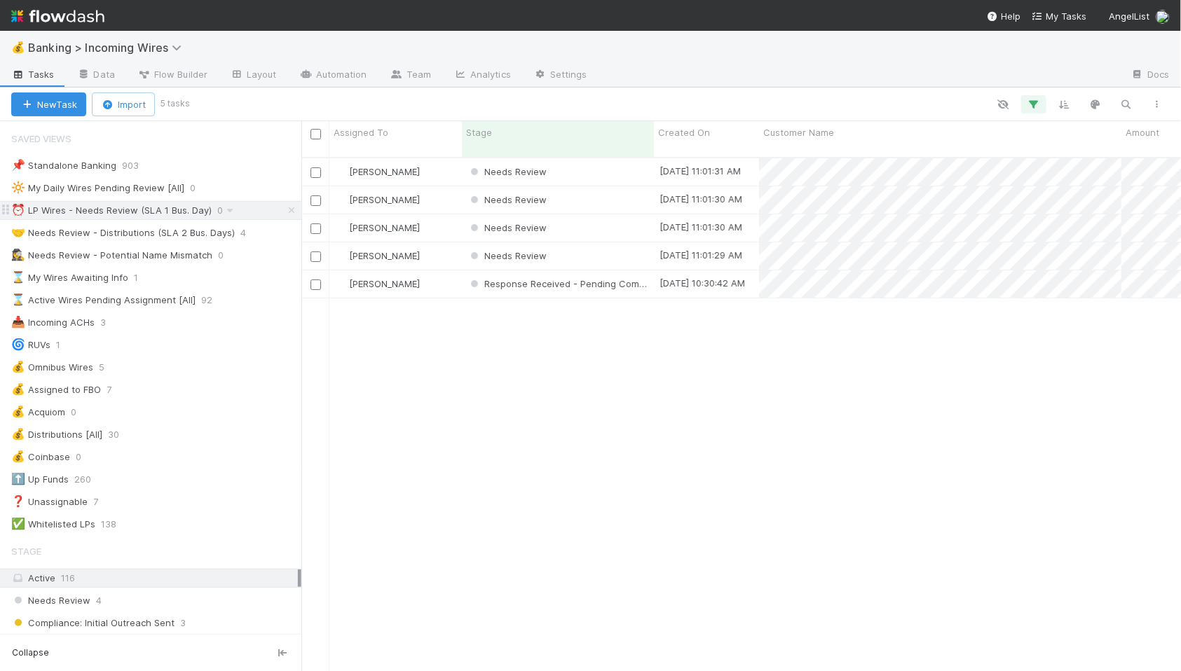
scroll to position [526, 880]
click at [447, 158] on div "[PERSON_NAME]" at bounding box center [395, 171] width 132 height 27
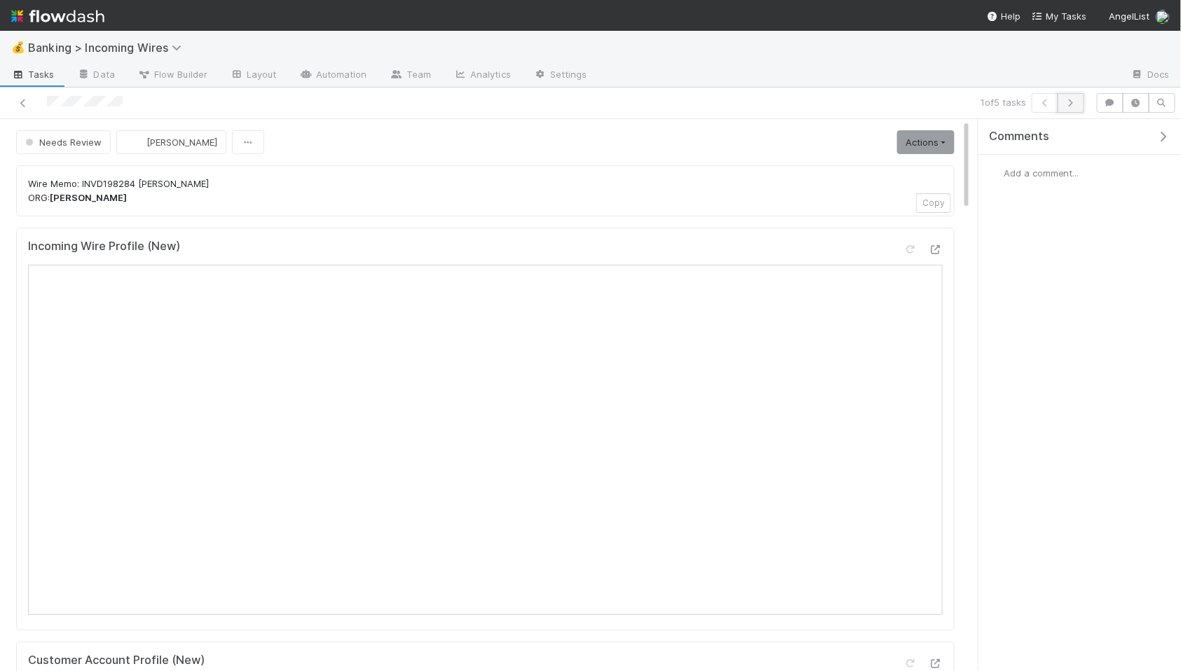
click at [1073, 102] on icon "button" at bounding box center [1071, 103] width 14 height 8
click at [1068, 99] on icon "button" at bounding box center [1071, 103] width 14 height 8
click at [1072, 103] on icon "button" at bounding box center [1071, 103] width 14 height 8
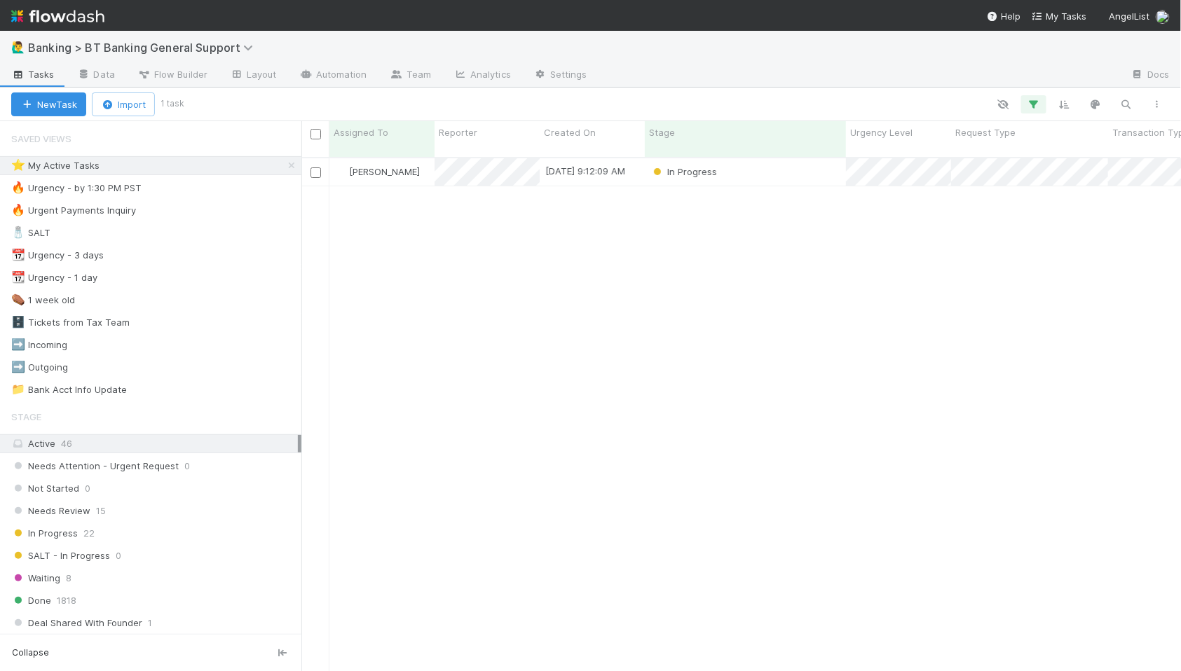
scroll to position [526, 880]
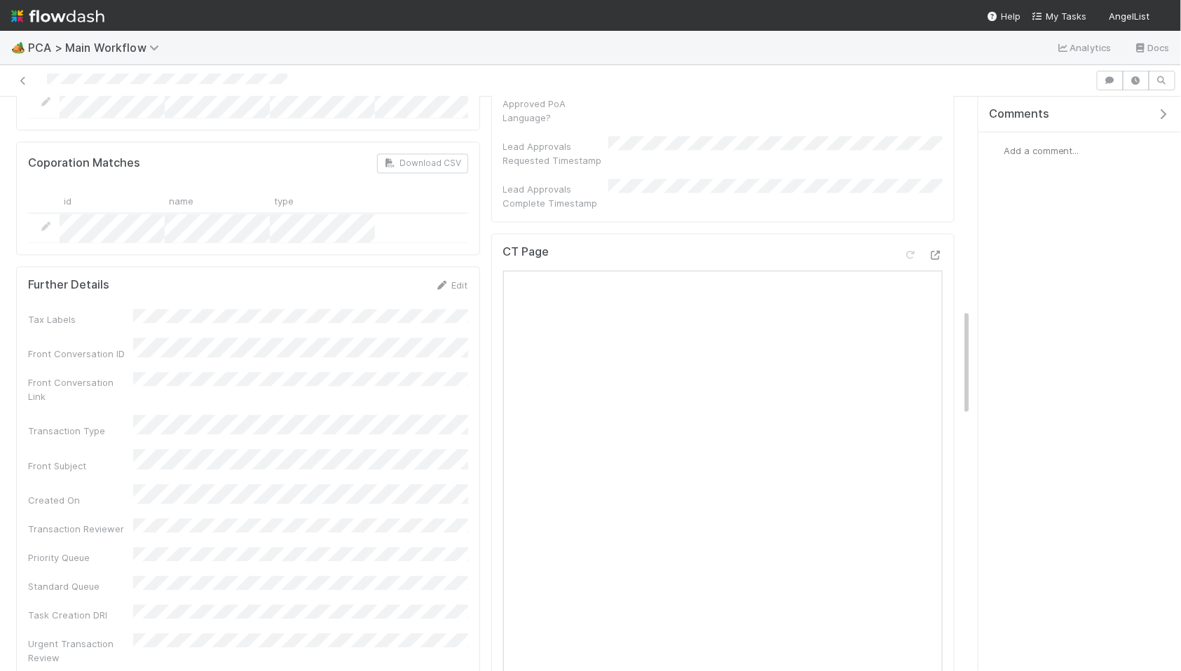
scroll to position [1175, 0]
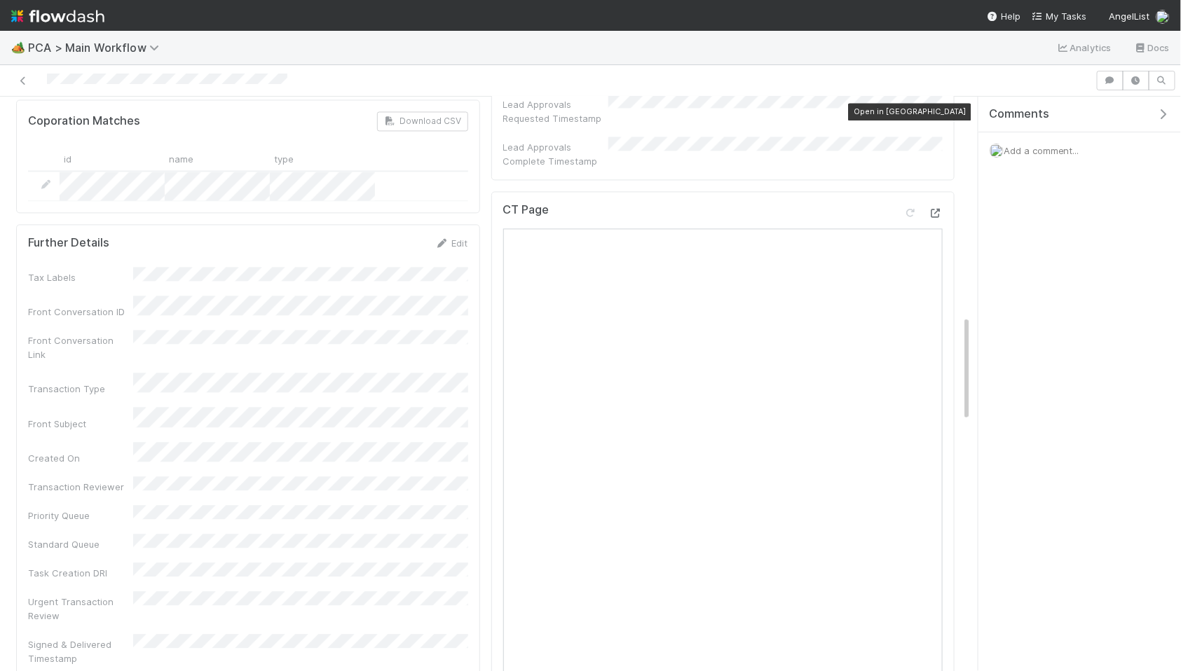
click at [935, 209] on icon at bounding box center [936, 213] width 14 height 9
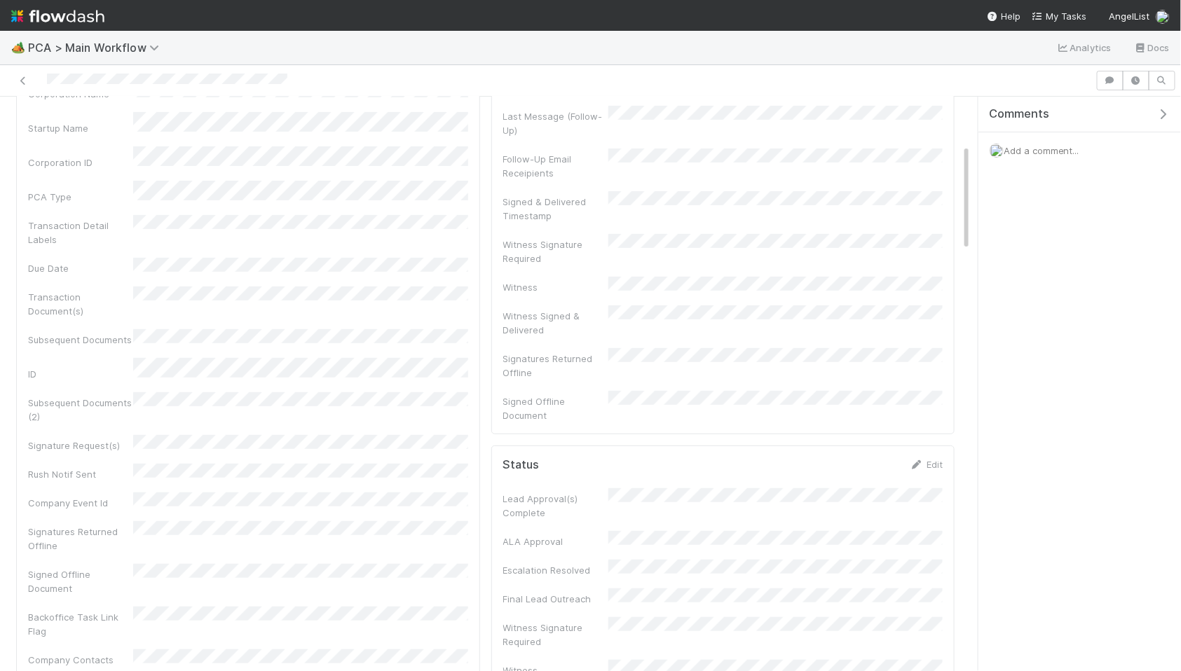
scroll to position [54, 0]
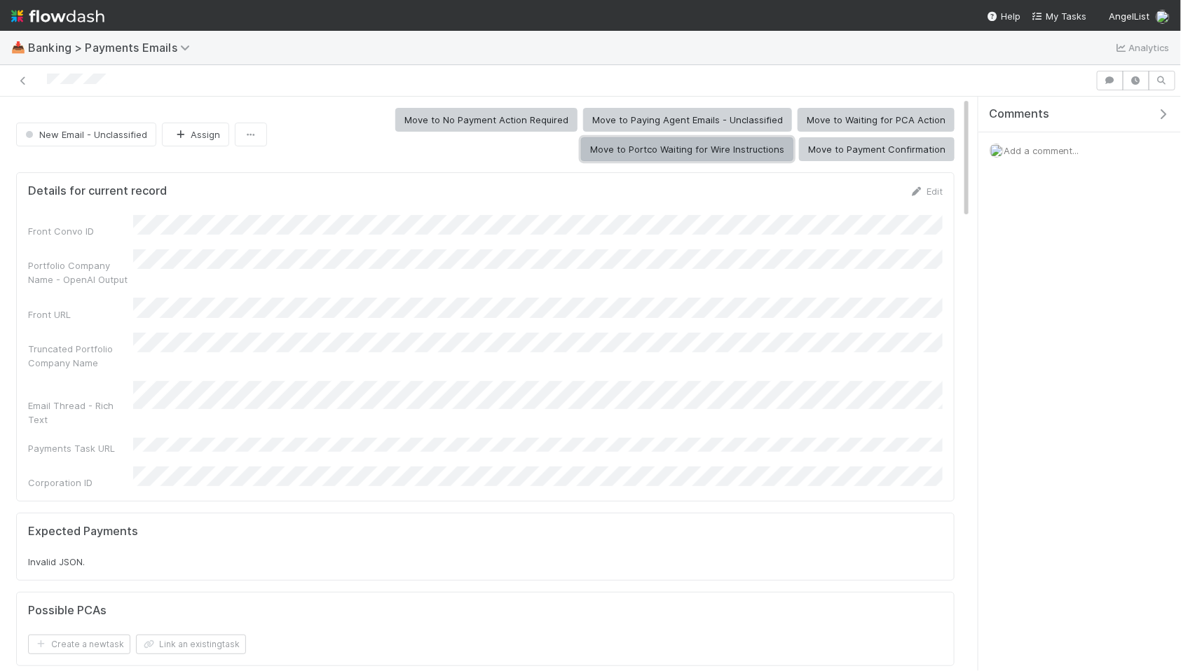
click at [677, 147] on button "Move to Portco Waiting for Wire Instructions" at bounding box center [687, 149] width 212 height 24
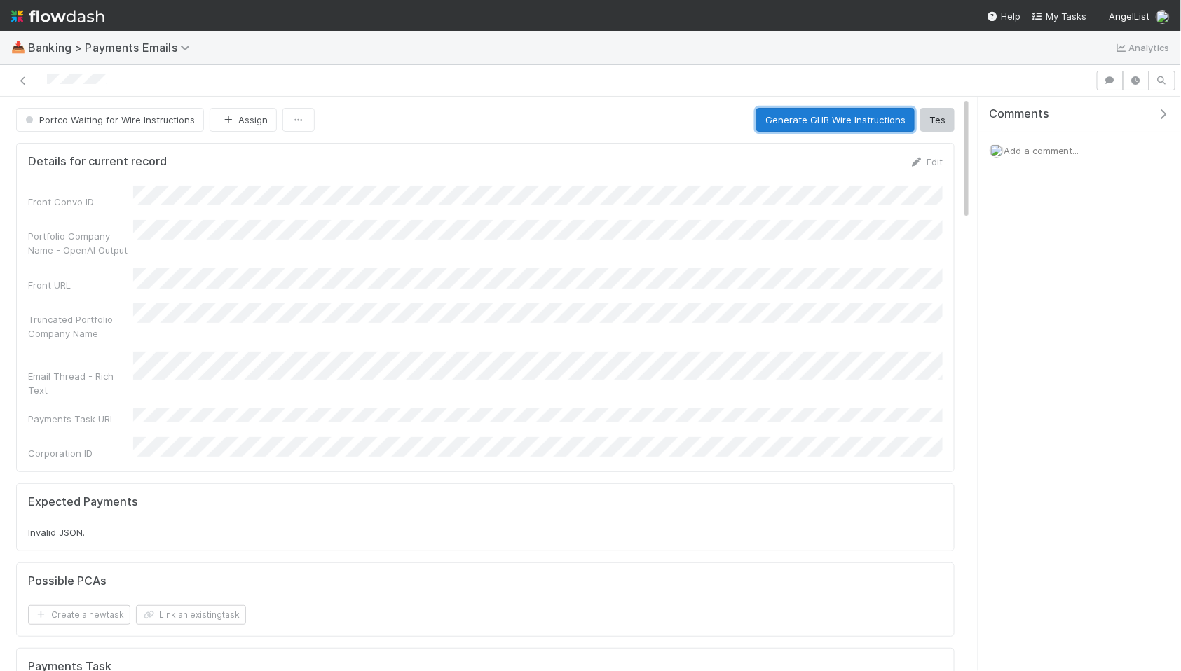
click at [805, 119] on button "Generate GHB Wire Instructions" at bounding box center [835, 120] width 158 height 24
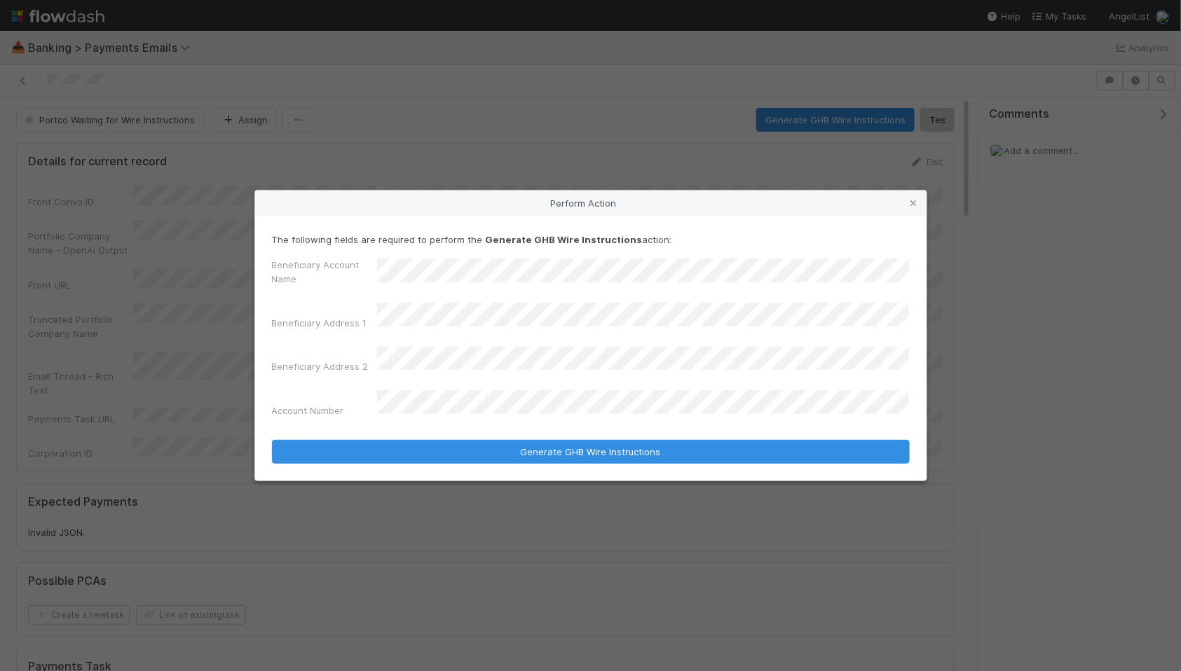
click at [367, 309] on div "Beneficiary Account Name Beneficiary Address 1 Beneficiary Address 2 Account Nu…" at bounding box center [591, 341] width 638 height 166
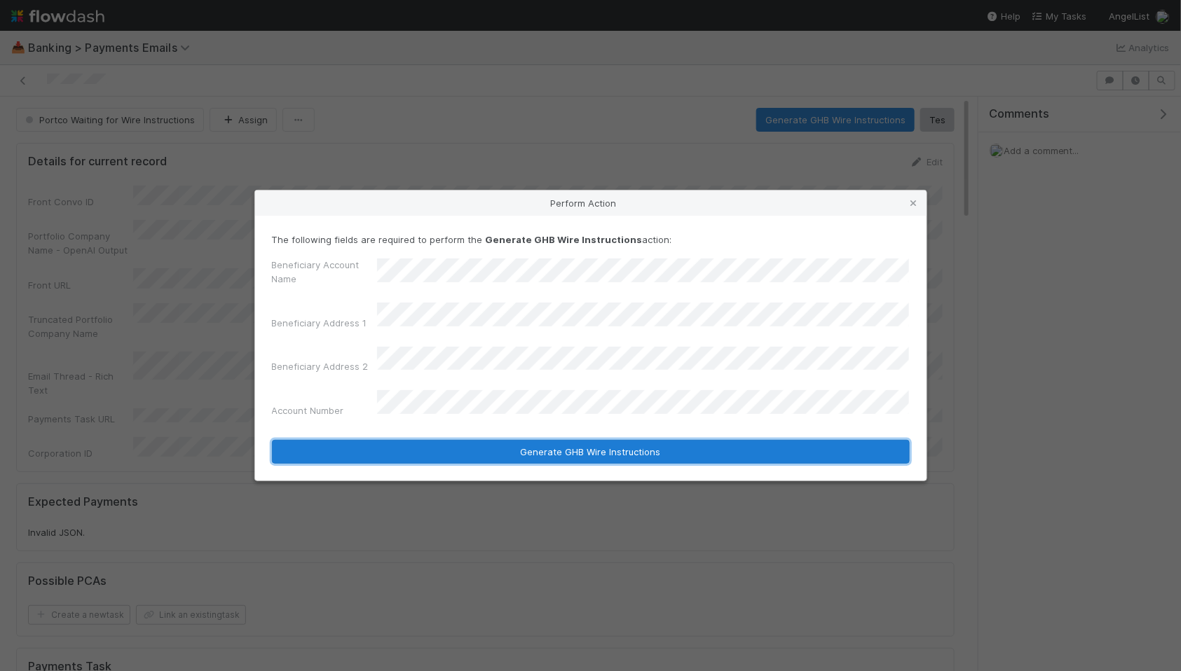
click at [529, 440] on button "Generate GHB Wire Instructions" at bounding box center [591, 452] width 638 height 24
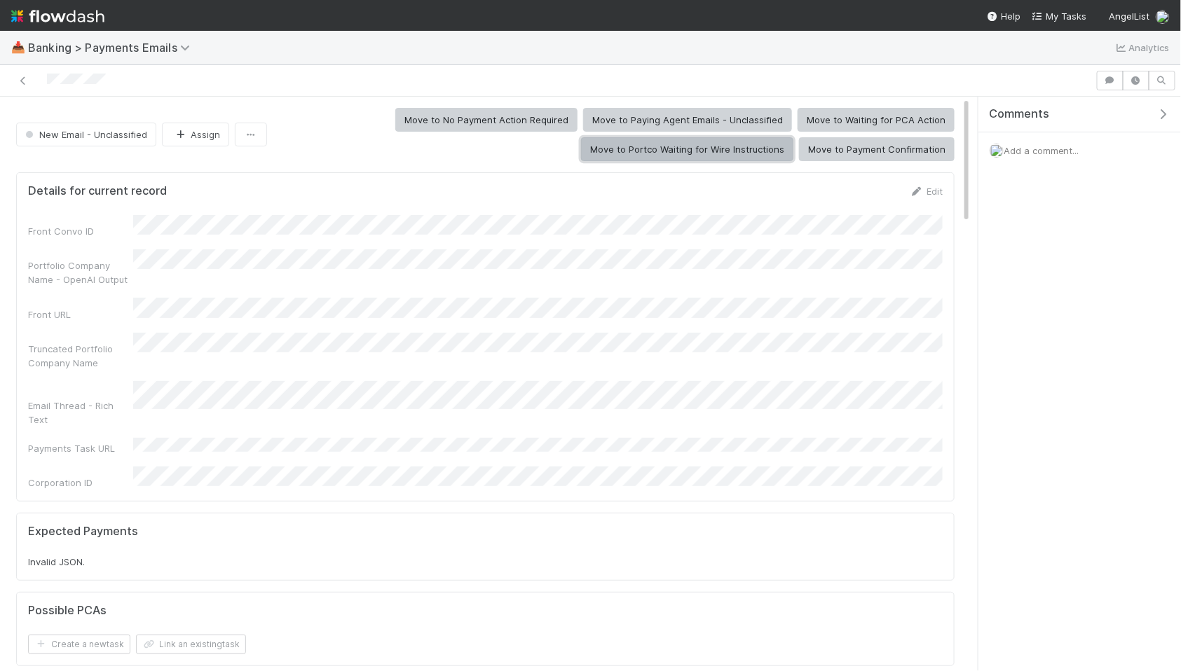
click at [627, 151] on button "Move to Portco Waiting for Wire Instructions" at bounding box center [687, 149] width 212 height 24
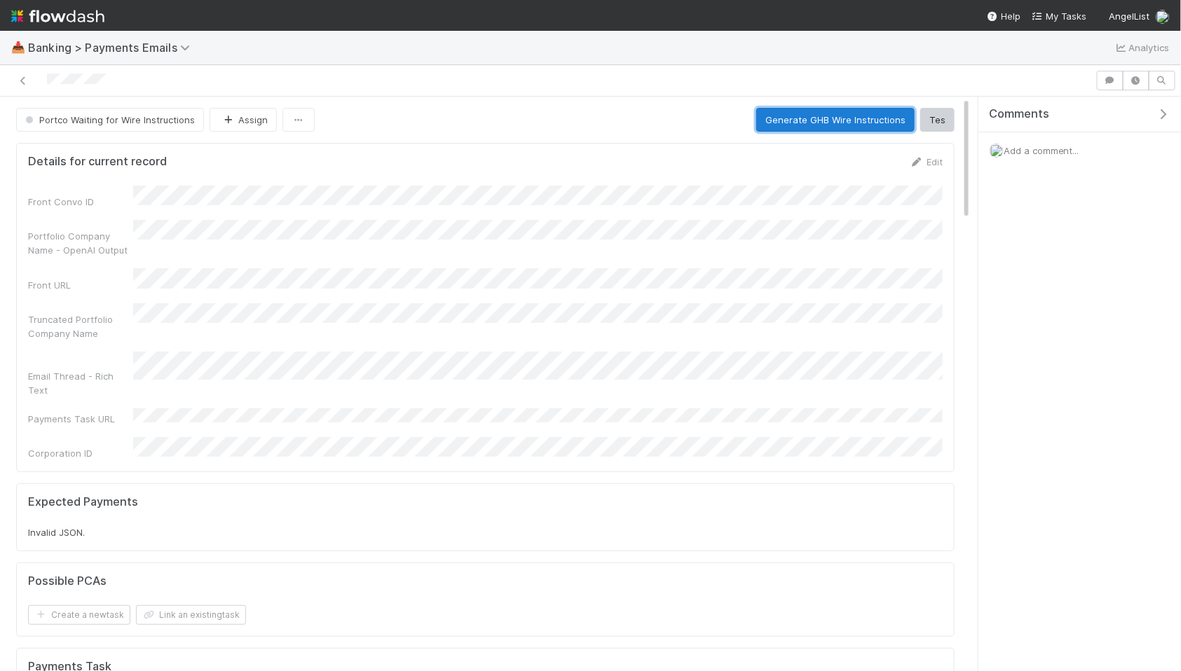
click at [791, 120] on button "Generate GHB Wire Instructions" at bounding box center [835, 120] width 158 height 24
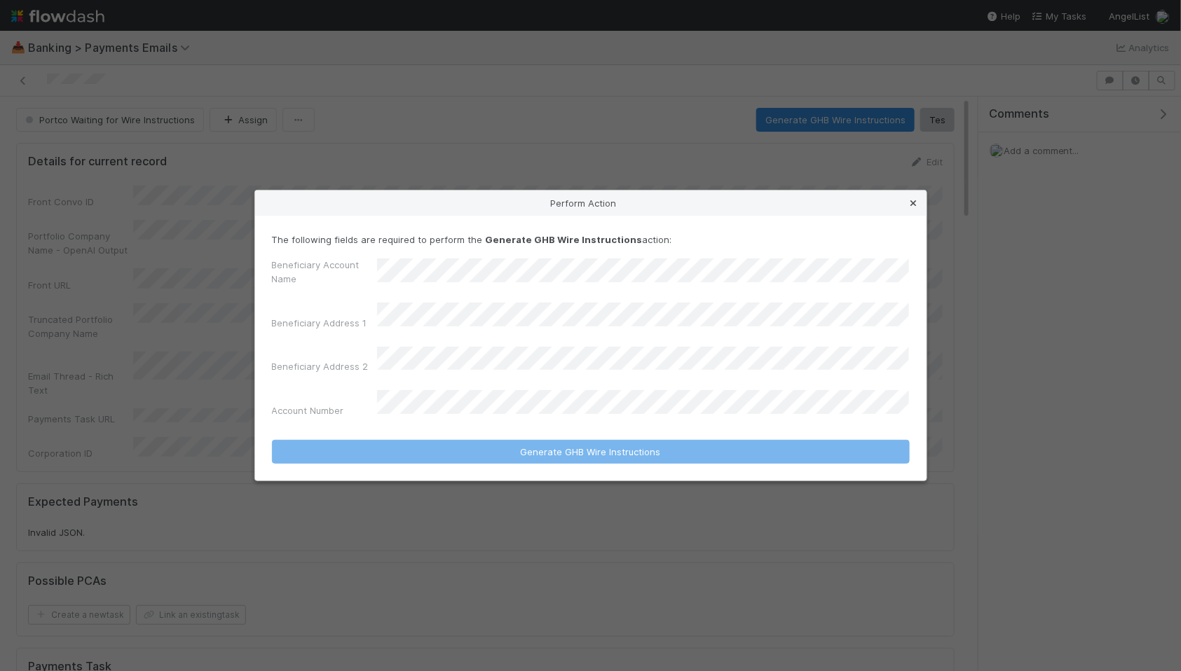
click at [915, 208] on icon at bounding box center [914, 203] width 14 height 9
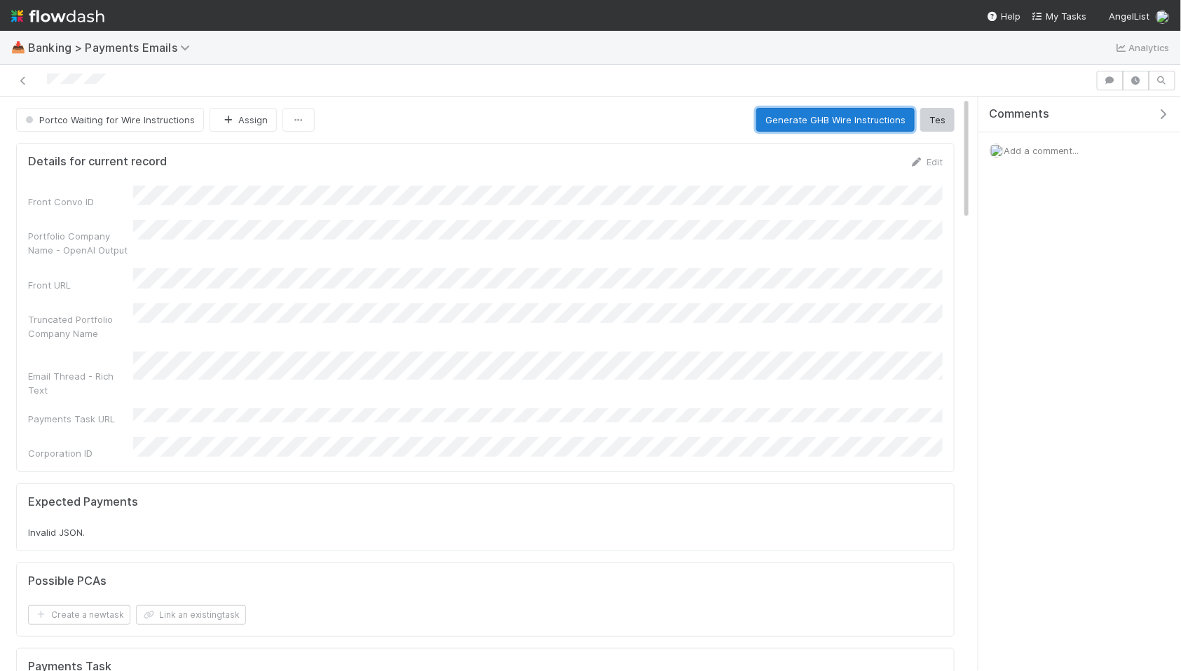
click at [794, 115] on button "Generate GHB Wire Instructions" at bounding box center [835, 120] width 158 height 24
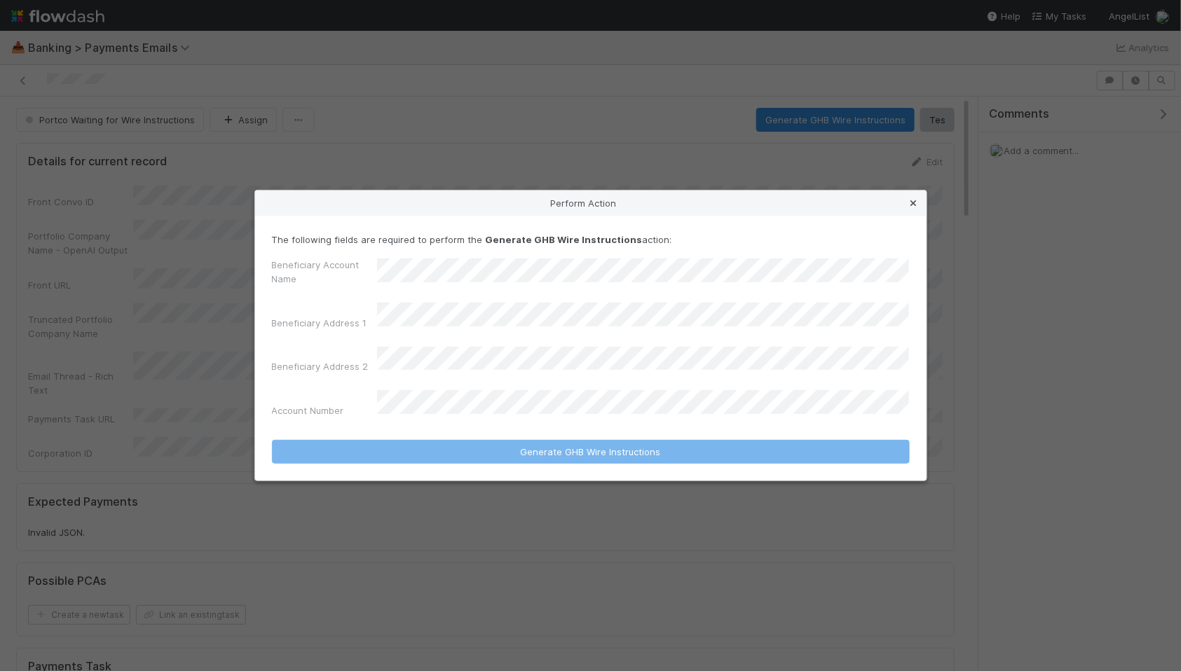
click at [913, 208] on icon at bounding box center [914, 203] width 14 height 9
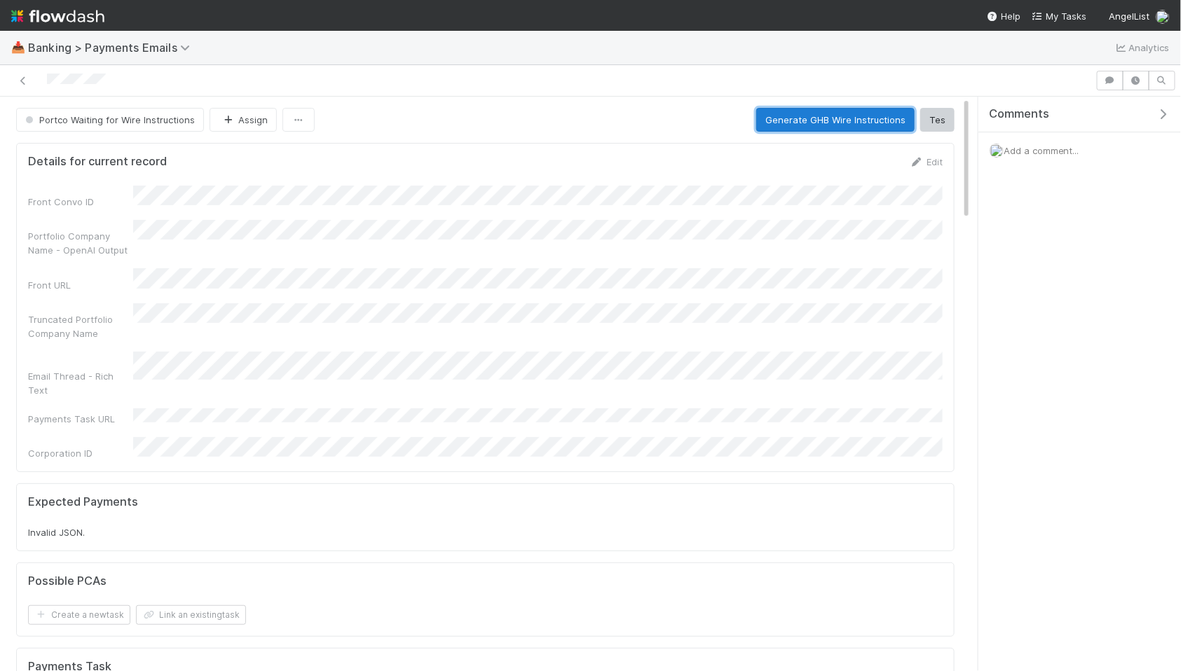
click at [801, 125] on button "Generate GHB Wire Instructions" at bounding box center [835, 120] width 158 height 24
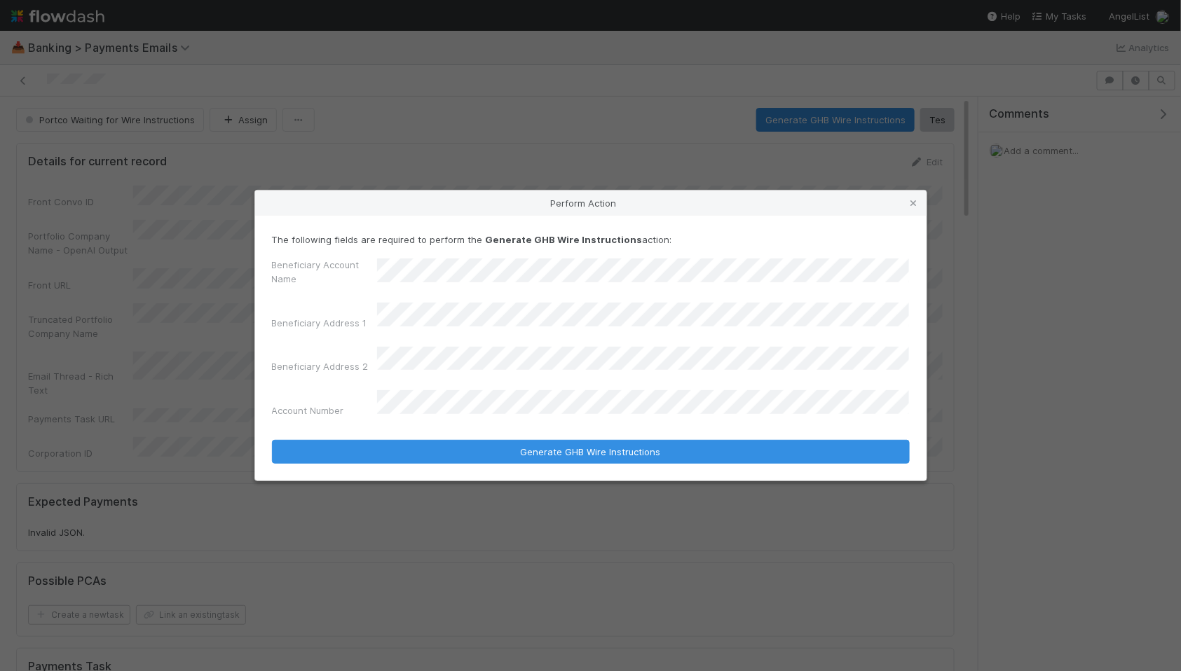
click at [335, 361] on div "Beneficiary Address 2" at bounding box center [591, 363] width 638 height 33
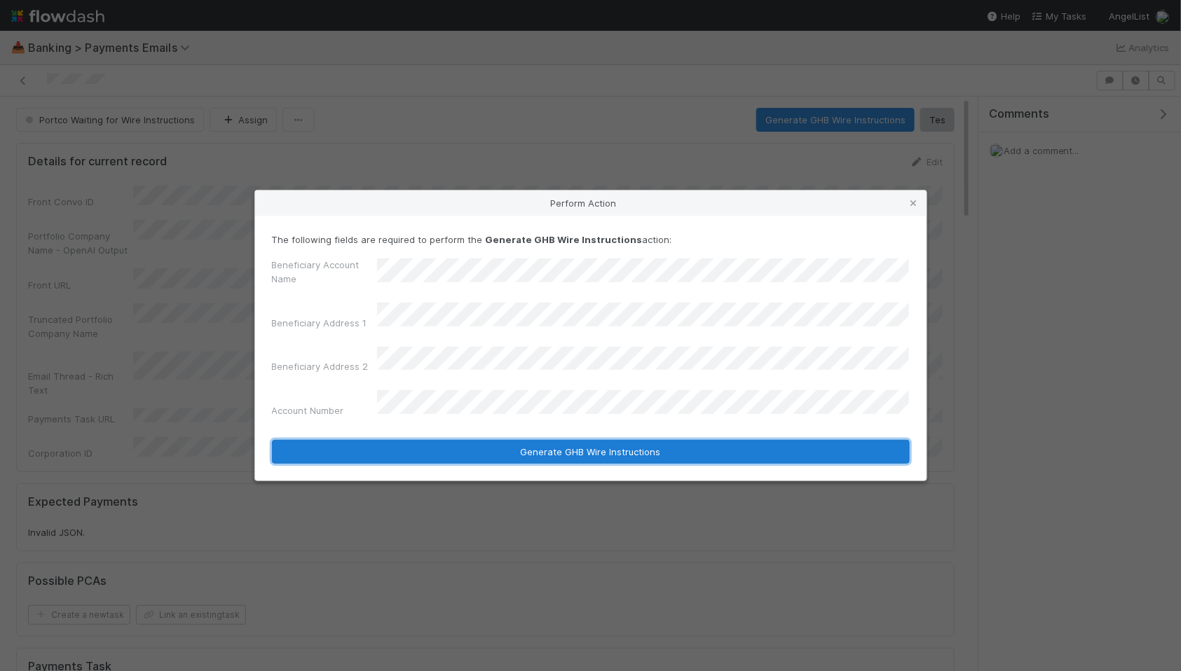
click at [536, 442] on button "Generate GHB Wire Instructions" at bounding box center [591, 452] width 638 height 24
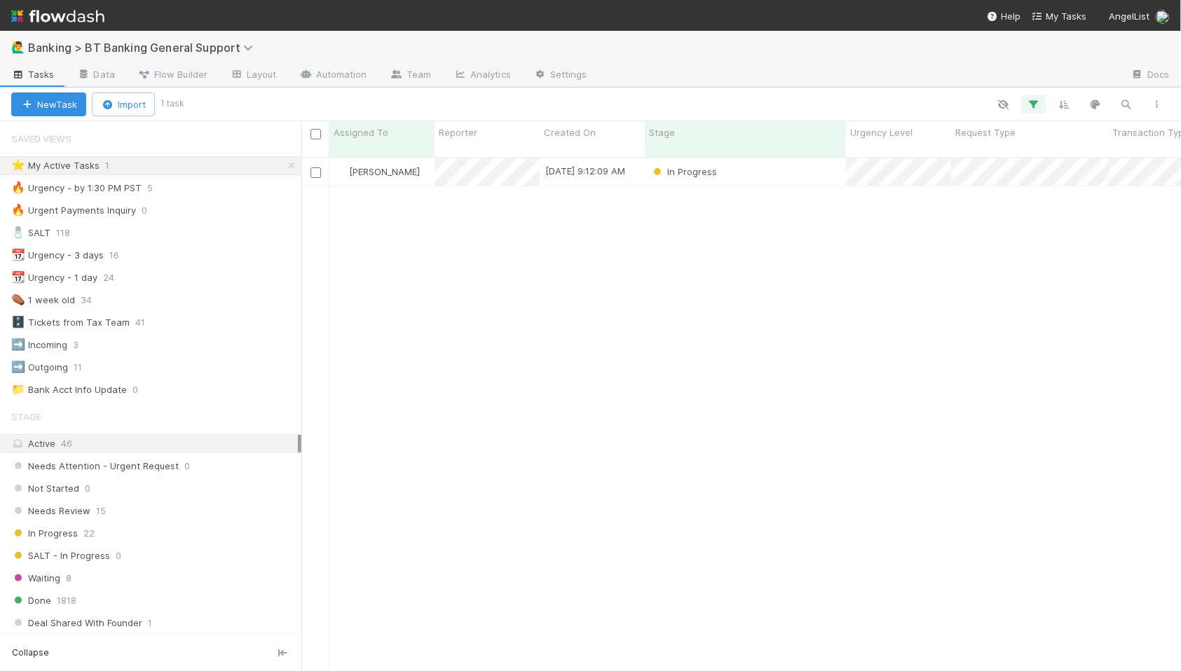
scroll to position [526, 880]
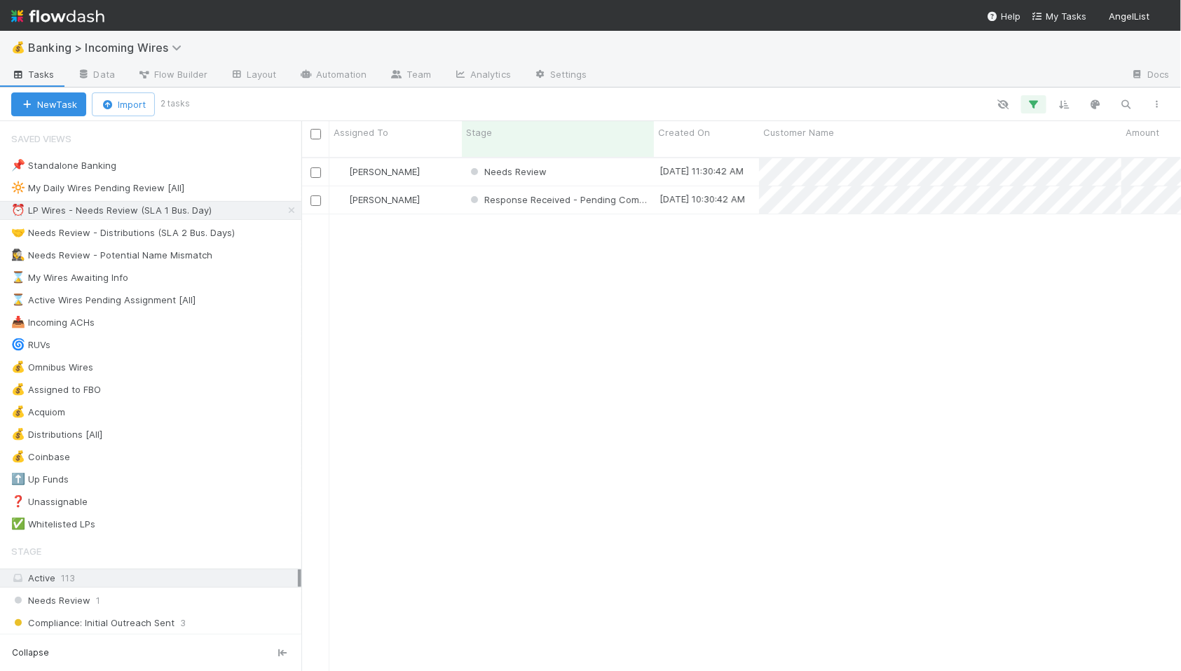
scroll to position [526, 880]
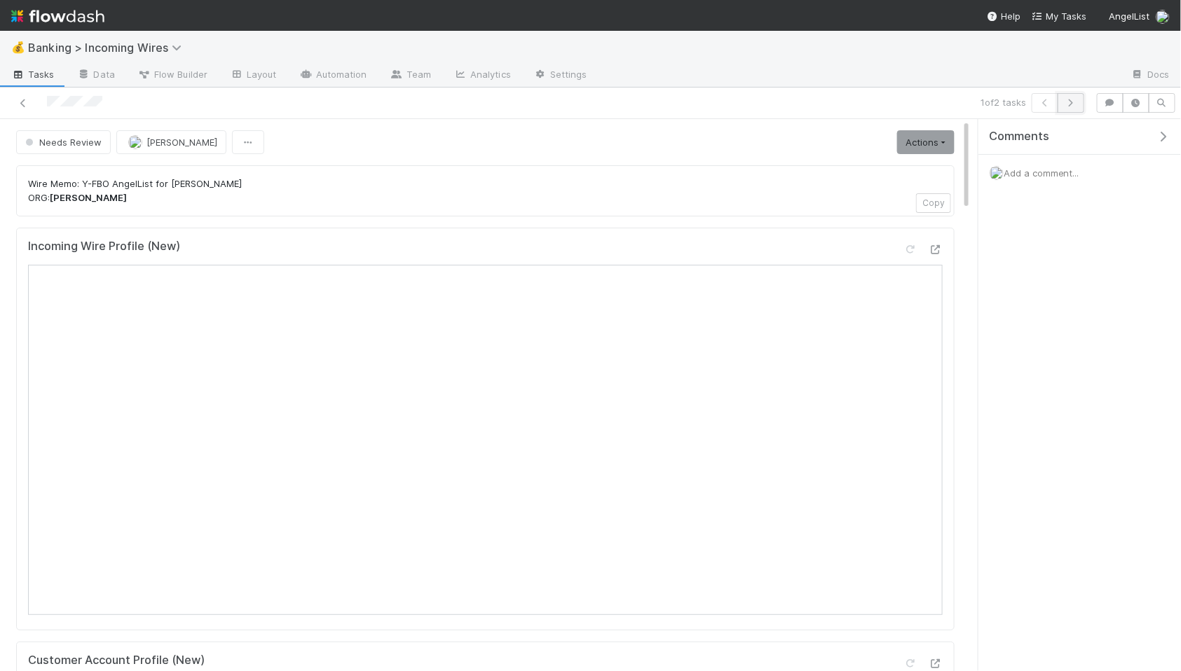
click at [1075, 102] on icon "button" at bounding box center [1071, 103] width 14 height 8
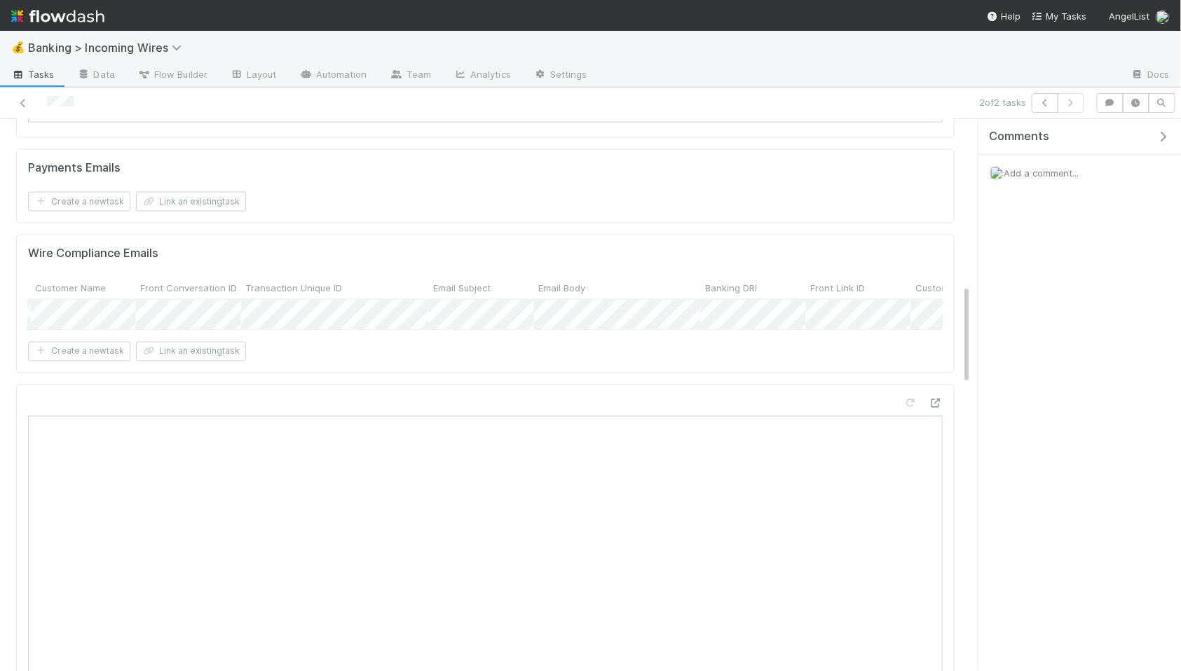
scroll to position [0, 680]
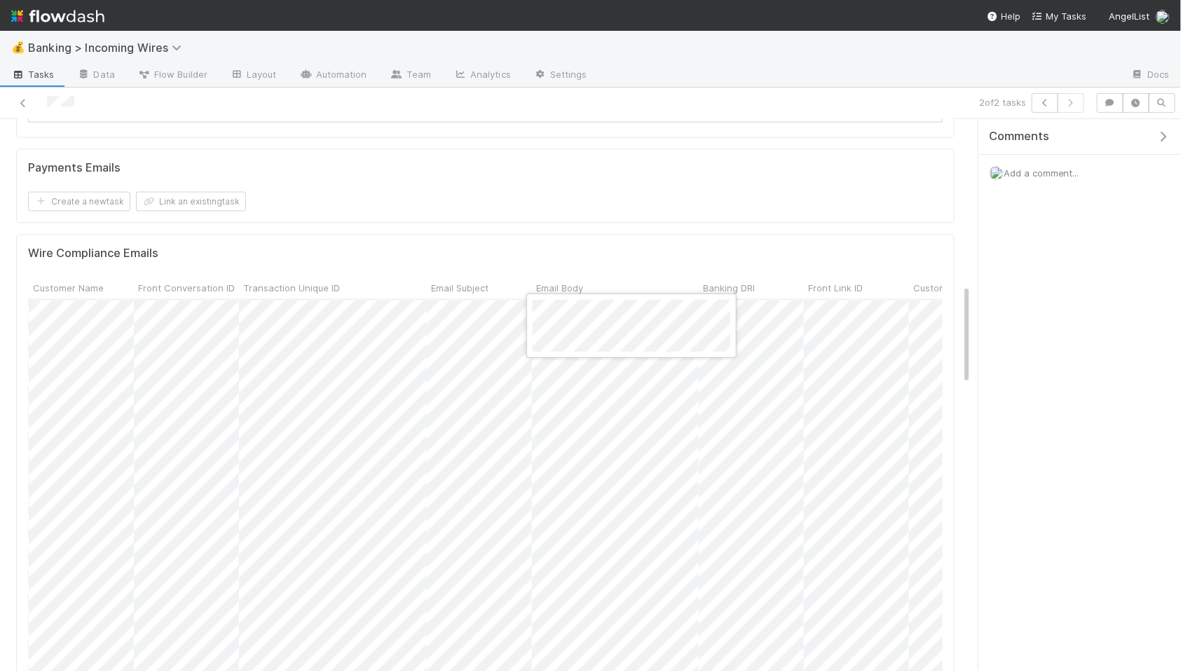
click at [881, 235] on div at bounding box center [590, 335] width 1181 height 671
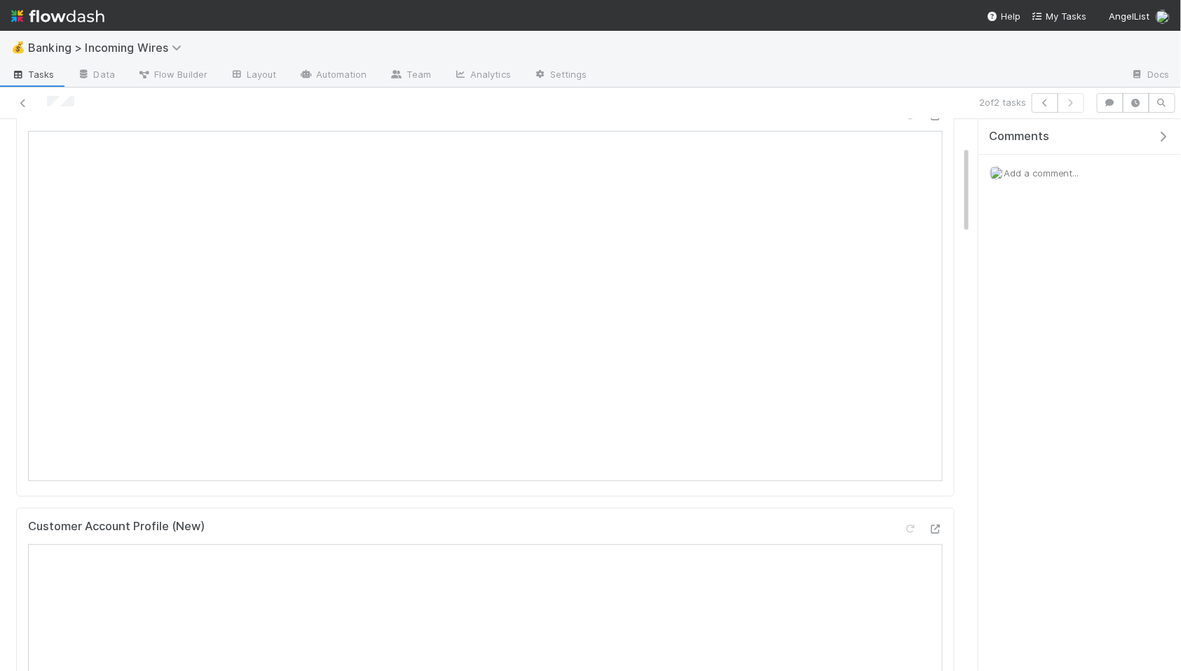
scroll to position [0, 0]
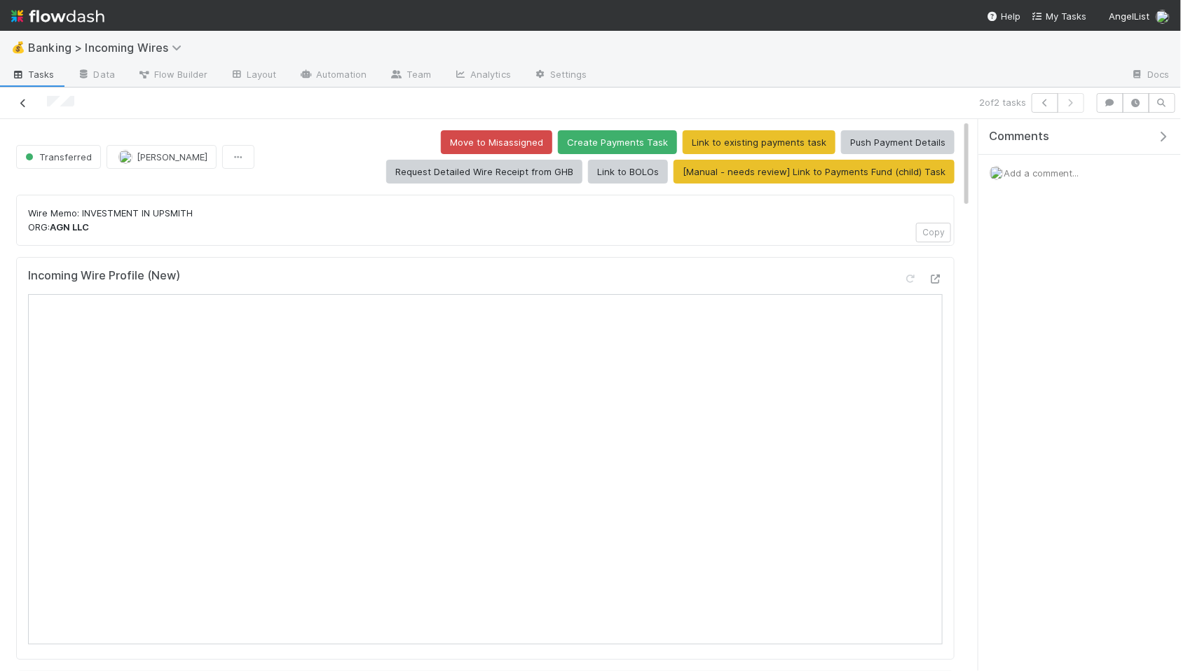
click at [24, 99] on icon at bounding box center [23, 103] width 14 height 9
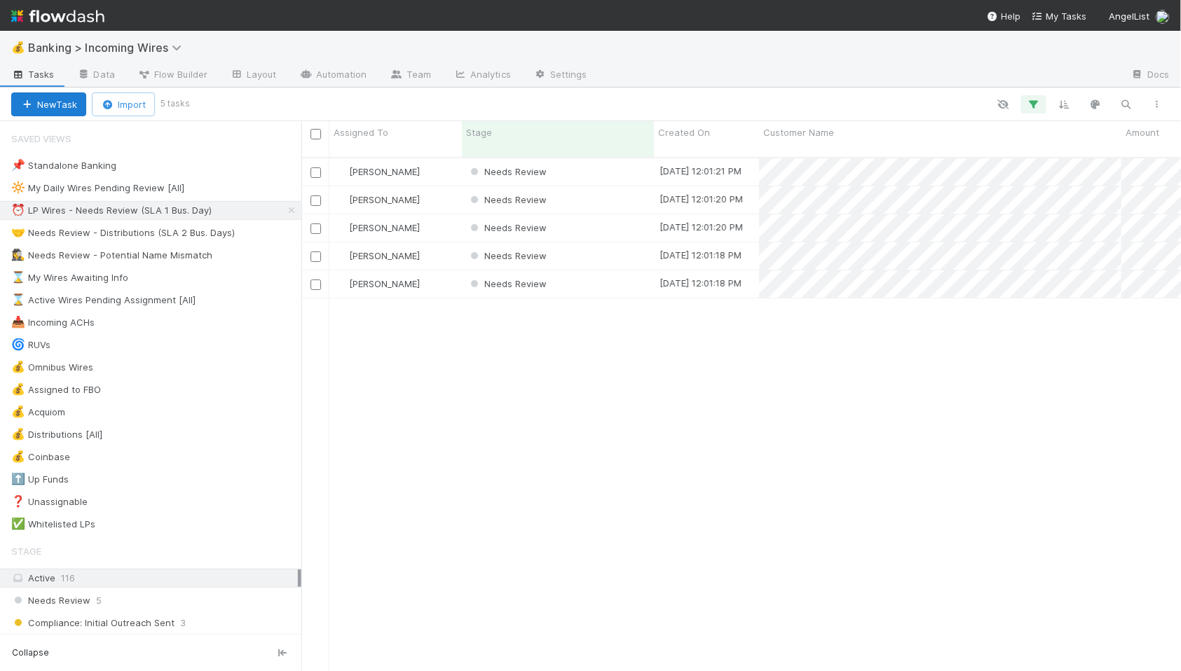
scroll to position [526, 880]
click at [631, 160] on div "Needs Review" at bounding box center [558, 171] width 192 height 27
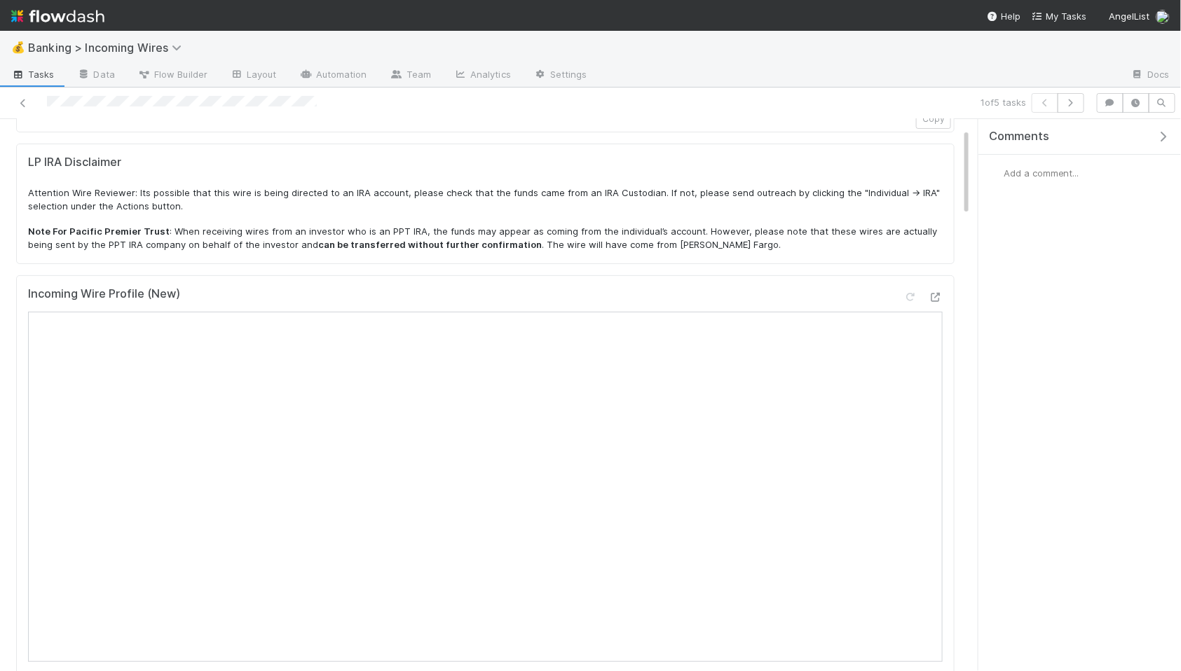
scroll to position [51, 0]
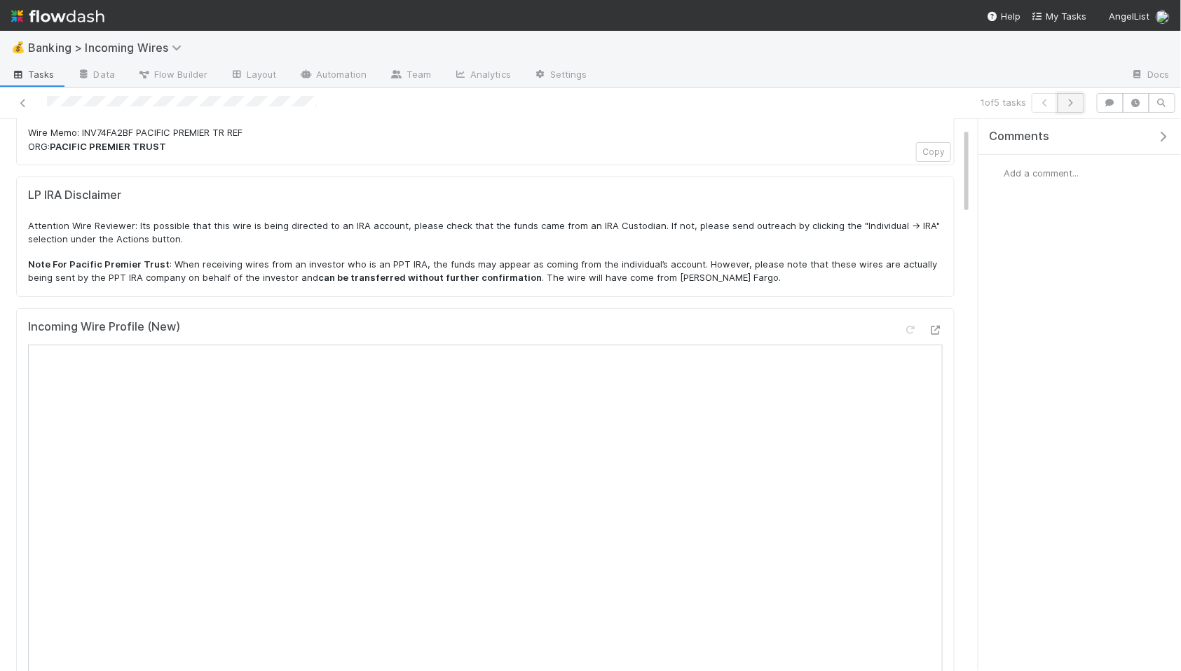
click at [1072, 99] on icon "button" at bounding box center [1071, 103] width 14 height 8
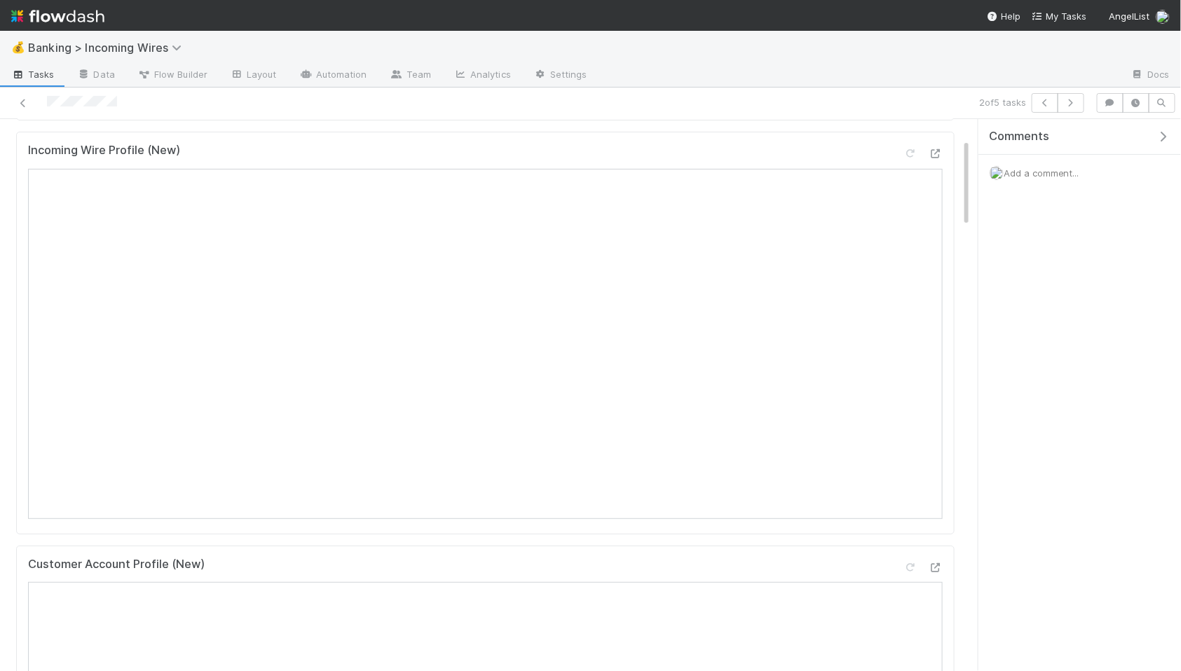
scroll to position [180, 0]
click at [1069, 107] on button "button" at bounding box center [1071, 103] width 27 height 20
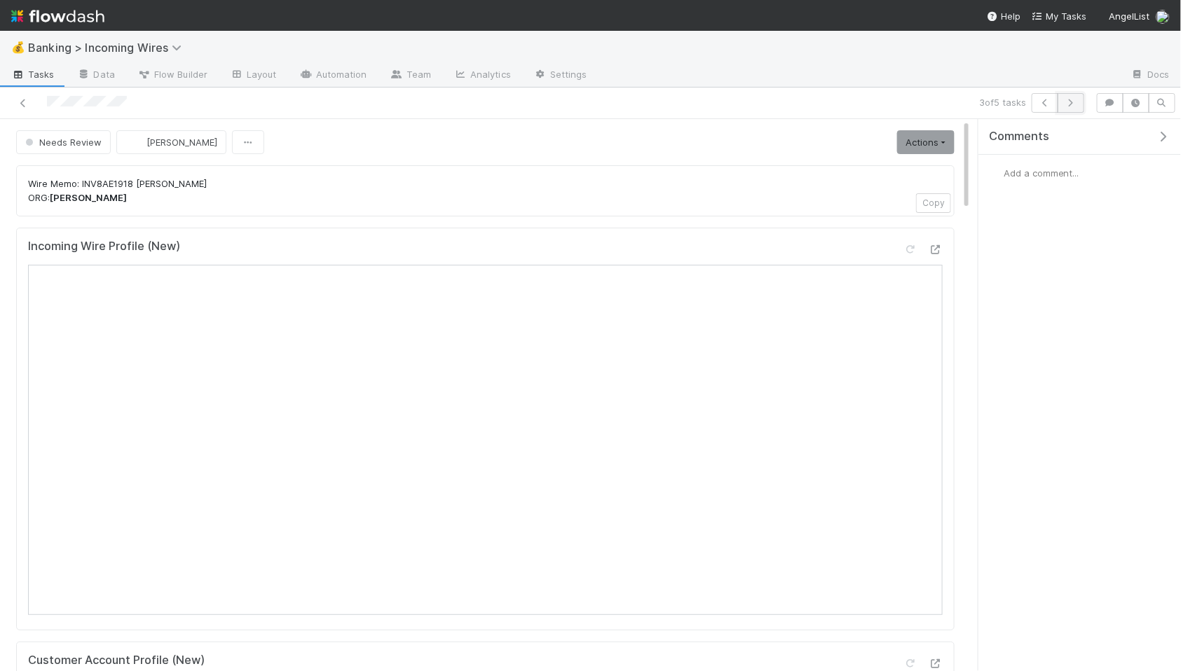
click at [1070, 103] on icon "button" at bounding box center [1071, 103] width 14 height 8
drag, startPoint x: 930, startPoint y: 138, endPoint x: 921, endPoint y: 153, distance: 17.3
click at [930, 139] on link "Actions" at bounding box center [925, 142] width 57 height 24
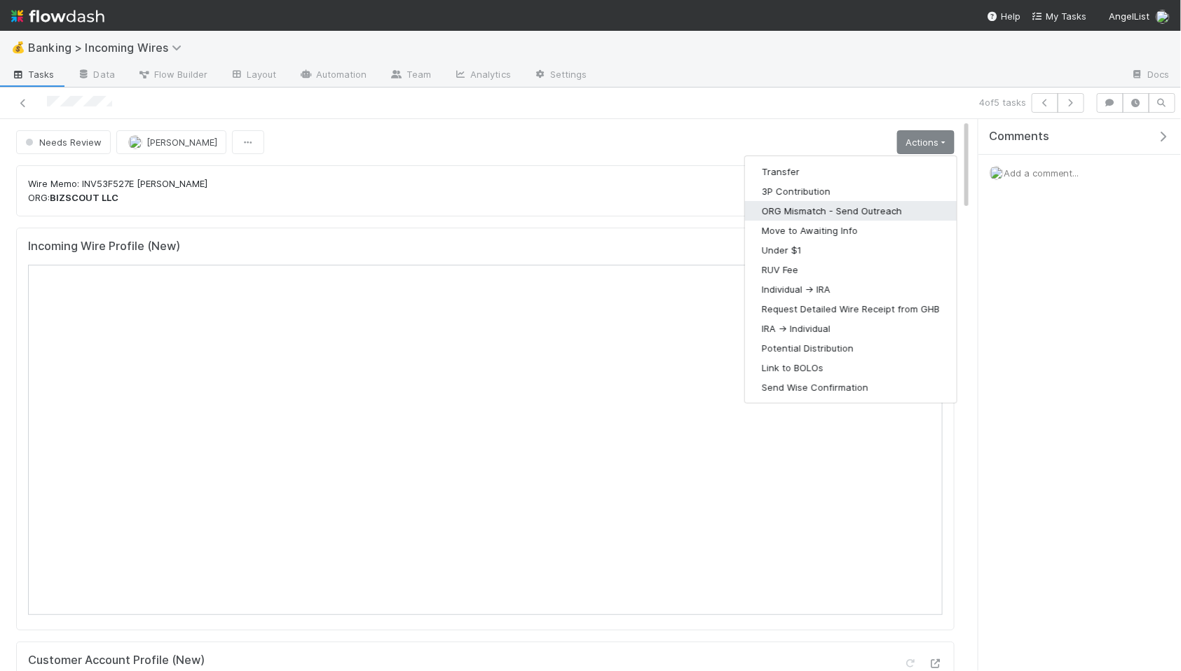
click at [852, 210] on button "ORG Mismatch - Send Outreach" at bounding box center [851, 211] width 212 height 20
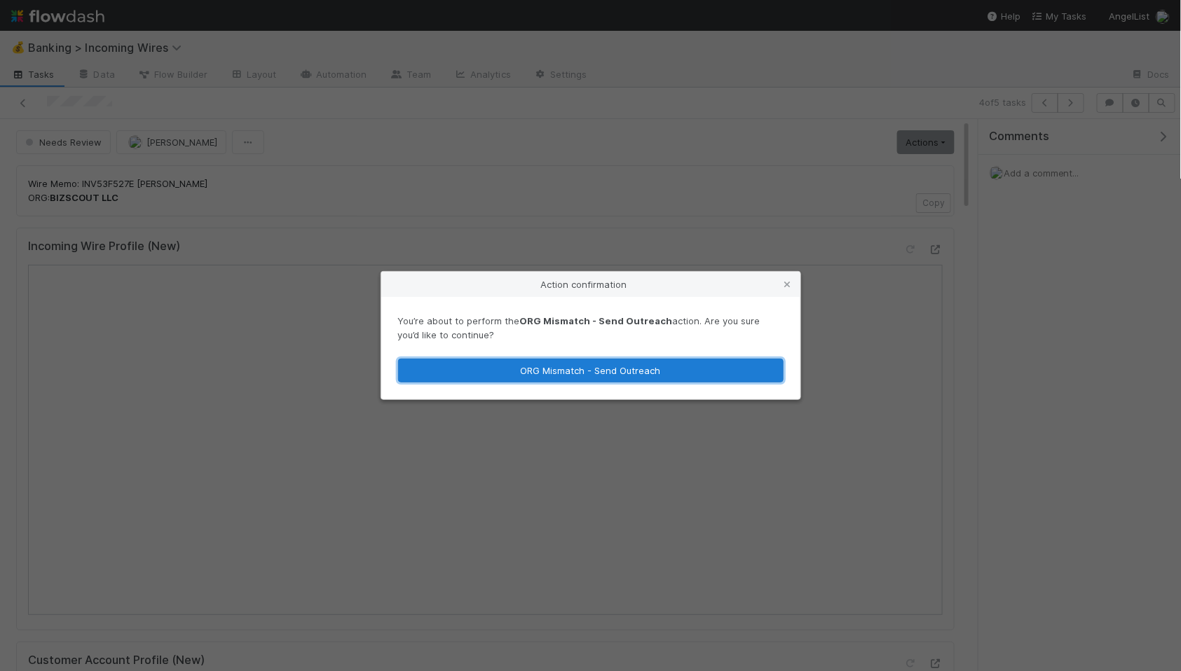
click at [667, 371] on button "ORG Mismatch - Send Outreach" at bounding box center [591, 371] width 386 height 24
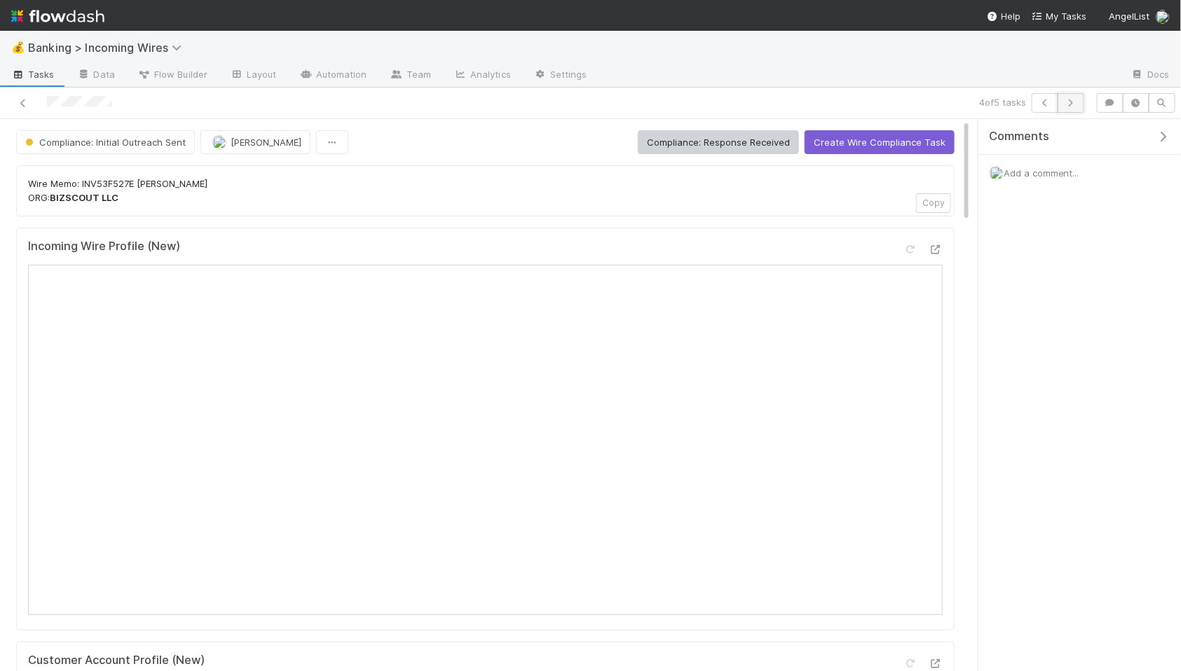
click at [1075, 106] on icon "button" at bounding box center [1071, 103] width 14 height 8
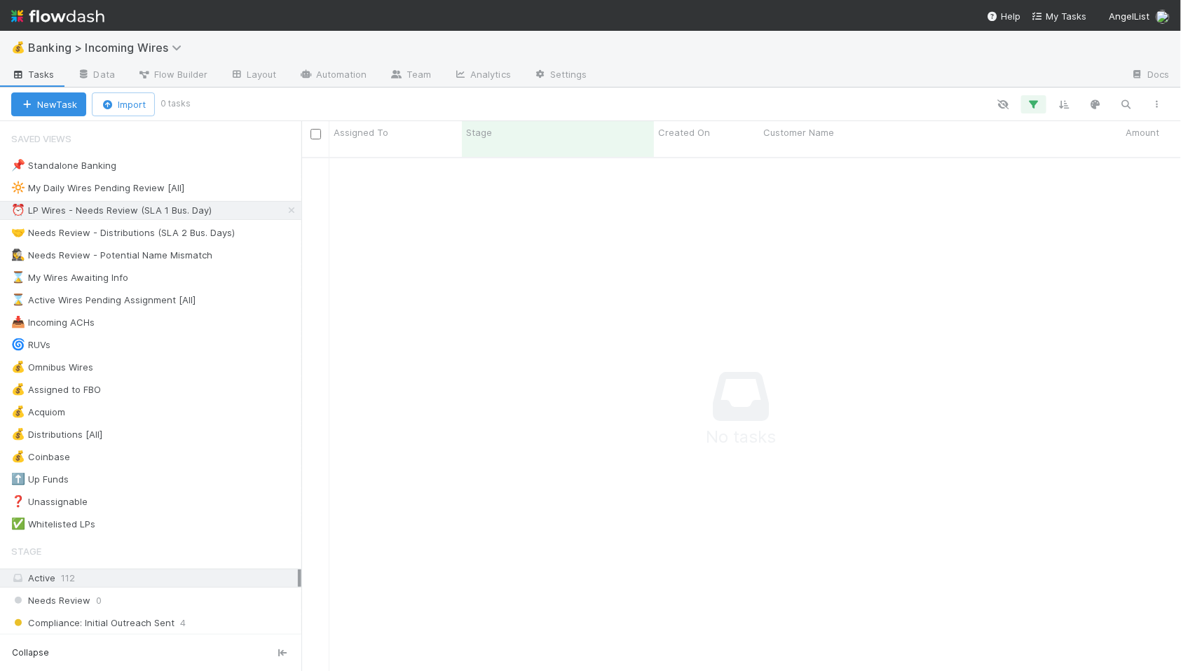
scroll to position [1, 1]
click at [164, 231] on div "🤝 Needs Review - Distributions (SLA 2 Bus. Days)" at bounding box center [123, 233] width 224 height 18
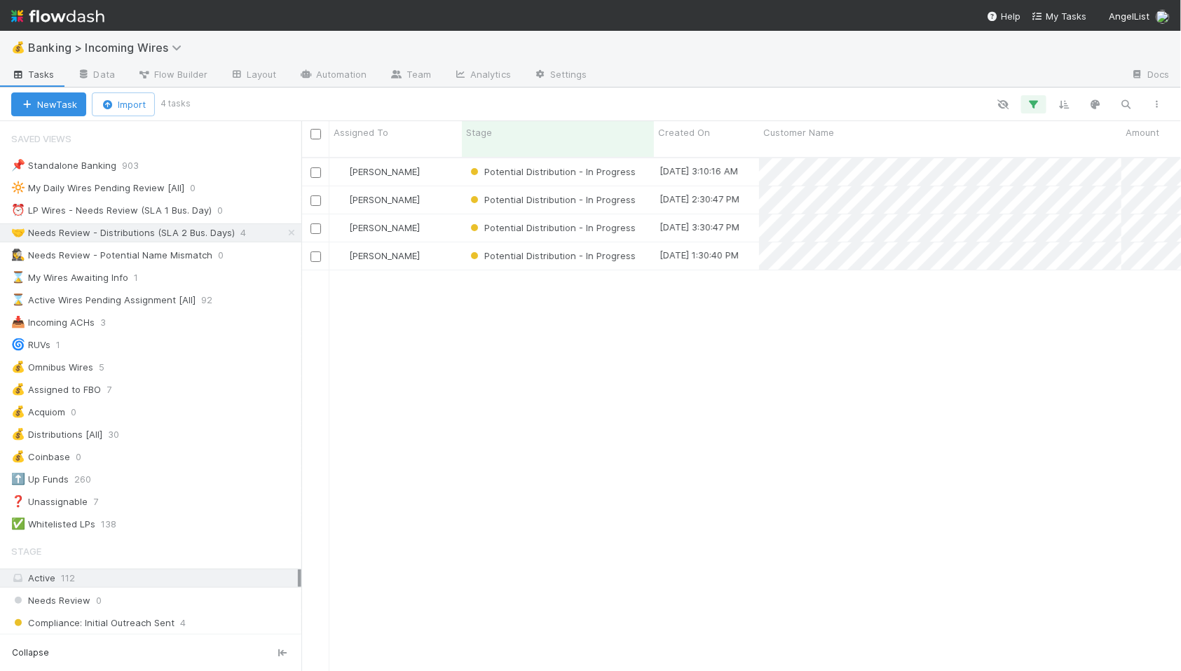
scroll to position [526, 880]
